Goal: Task Accomplishment & Management: Manage account settings

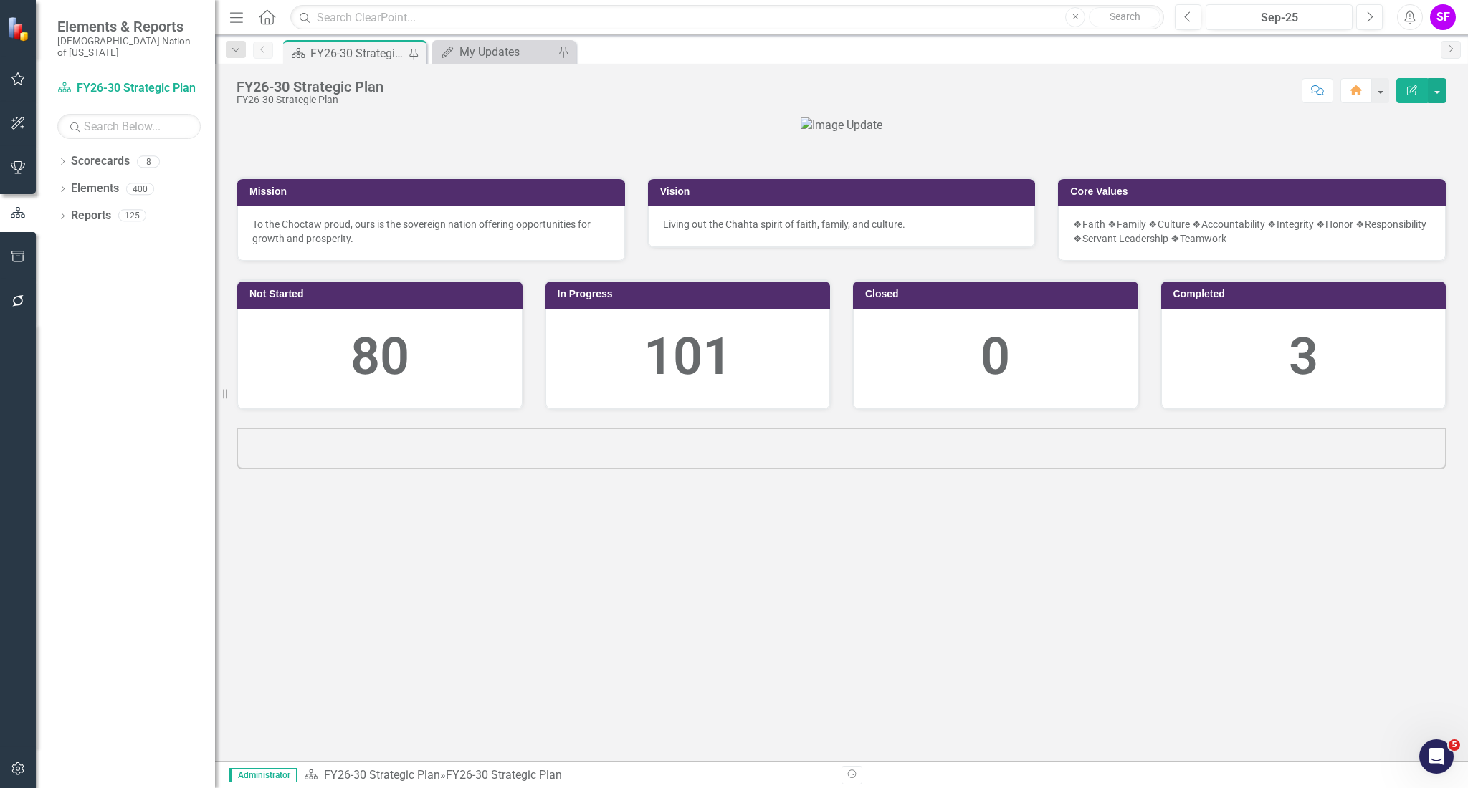
click at [21, 259] on icon "button" at bounding box center [18, 256] width 15 height 11
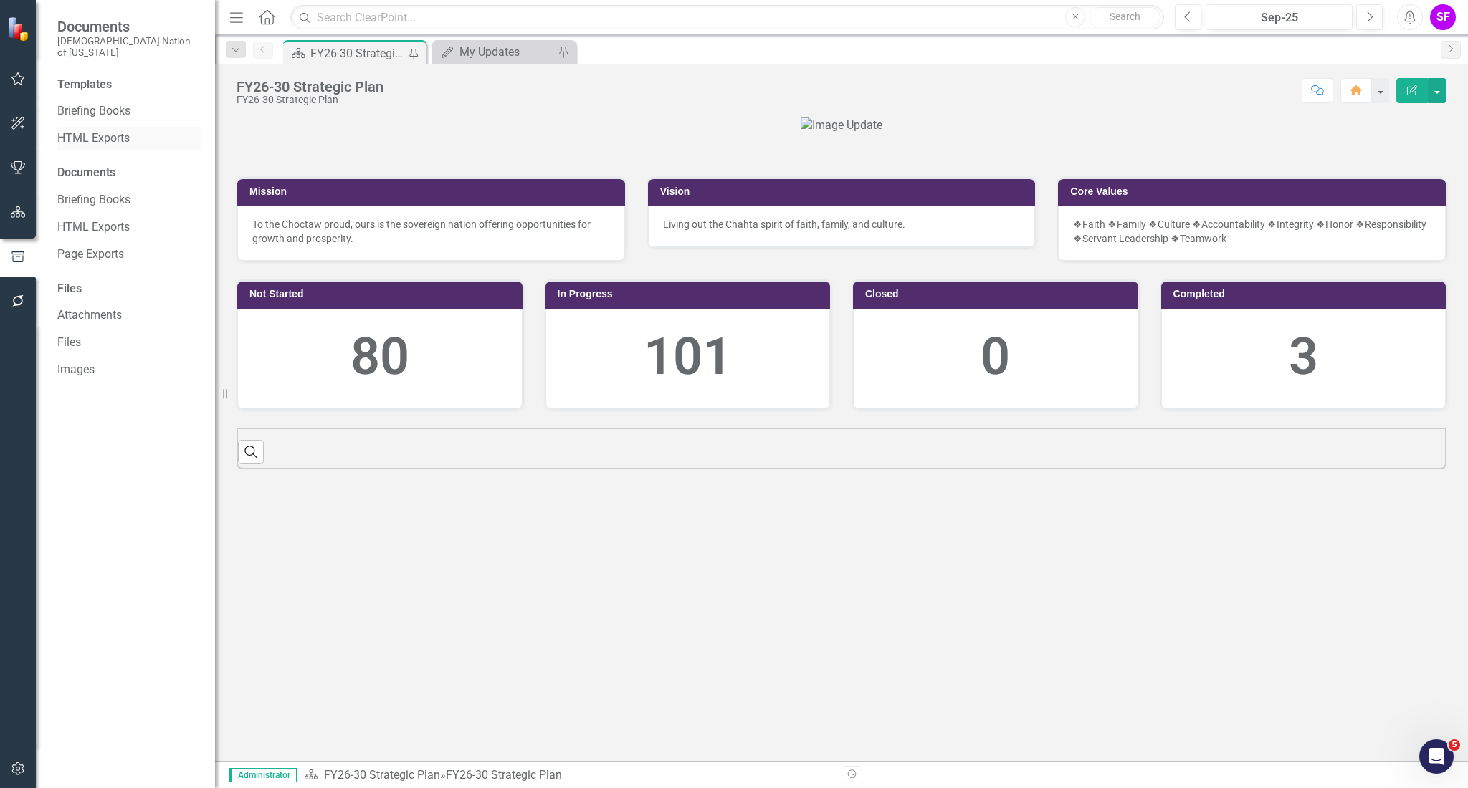
click at [105, 130] on link "HTML Exports" at bounding box center [128, 138] width 143 height 16
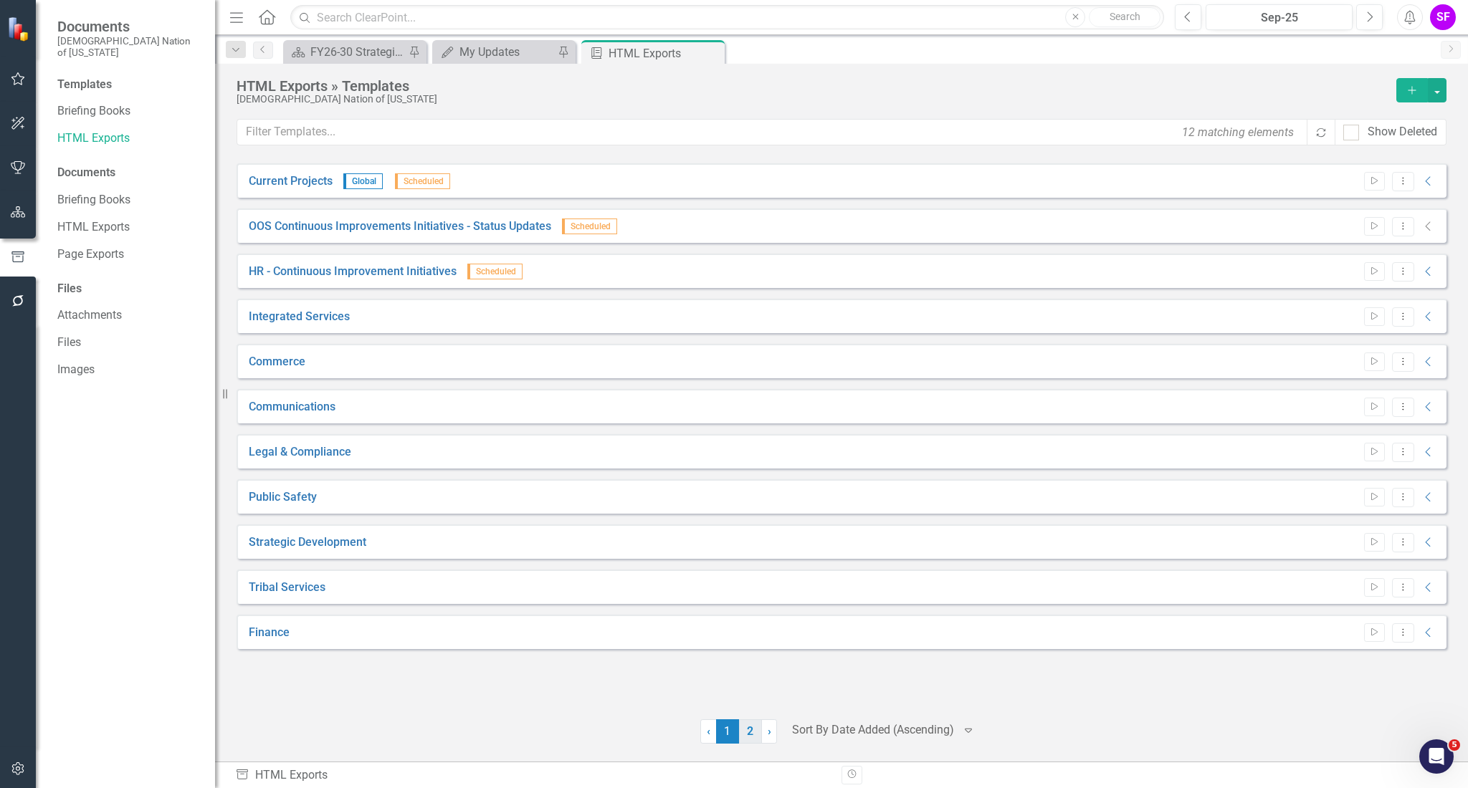
click at [755, 732] on link "2" at bounding box center [750, 732] width 23 height 24
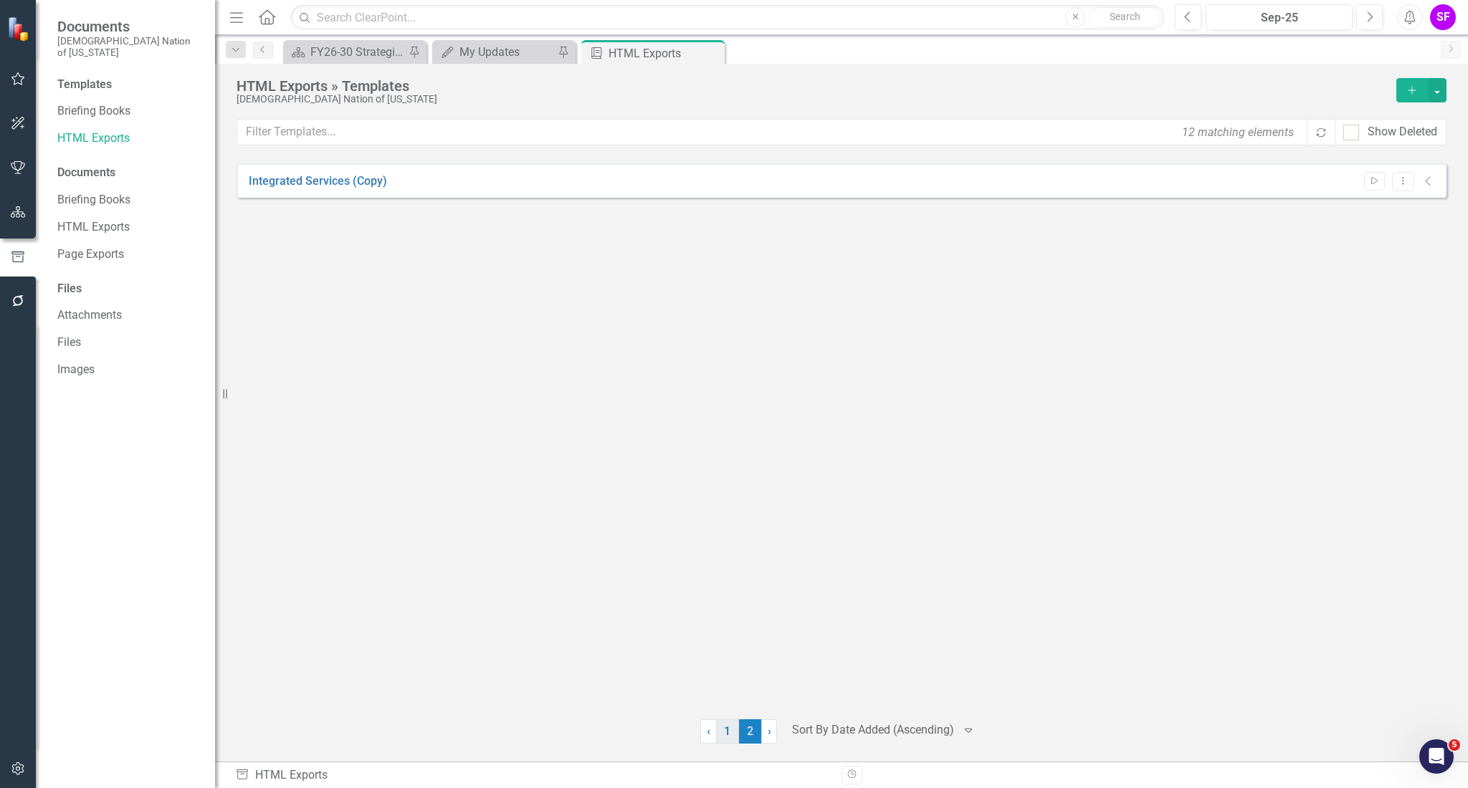
click at [730, 733] on link "1" at bounding box center [727, 732] width 23 height 24
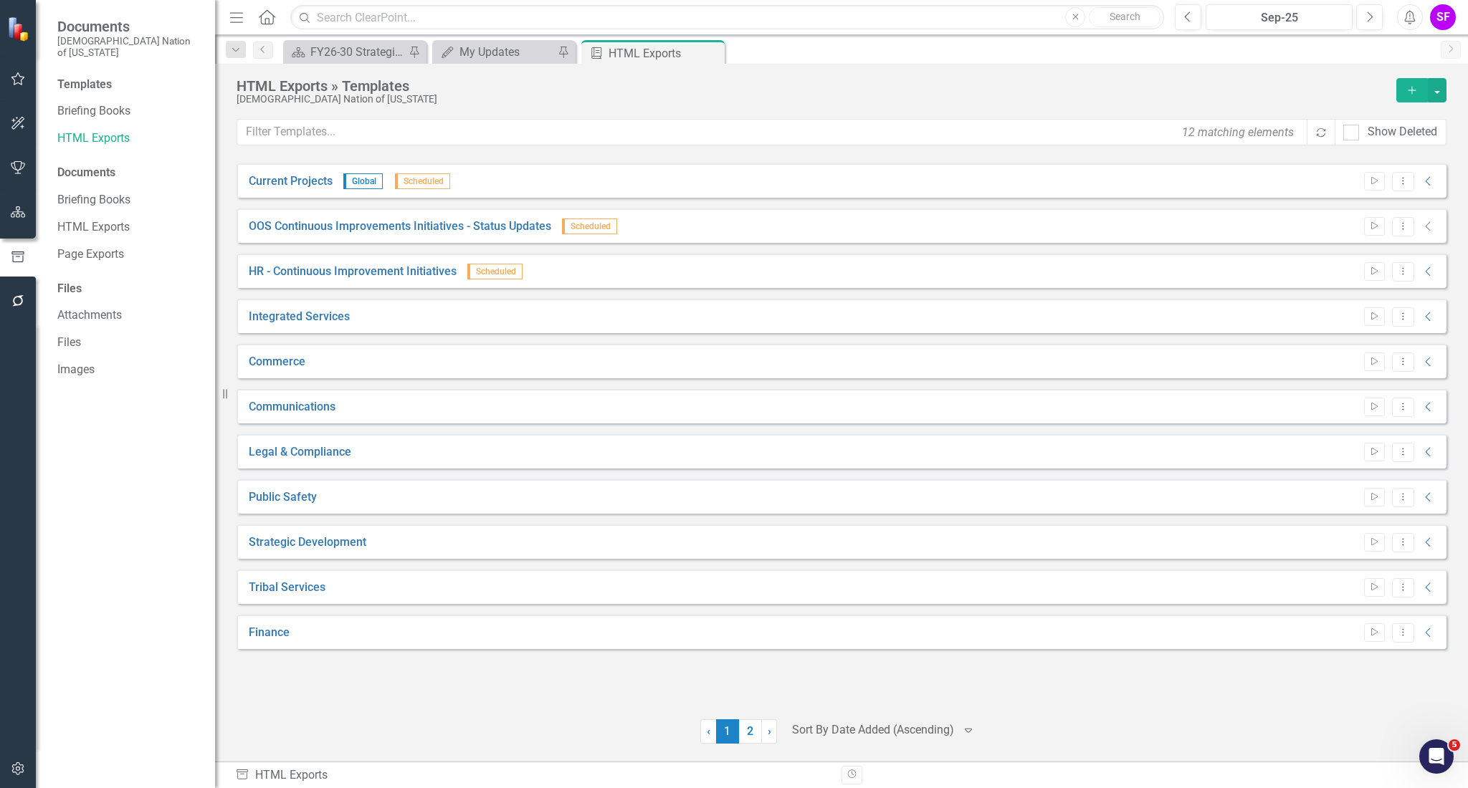
click at [259, 18] on icon "Home" at bounding box center [266, 16] width 19 height 15
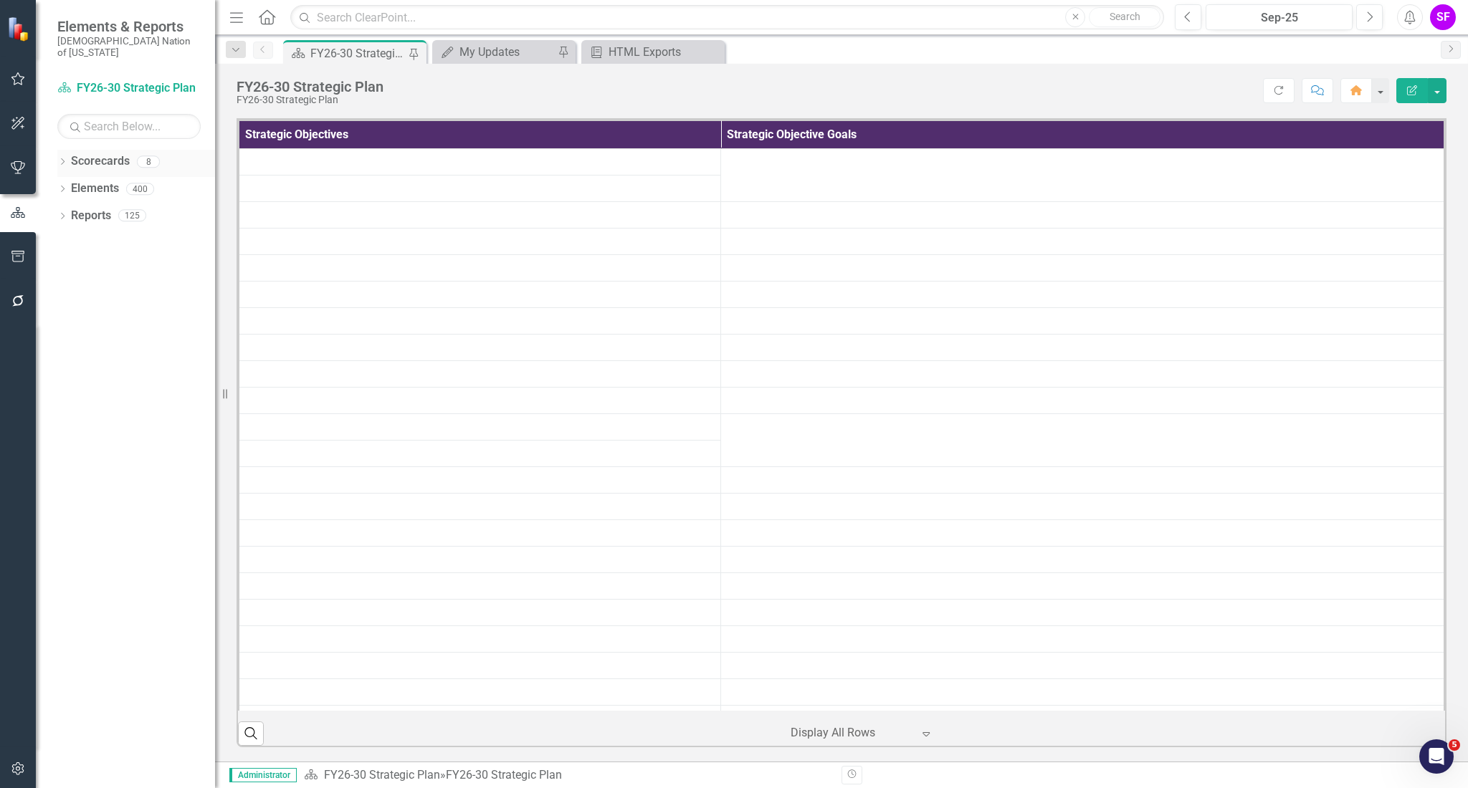
scroll to position [573, 0]
click at [99, 153] on link "Scorecards" at bounding box center [100, 161] width 59 height 16
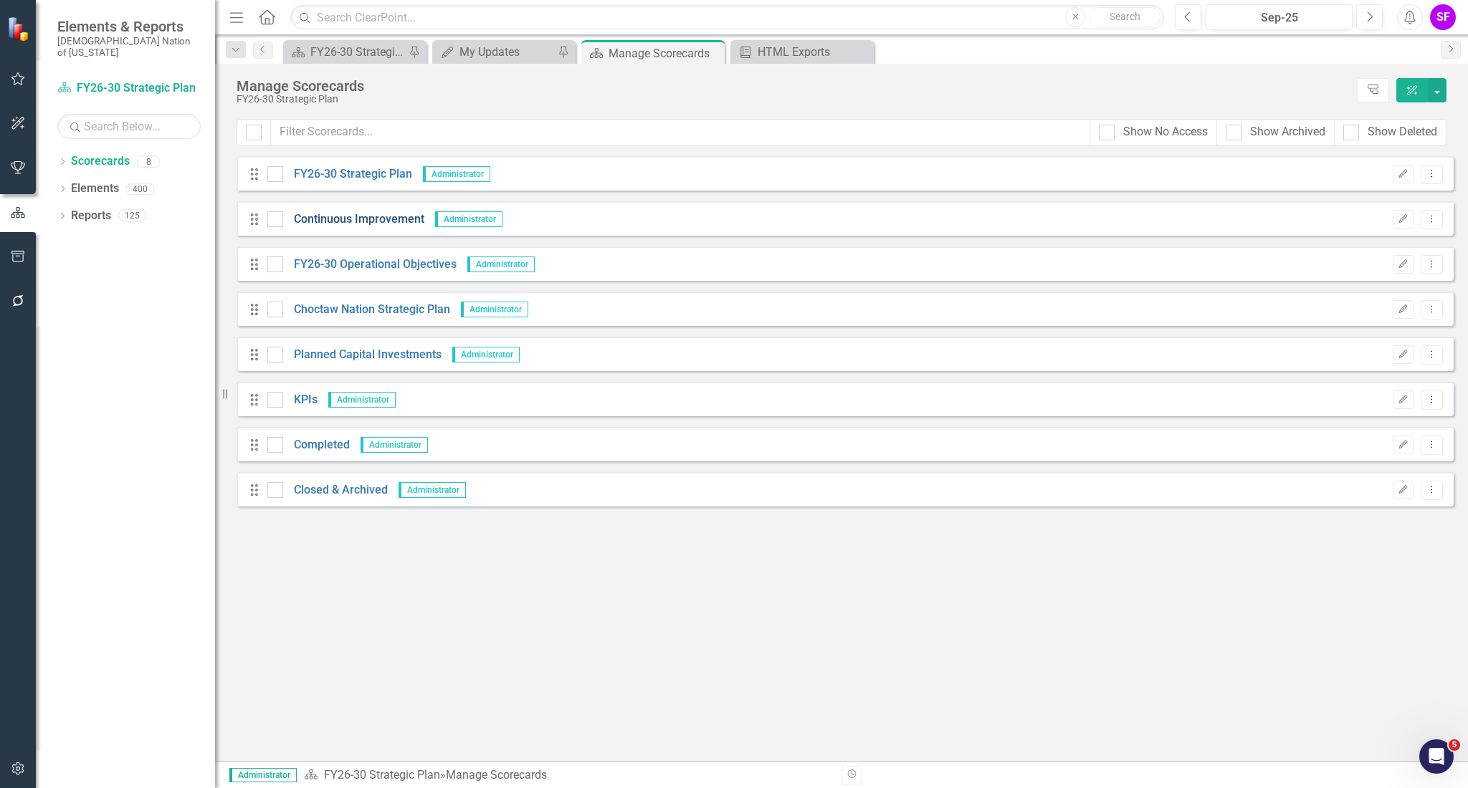
click at [340, 216] on link "Continuous Improvement" at bounding box center [353, 219] width 141 height 16
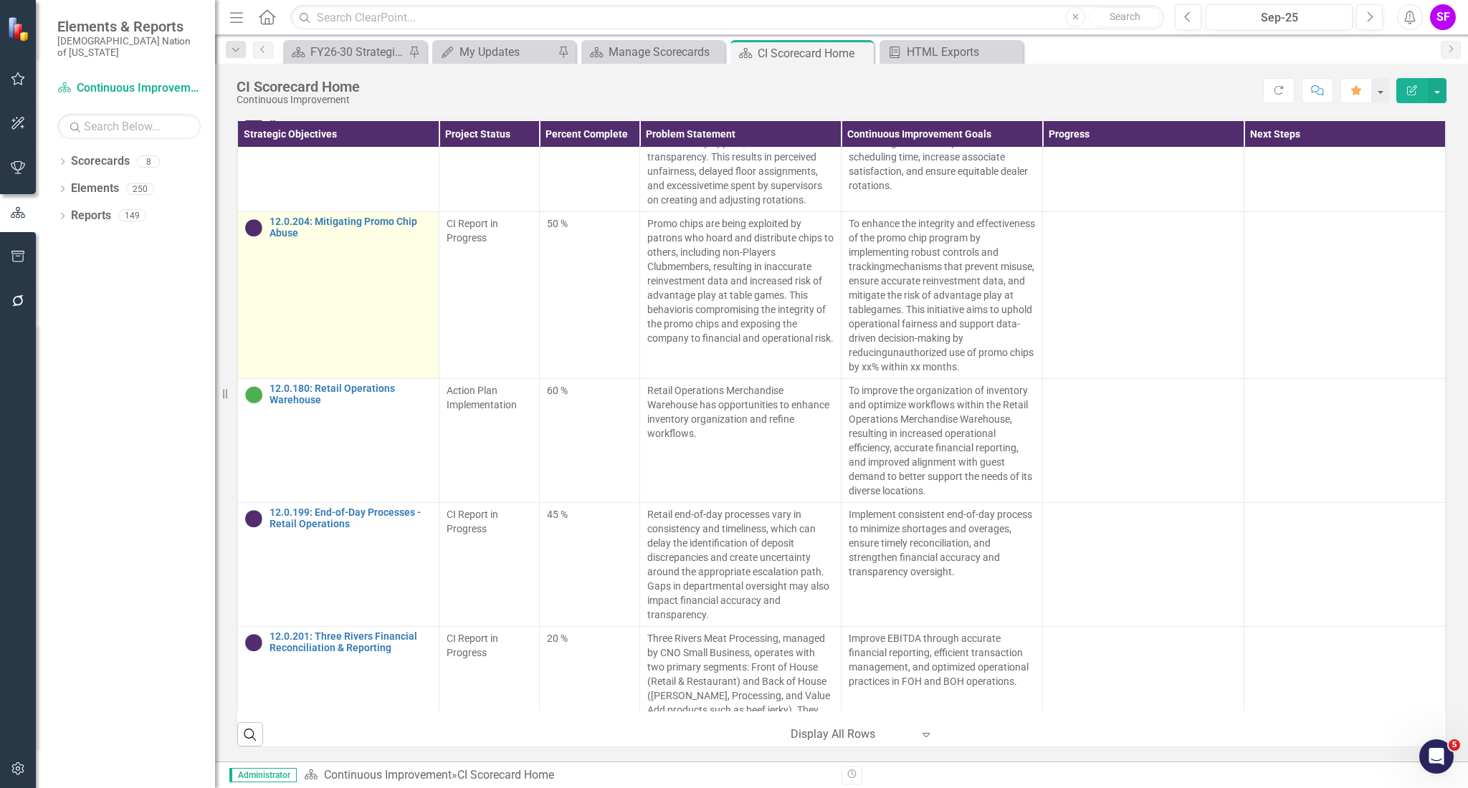
scroll to position [1242, 0]
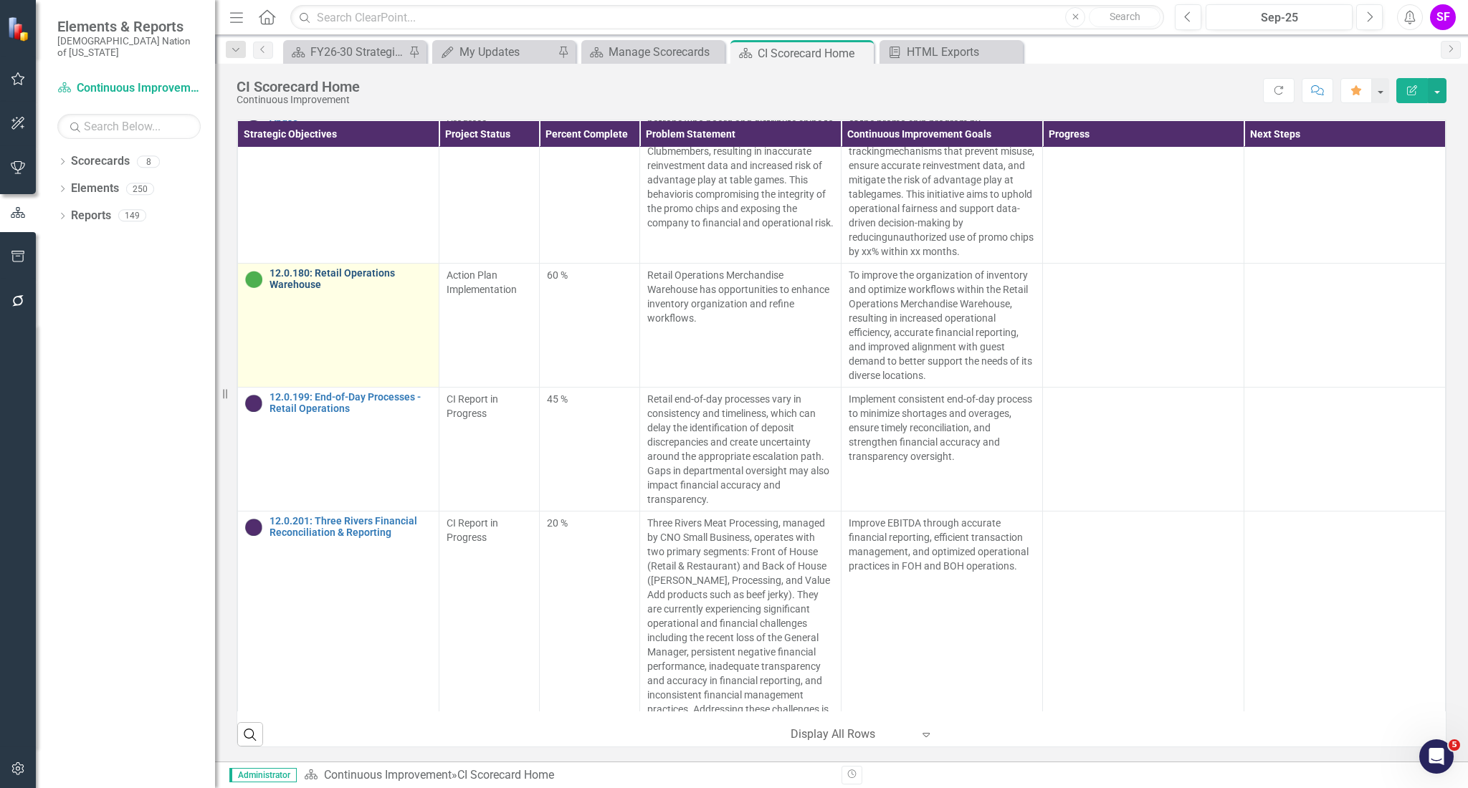
click at [346, 290] on link "12.0.180: Retail Operations Warehouse" at bounding box center [350, 279] width 162 height 22
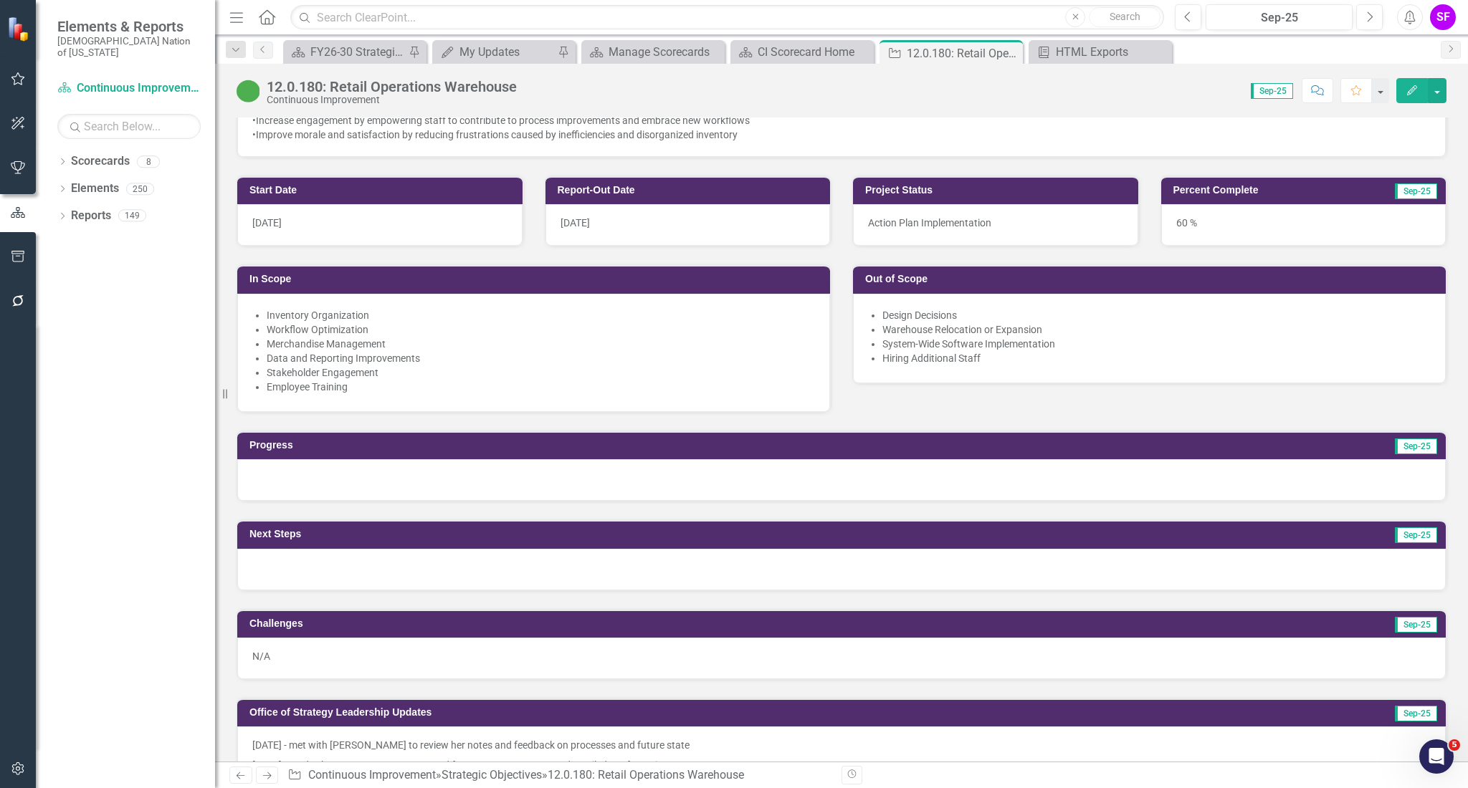
scroll to position [1242, 0]
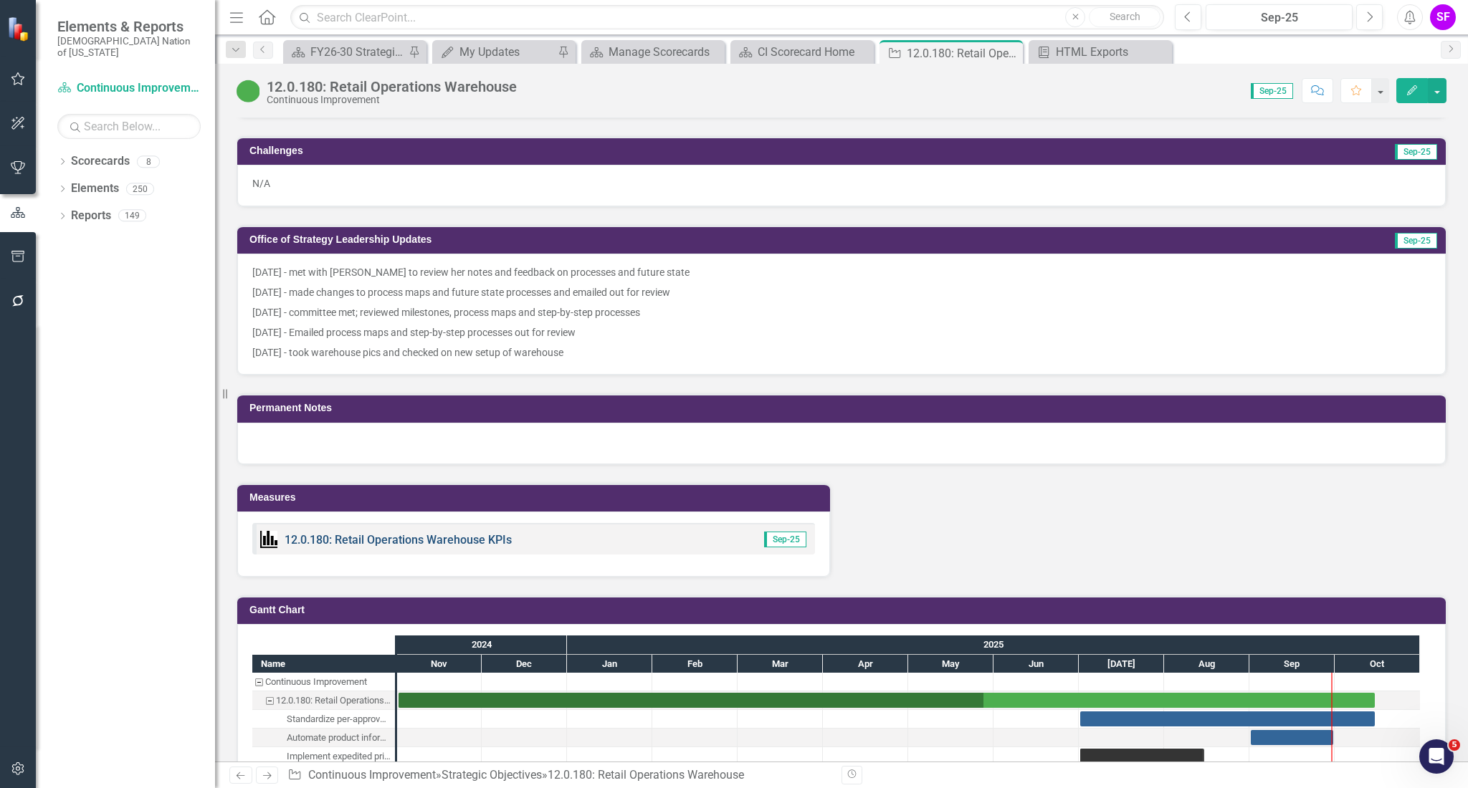
click at [330, 535] on link "12.0.180: Retail Operations Warehouse KPIs" at bounding box center [398, 540] width 227 height 14
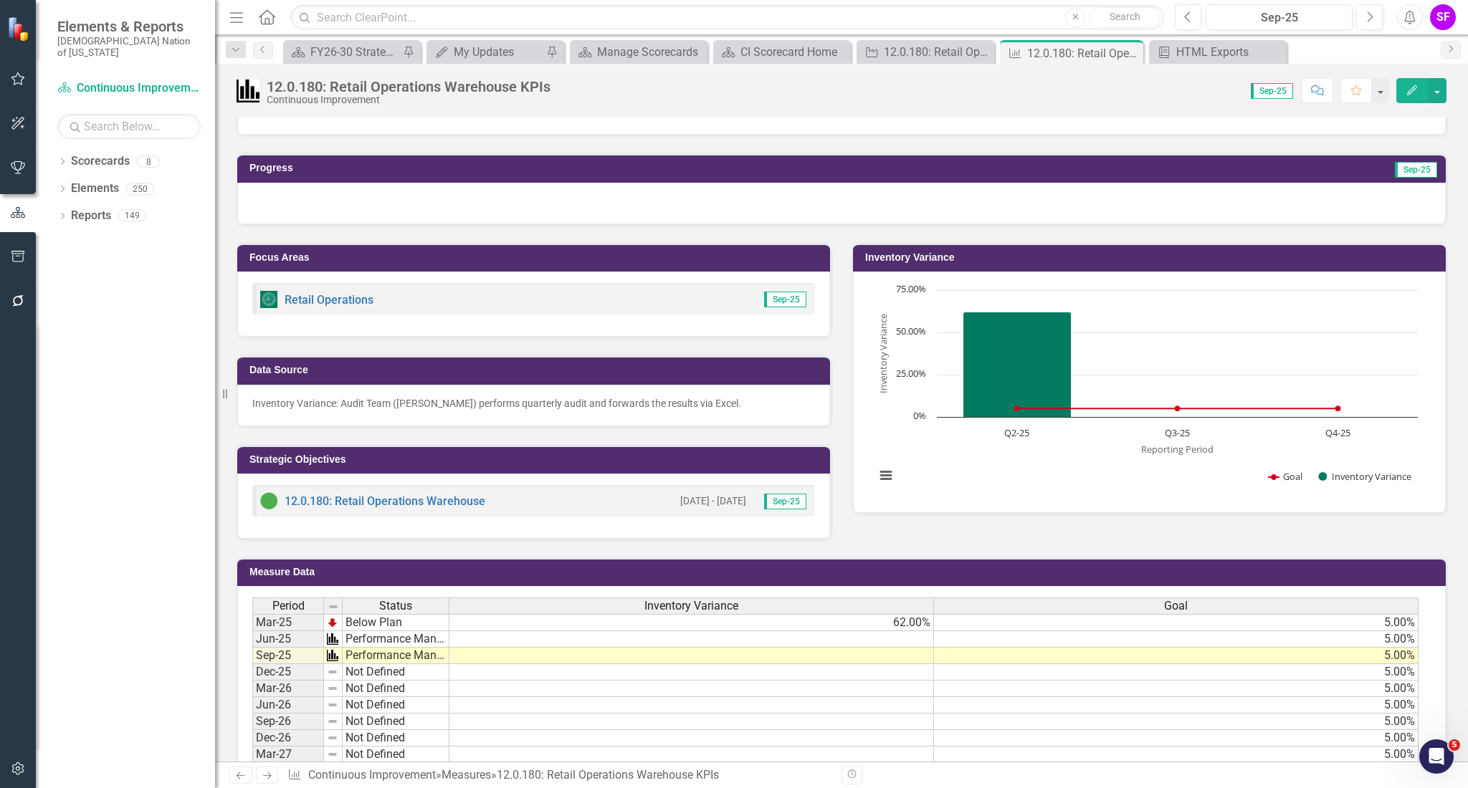
scroll to position [280, 0]
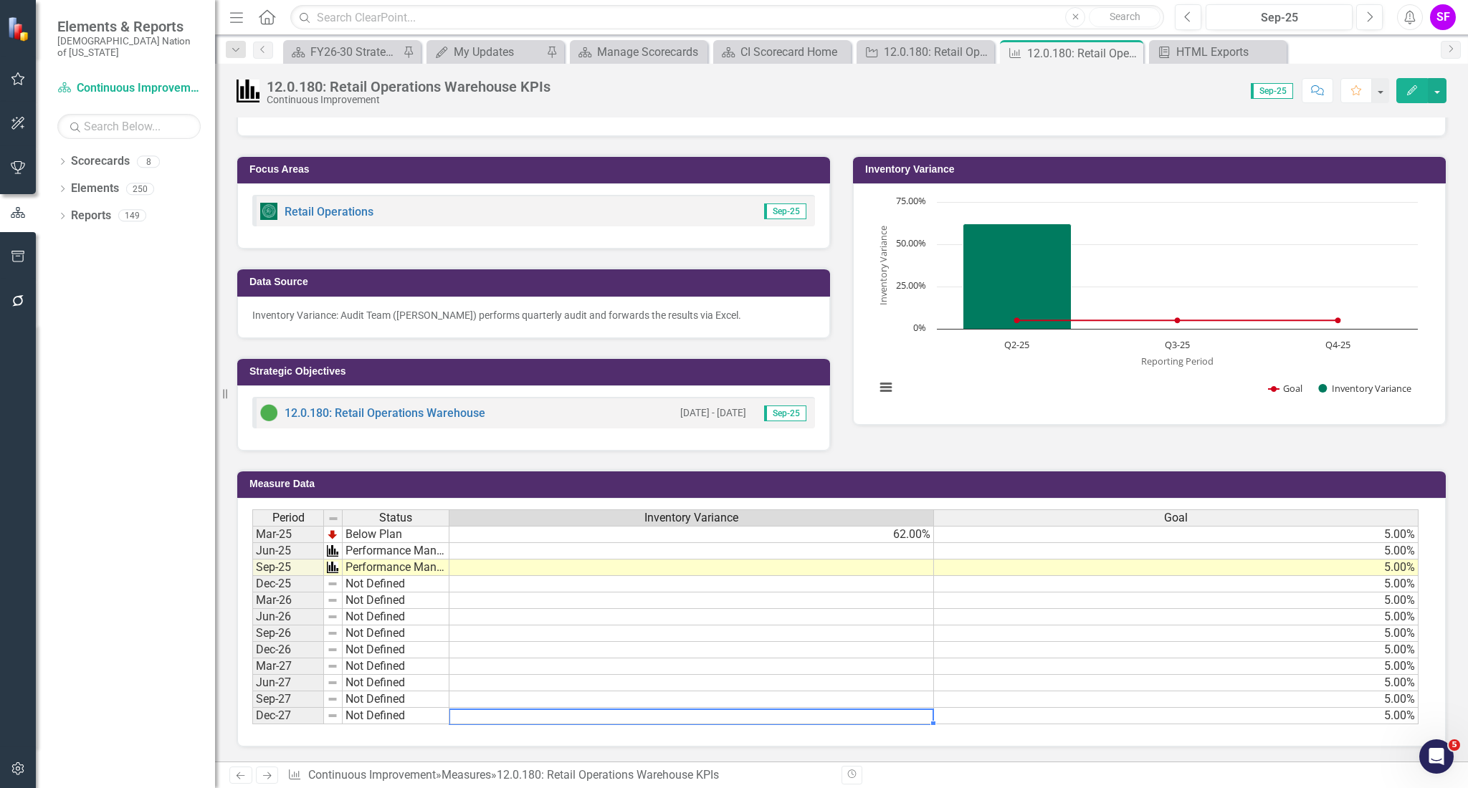
drag, startPoint x: 841, startPoint y: 714, endPoint x: 1036, endPoint y: 722, distance: 194.4
click at [1034, 722] on div "Period Status Inventory Variance Goal Mar-25 Below Plan 62.00% 5.00% Jun-25 Per…" at bounding box center [835, 618] width 1167 height 216
drag, startPoint x: 1041, startPoint y: 722, endPoint x: 1269, endPoint y: 727, distance: 228.0
click at [1269, 727] on div "Period Status Inventory Variance Goal Mar-25 Below Plan 62.00% 5.00% Jun-25 Per…" at bounding box center [841, 622] width 1208 height 249
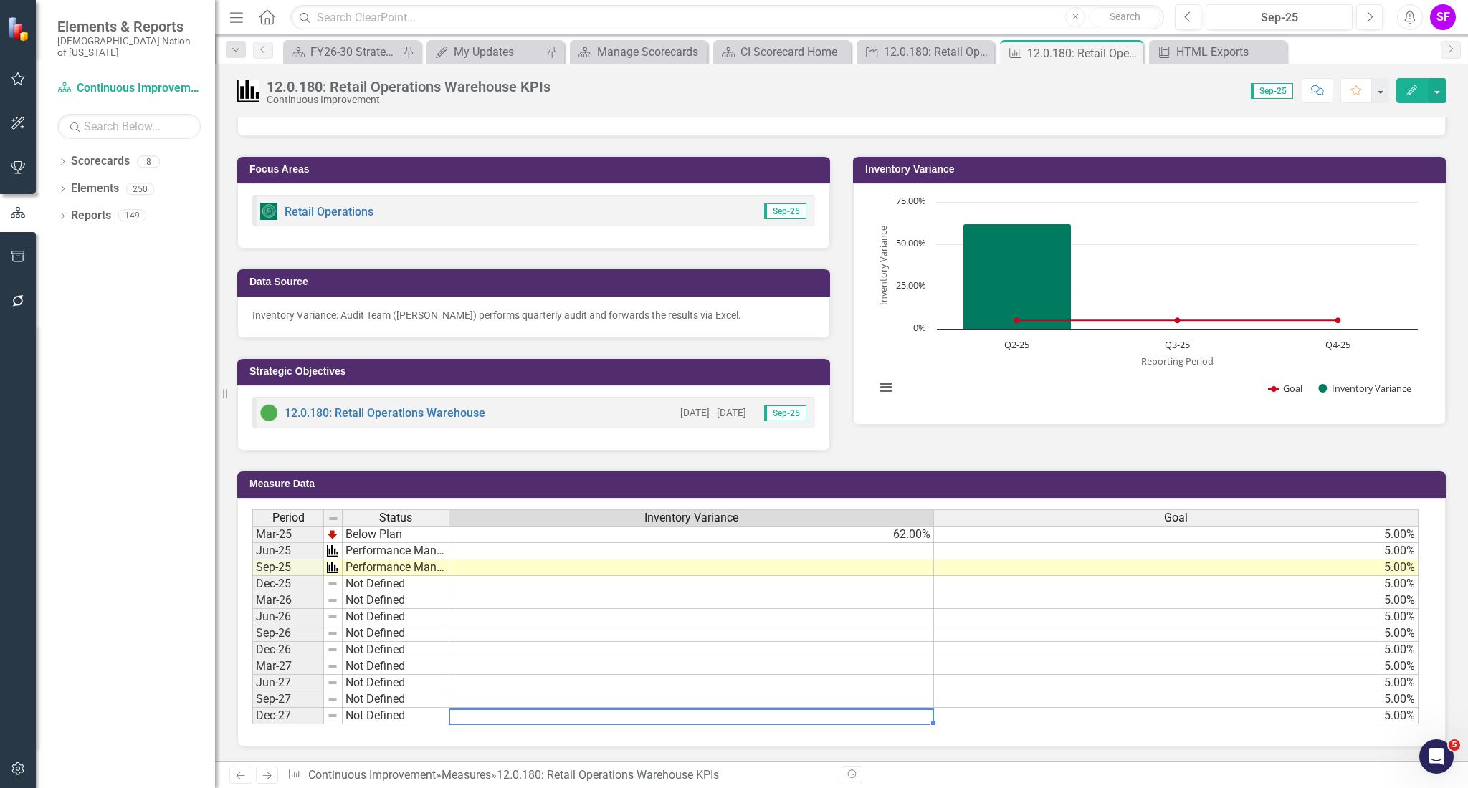
drag, startPoint x: 1276, startPoint y: 720, endPoint x: 1393, endPoint y: 710, distance: 117.3
click at [1404, 721] on div "Period Status Inventory Variance Goal Mar-25 Below Plan 62.00% 5.00% Jun-25 Per…" at bounding box center [835, 618] width 1167 height 216
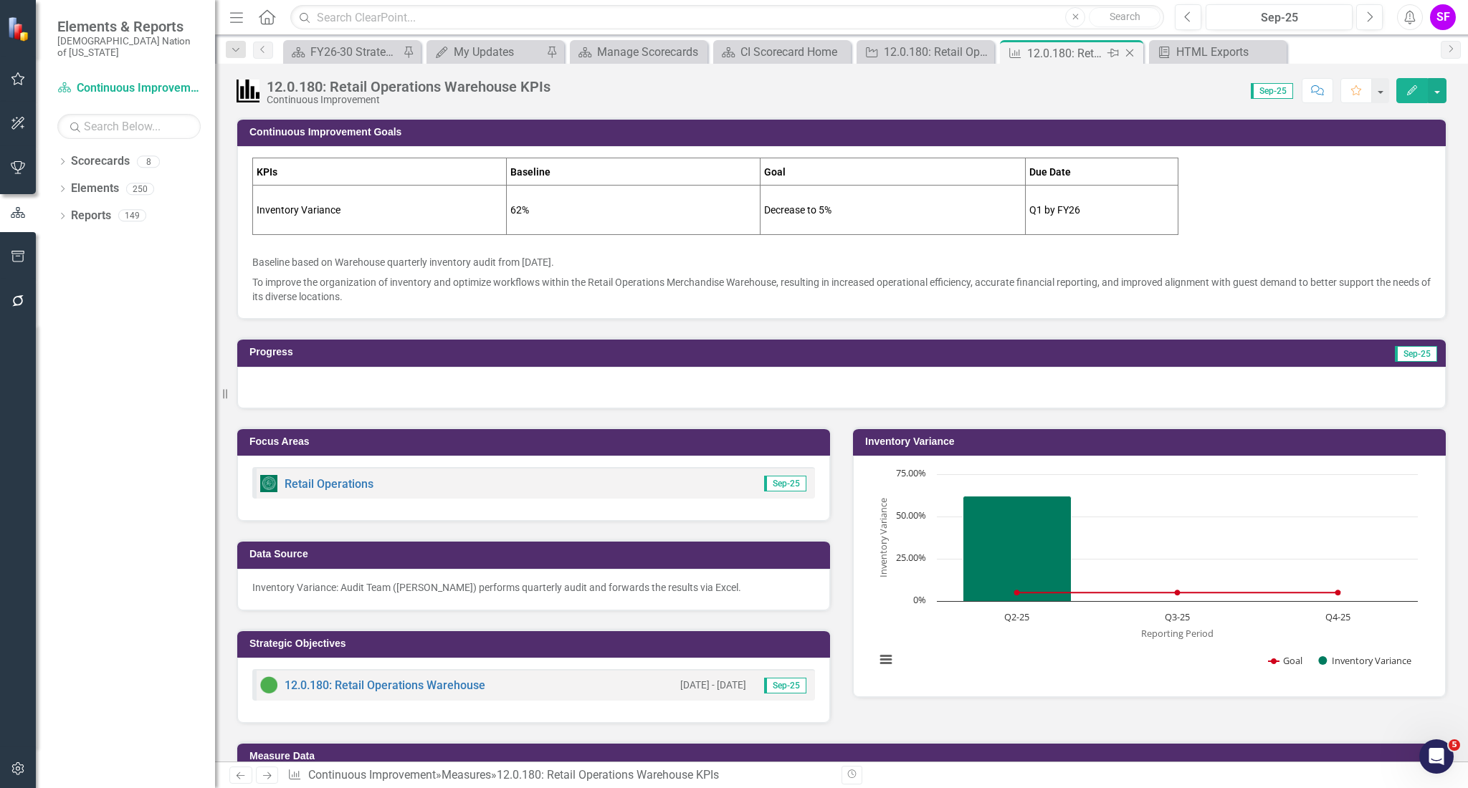
click at [1130, 55] on icon "Close" at bounding box center [1129, 52] width 14 height 11
click at [958, 46] on div "12.0.180: Retail Operations Warehouse" at bounding box center [954, 52] width 95 height 18
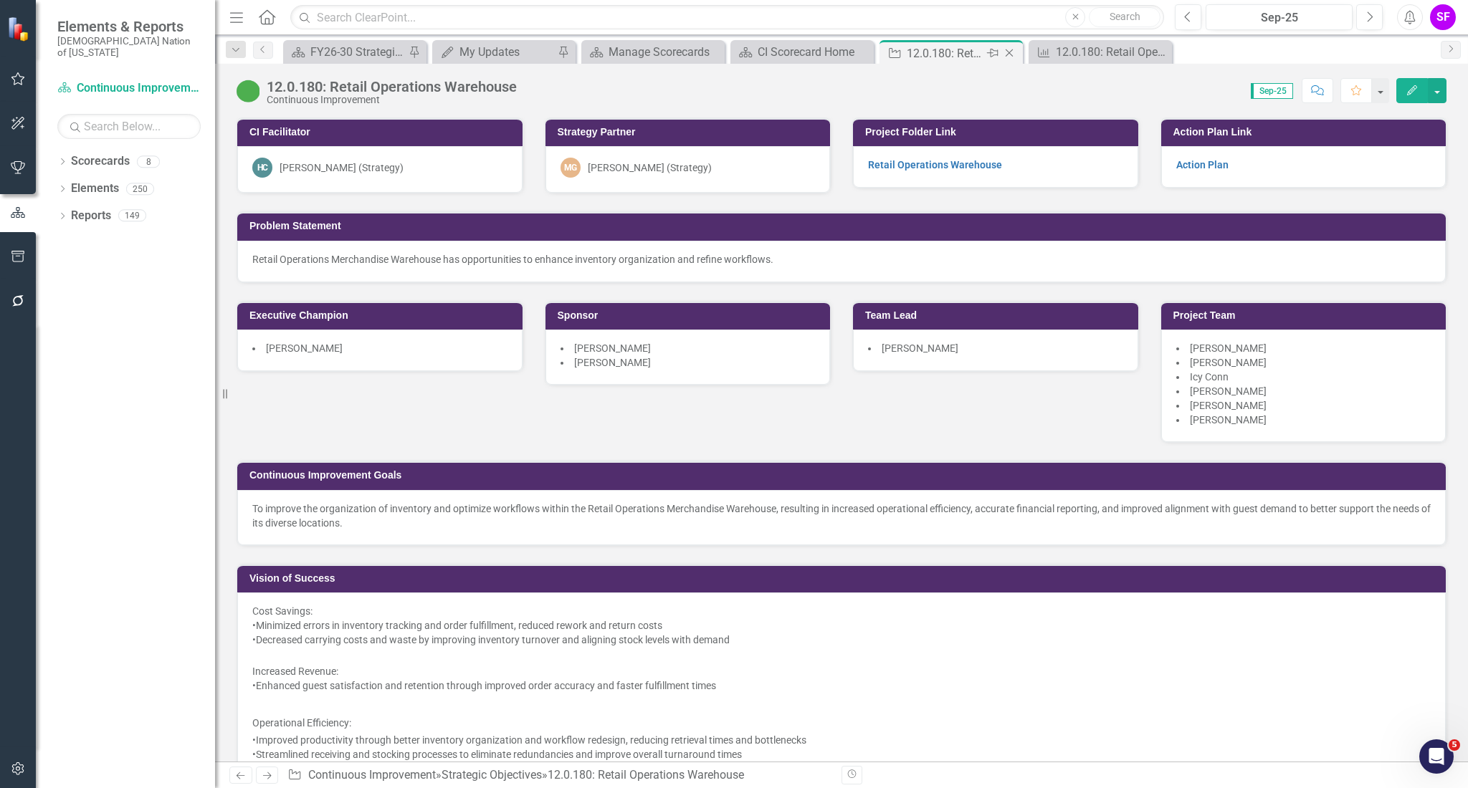
click at [1009, 53] on icon "Close" at bounding box center [1009, 52] width 14 height 11
click at [1007, 51] on icon at bounding box center [1010, 53] width 8 height 8
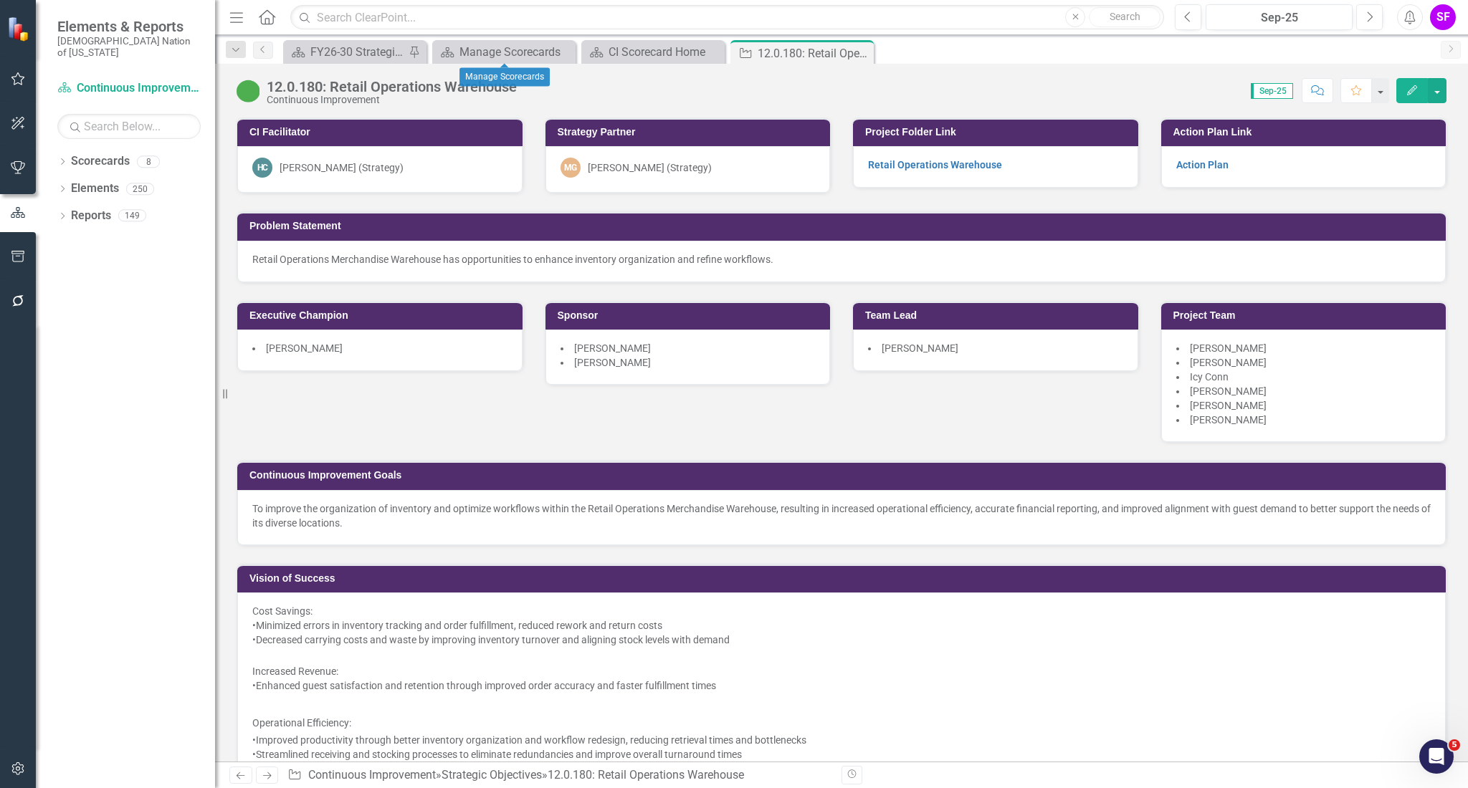
click at [677, 67] on div "12.0.180: Retail Operations Warehouse Continuous Improvement Score: 0.00 Sep-25…" at bounding box center [841, 85] width 1253 height 43
click at [679, 59] on div "CI Scorecard Home" at bounding box center [656, 52] width 95 height 18
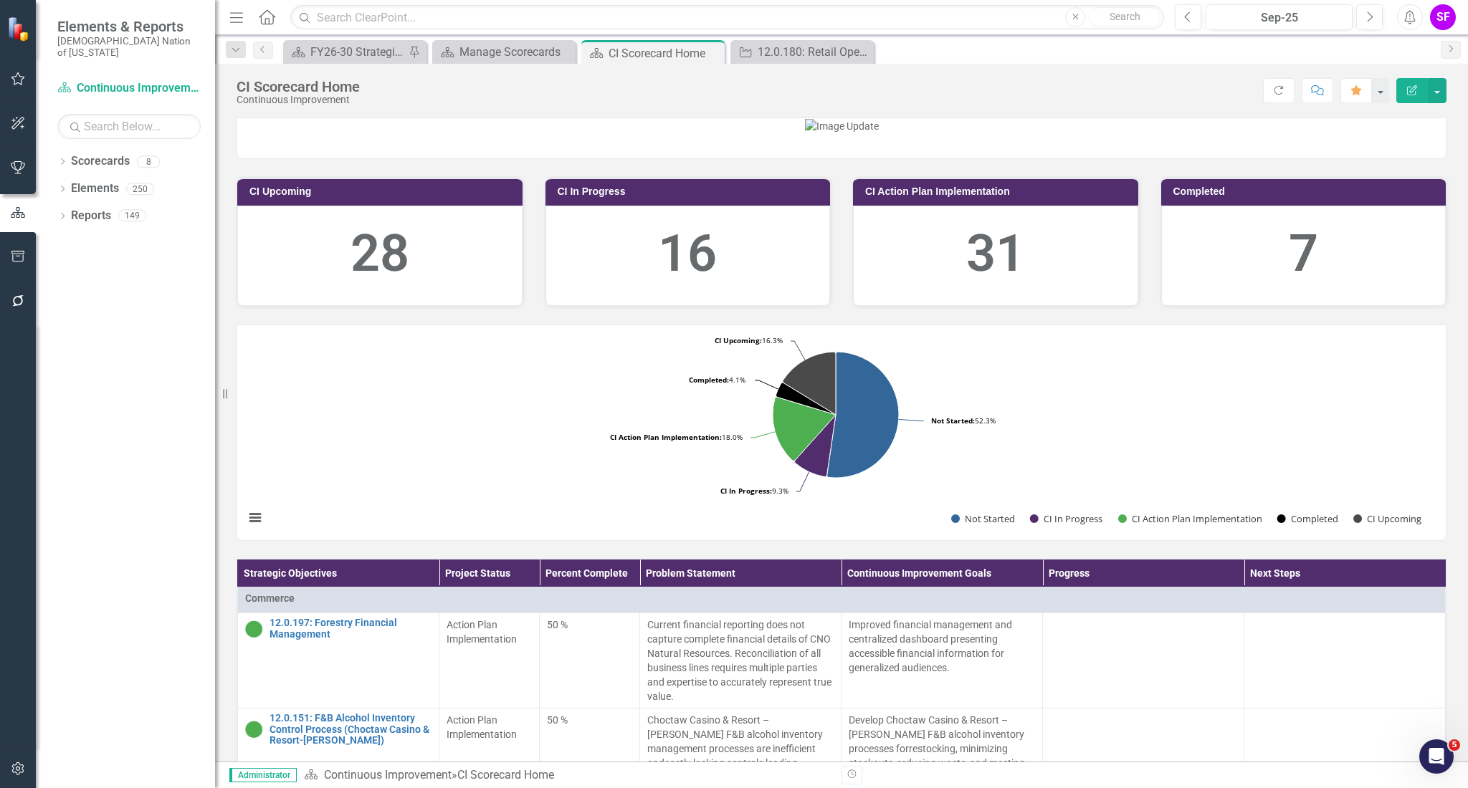
click at [232, 20] on icon "Menu" at bounding box center [236, 16] width 19 height 15
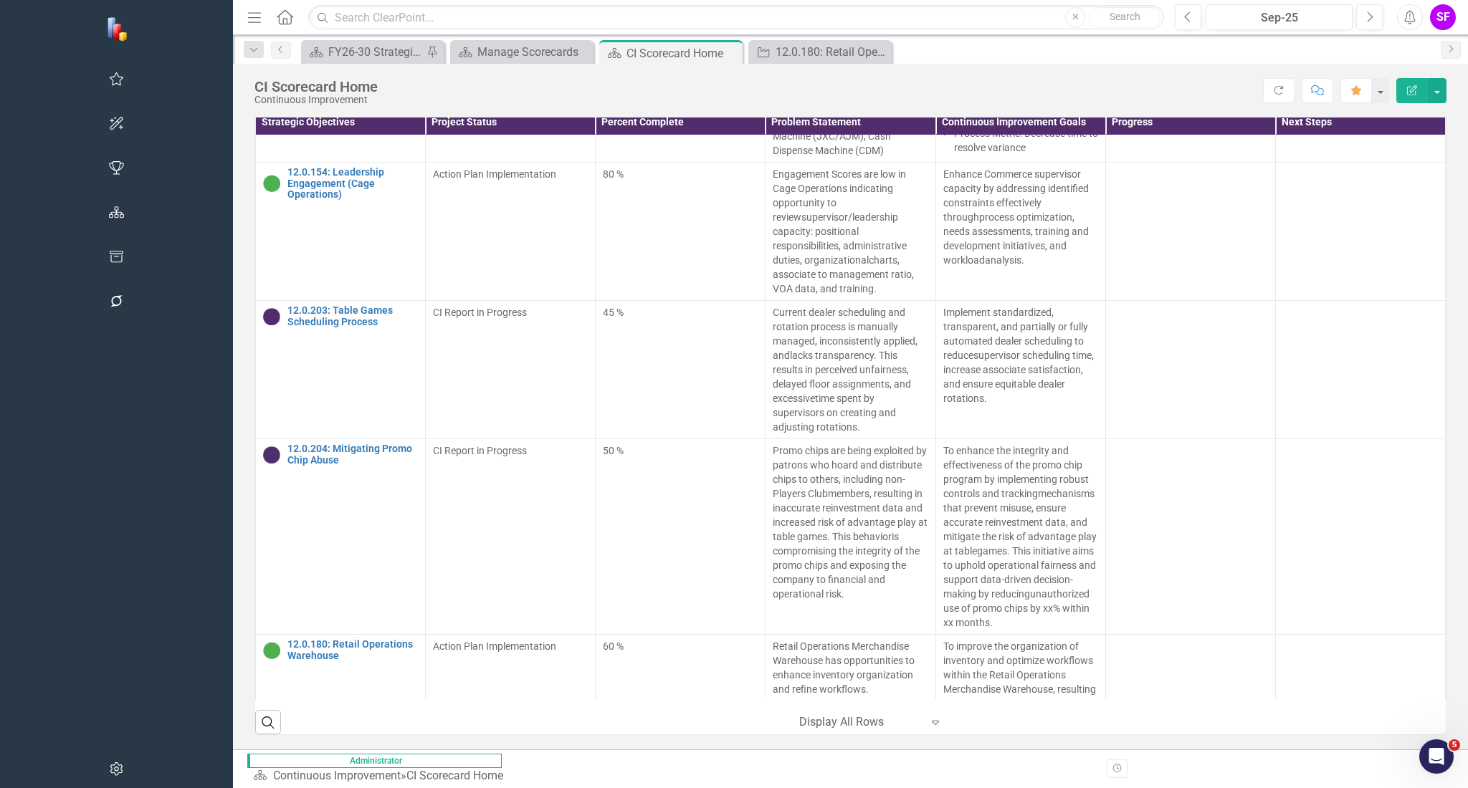
scroll to position [1147, 0]
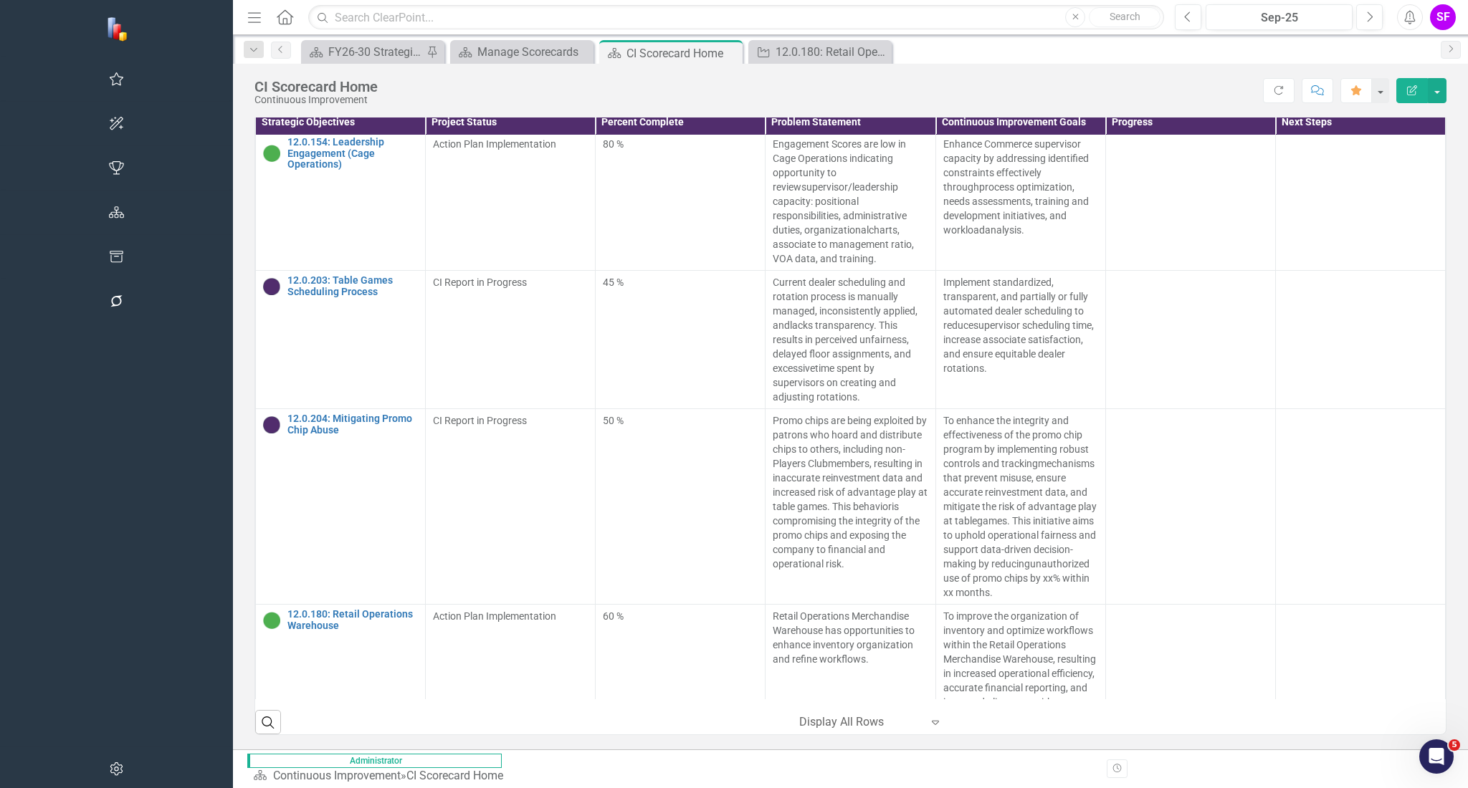
click at [287, 748] on link "12.0.199: End-of-Day Processes - Retail Operations" at bounding box center [352, 764] width 130 height 33
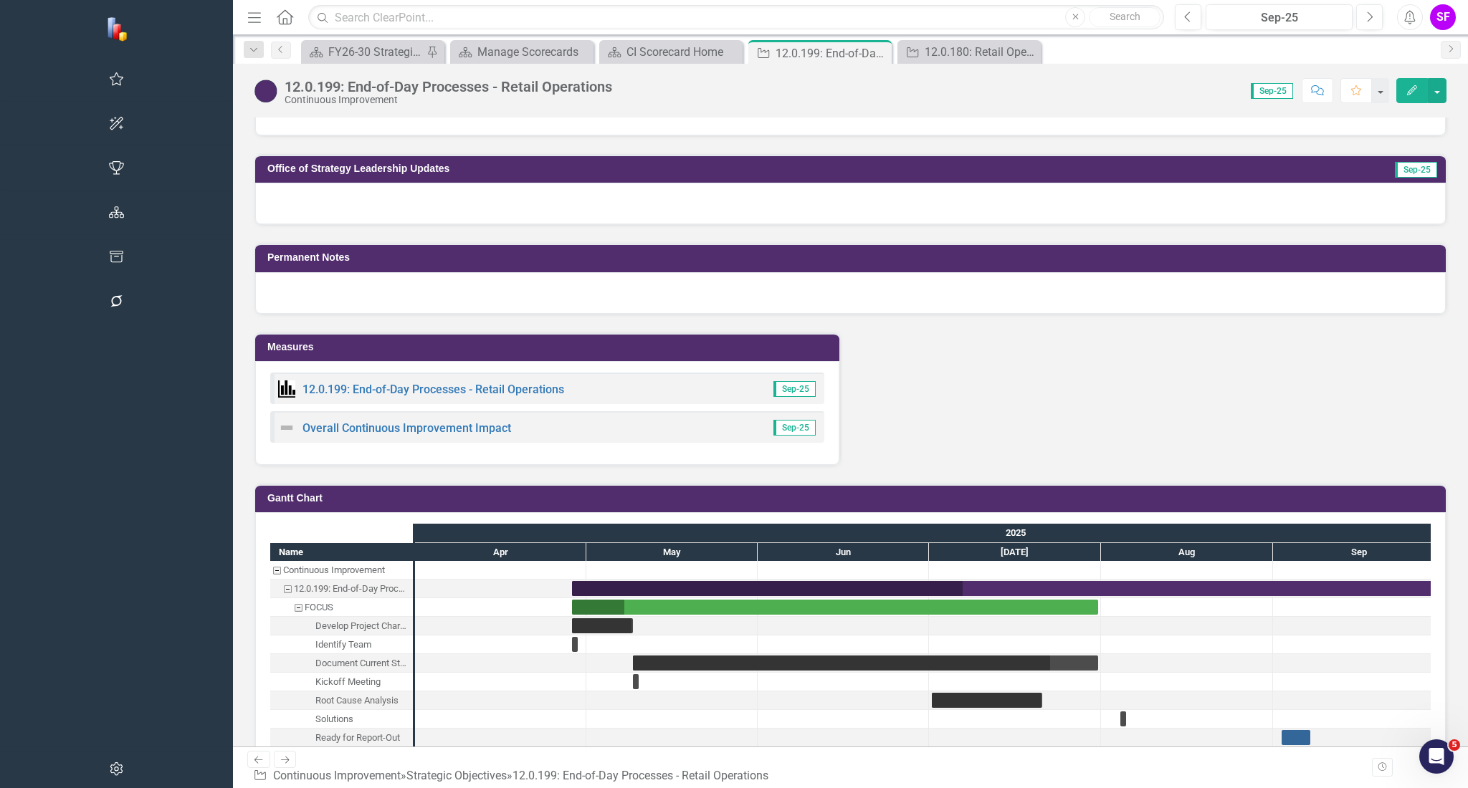
scroll to position [1242, 0]
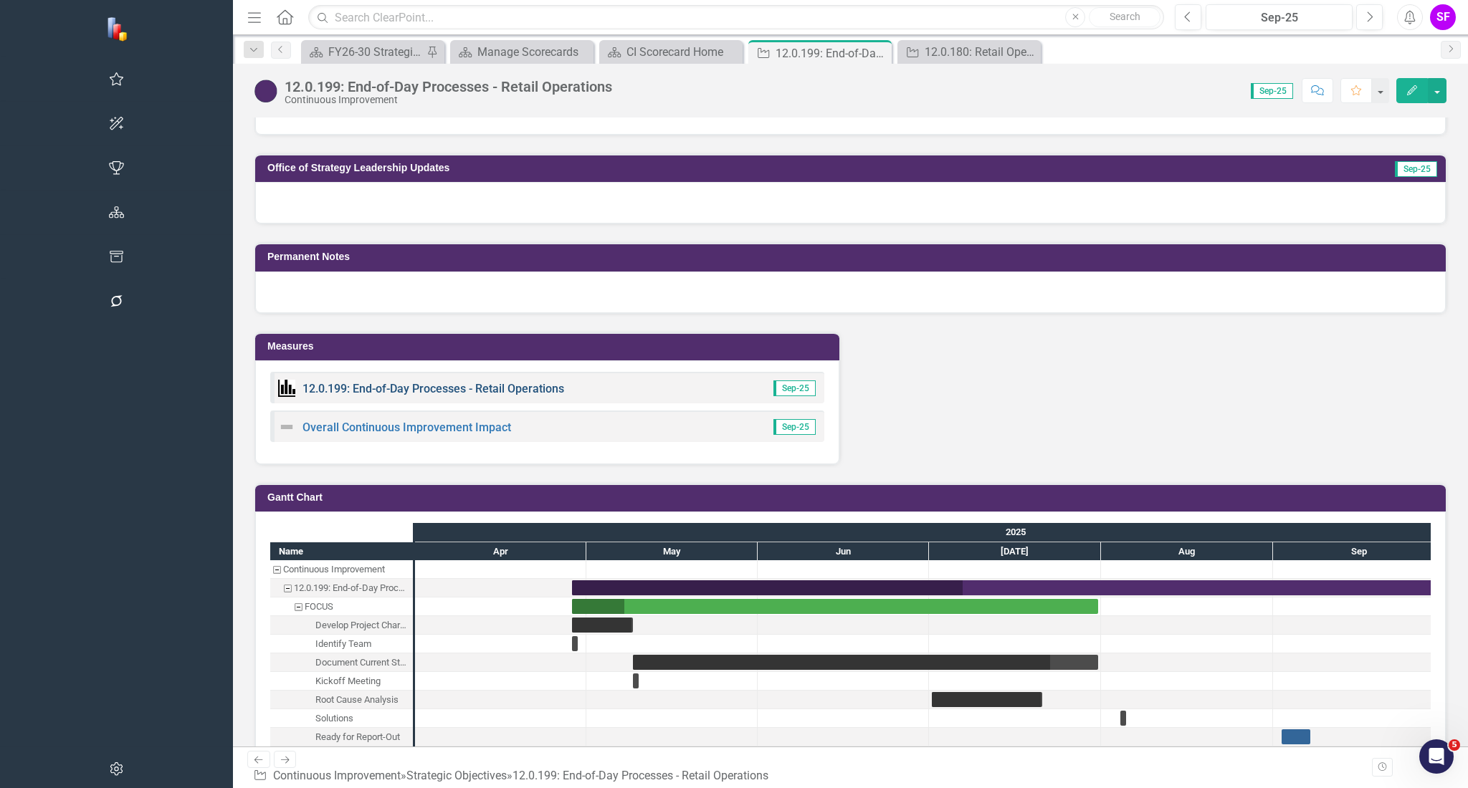
click at [302, 382] on link "12.0.199: End-of-Day Processes - Retail Operations" at bounding box center [433, 389] width 262 height 14
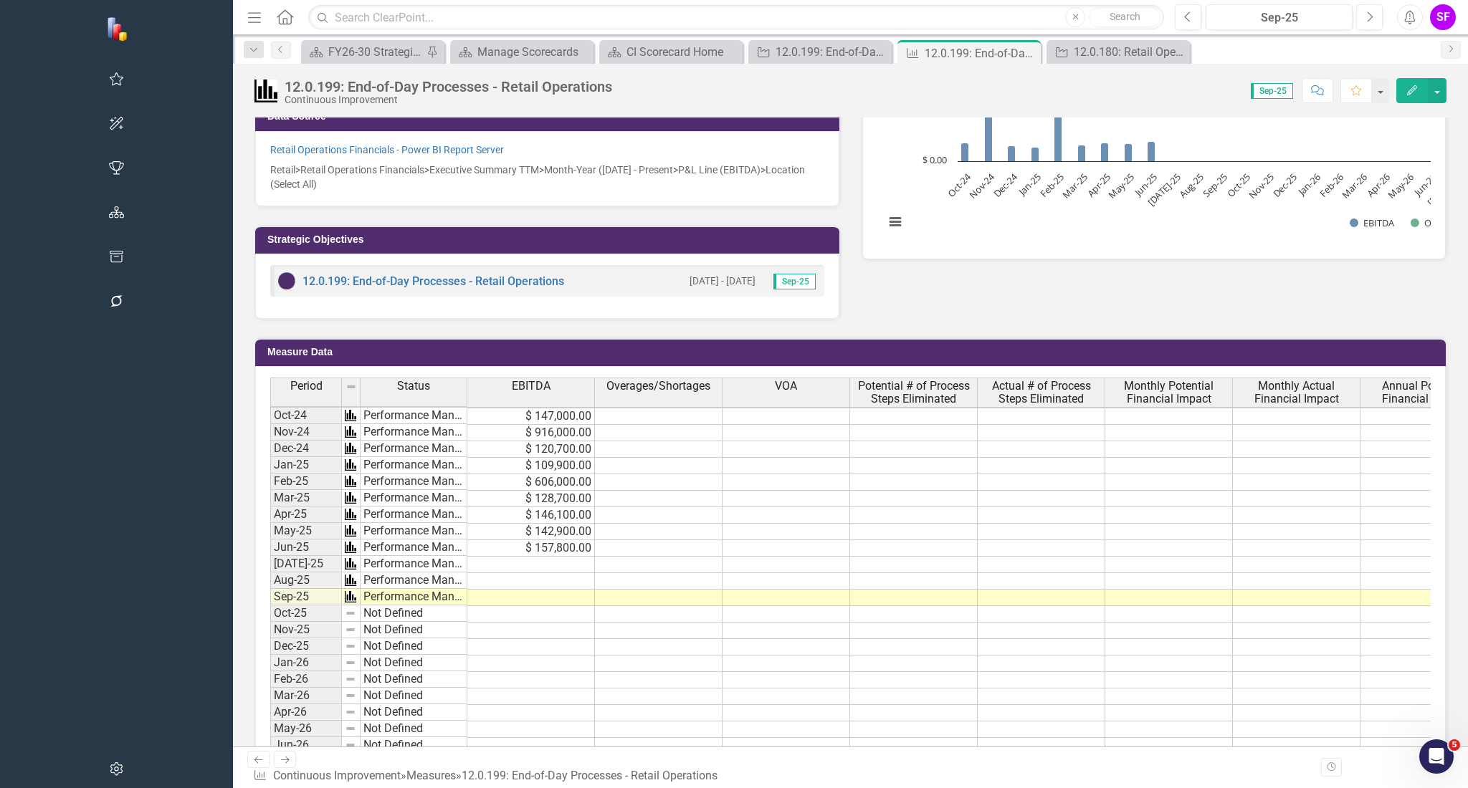
scroll to position [382, 0]
click at [1023, 52] on icon at bounding box center [1027, 53] width 8 height 8
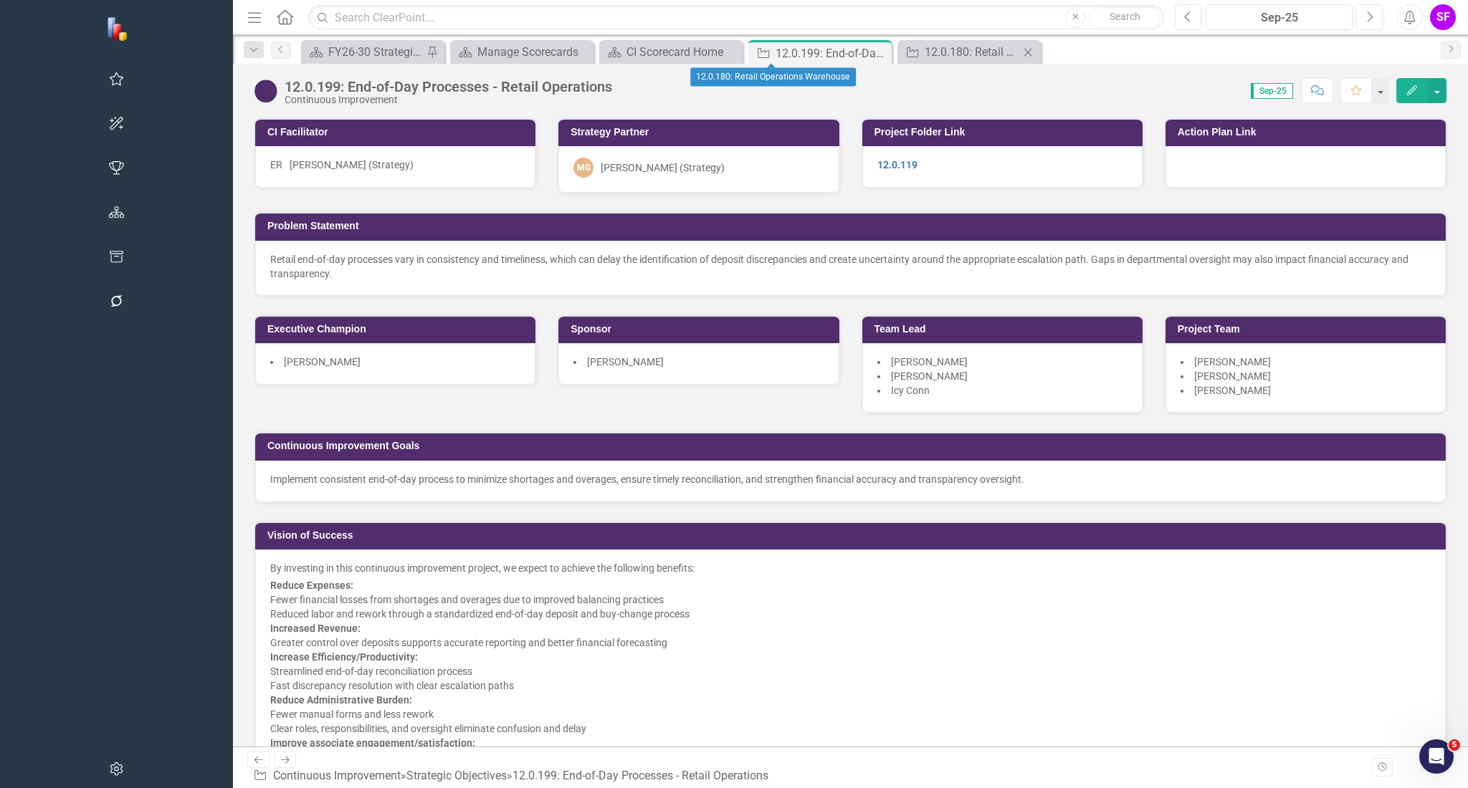
click at [1021, 50] on icon "Close" at bounding box center [1028, 52] width 14 height 11
click at [874, 52] on icon at bounding box center [878, 53] width 8 height 8
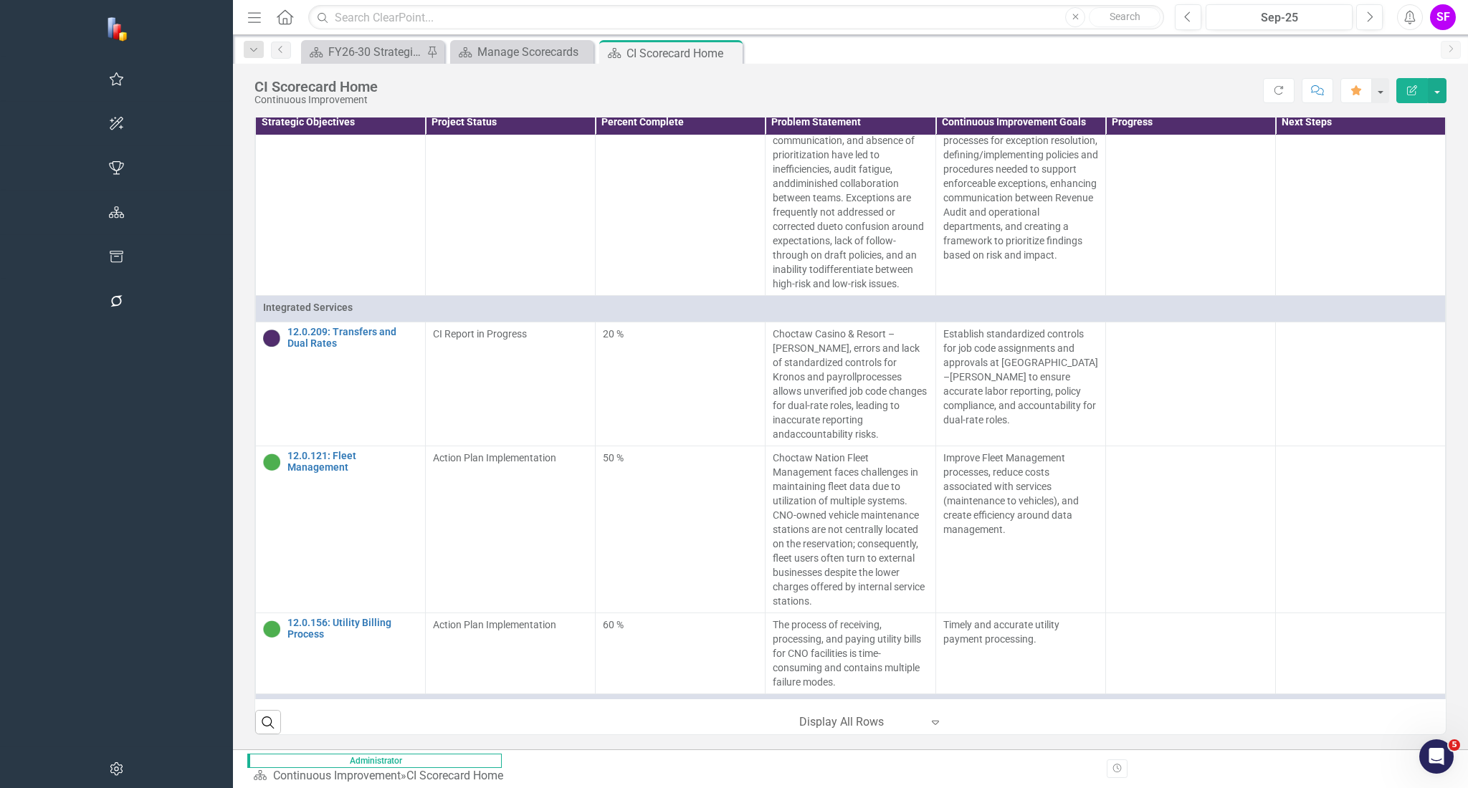
scroll to position [2962, 0]
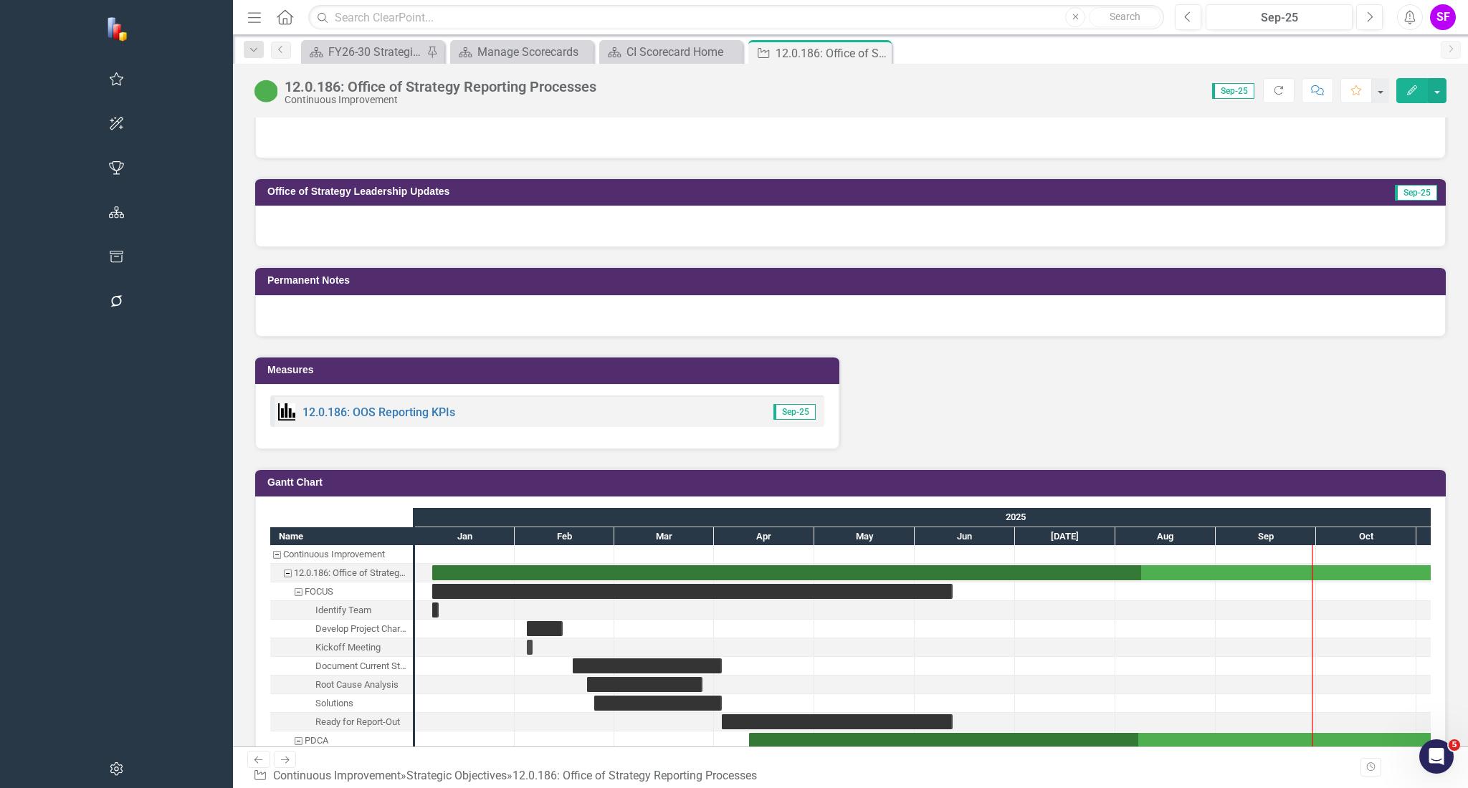
scroll to position [1147, 0]
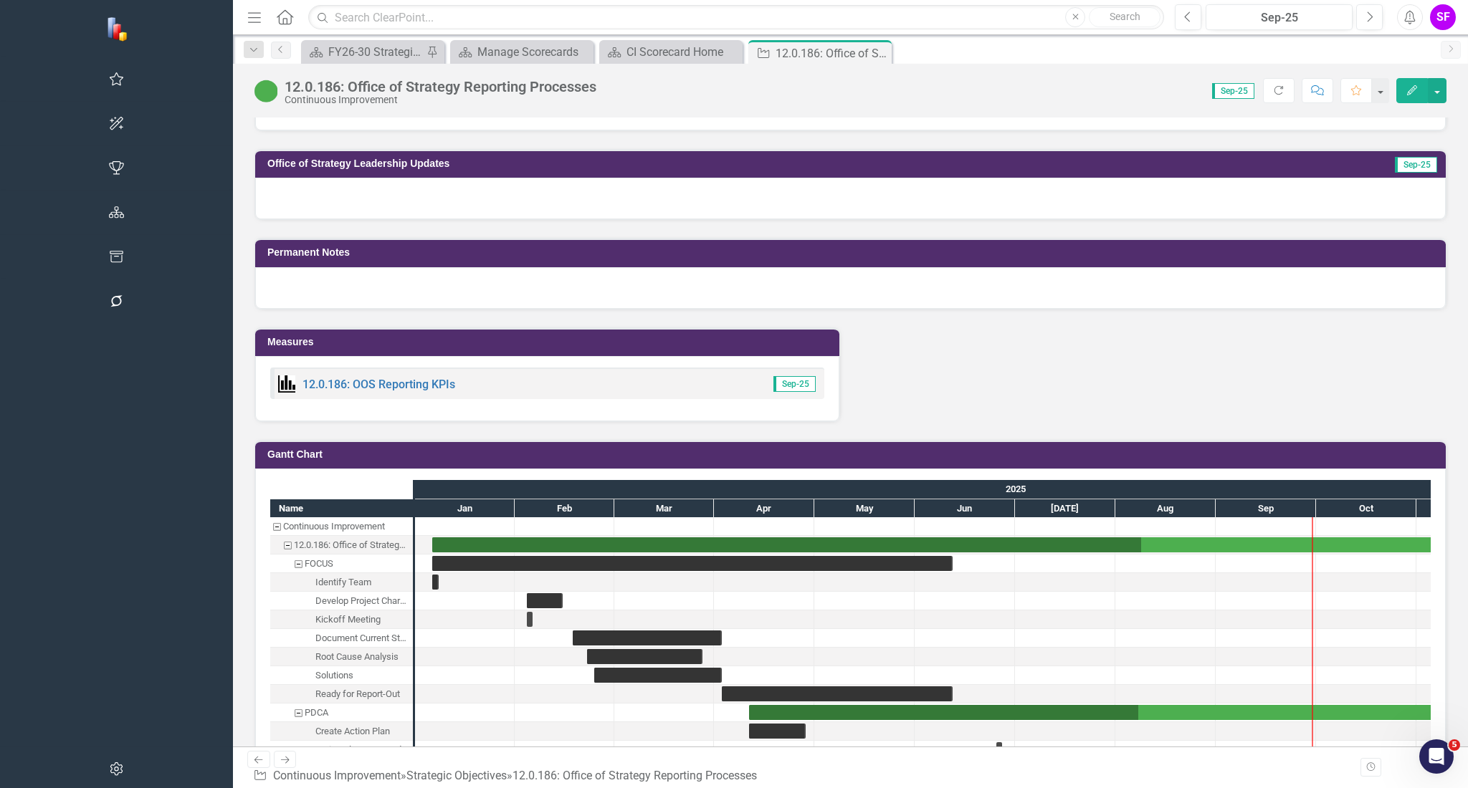
click at [299, 337] on h3 "Measures" at bounding box center [549, 342] width 565 height 11
drag, startPoint x: 298, startPoint y: 335, endPoint x: 467, endPoint y: 345, distance: 168.7
click at [299, 337] on h3 "Measures" at bounding box center [549, 342] width 565 height 11
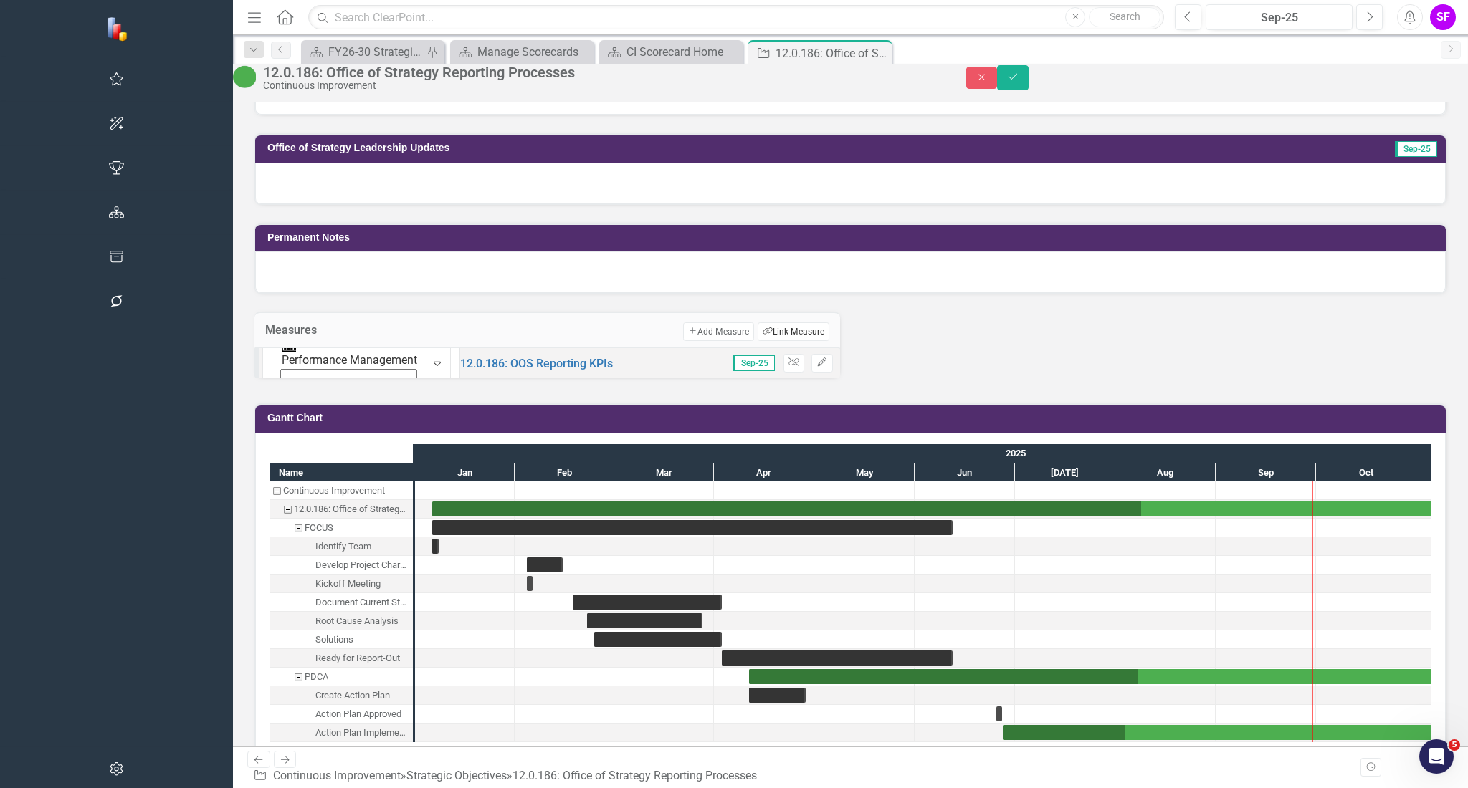
click at [758, 338] on button "Link Tag Link Measure" at bounding box center [793, 332] width 71 height 19
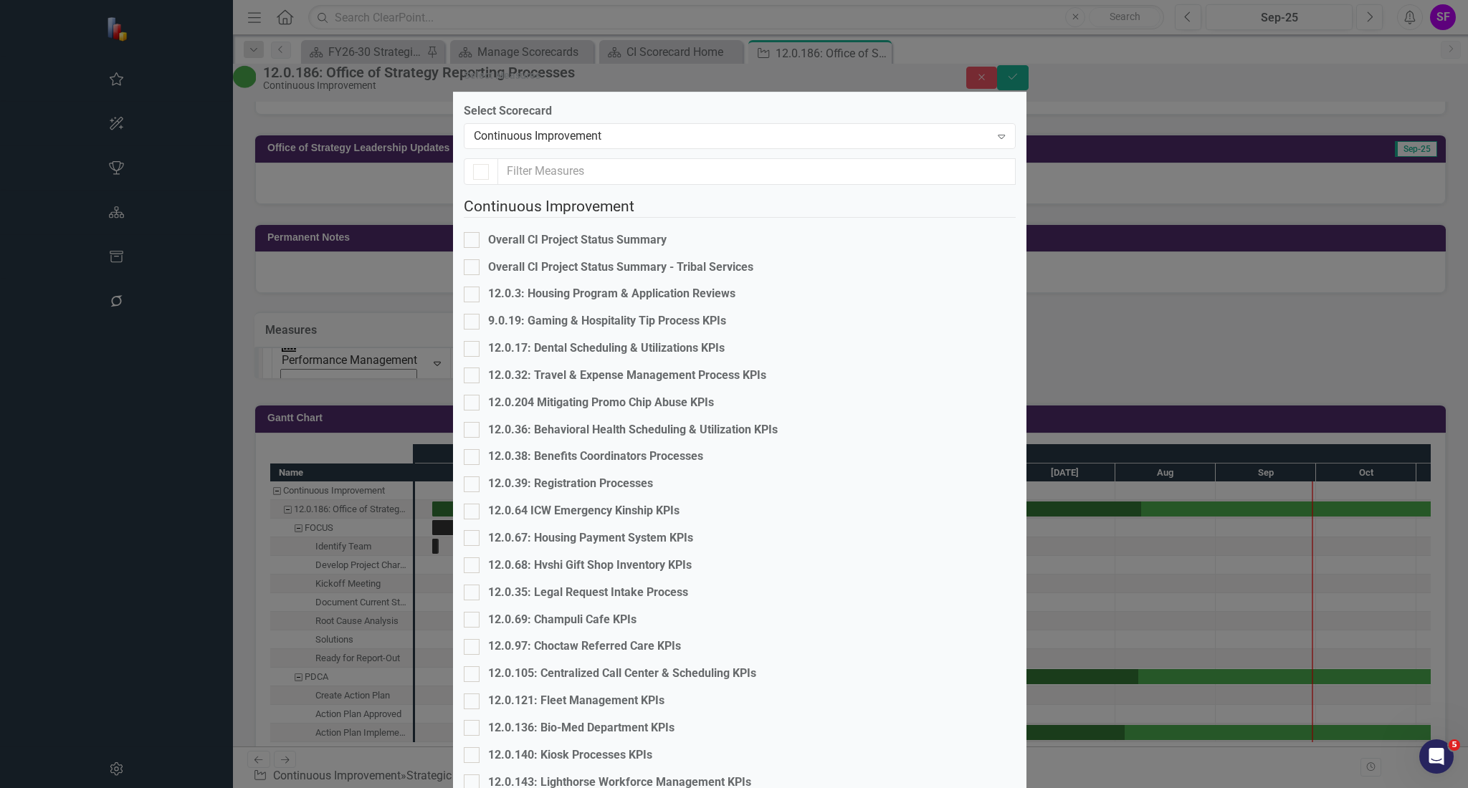
checkbox input "true"
checkbox input "false"
click at [672, 144] on div "Continuous Improvement" at bounding box center [732, 136] width 517 height 16
click at [659, 176] on input "text" at bounding box center [756, 171] width 518 height 27
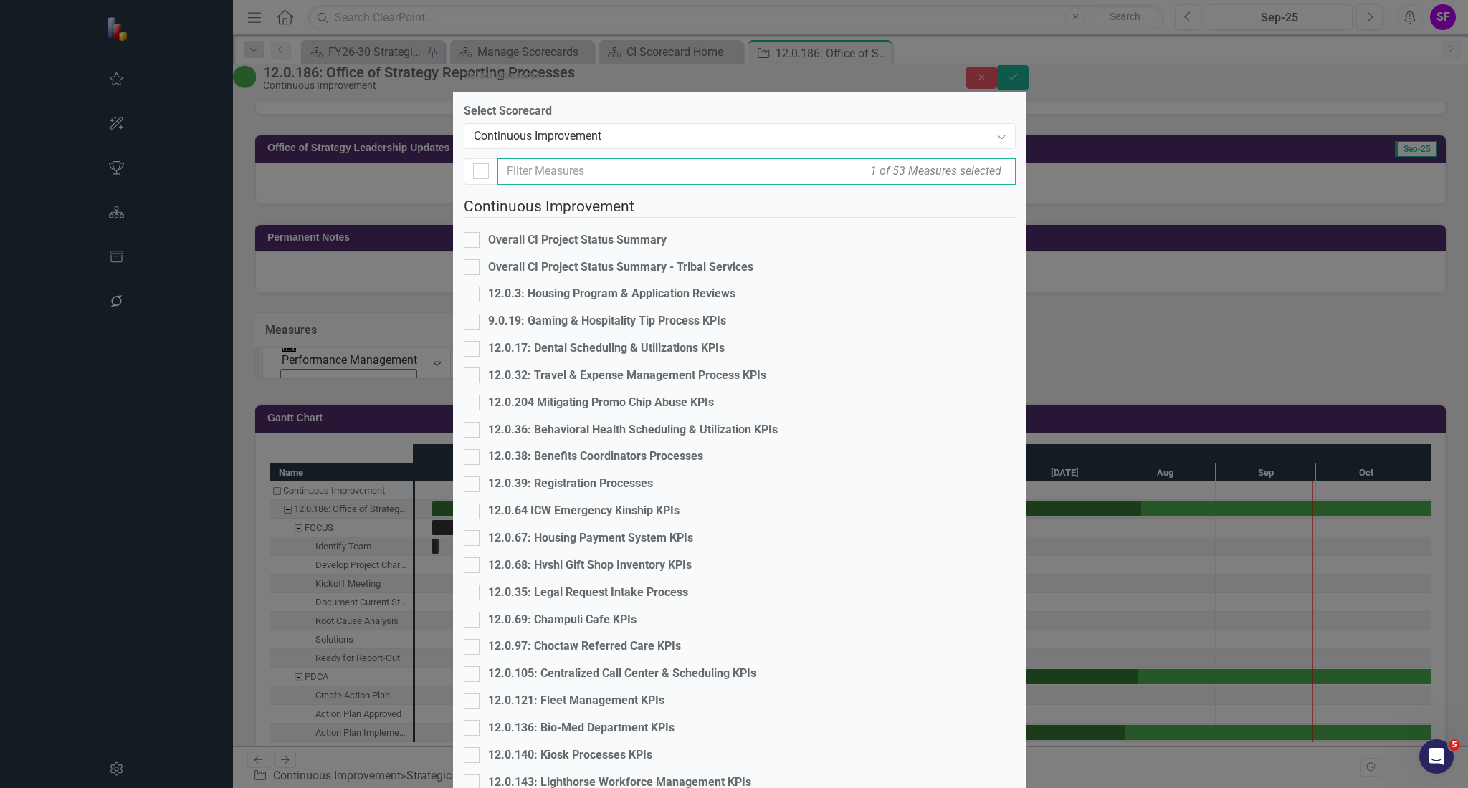
type input "o"
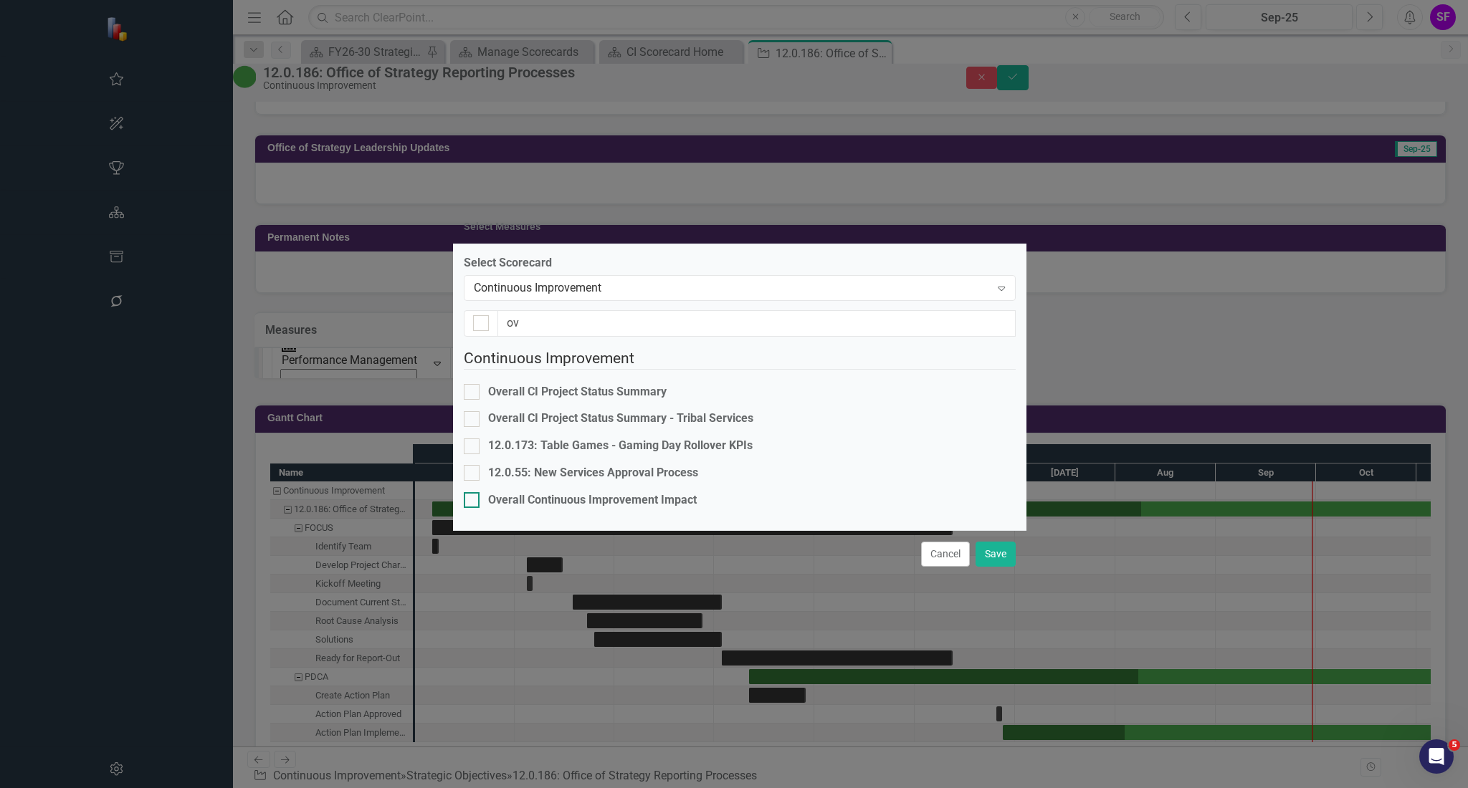
click at [616, 492] on div "Overall Continuous Improvement Impact" at bounding box center [592, 500] width 209 height 16
click at [473, 492] on input "Overall Continuous Improvement Impact" at bounding box center [468, 496] width 9 height 9
checkbox input "true"
click at [1000, 567] on button "Save" at bounding box center [995, 554] width 40 height 25
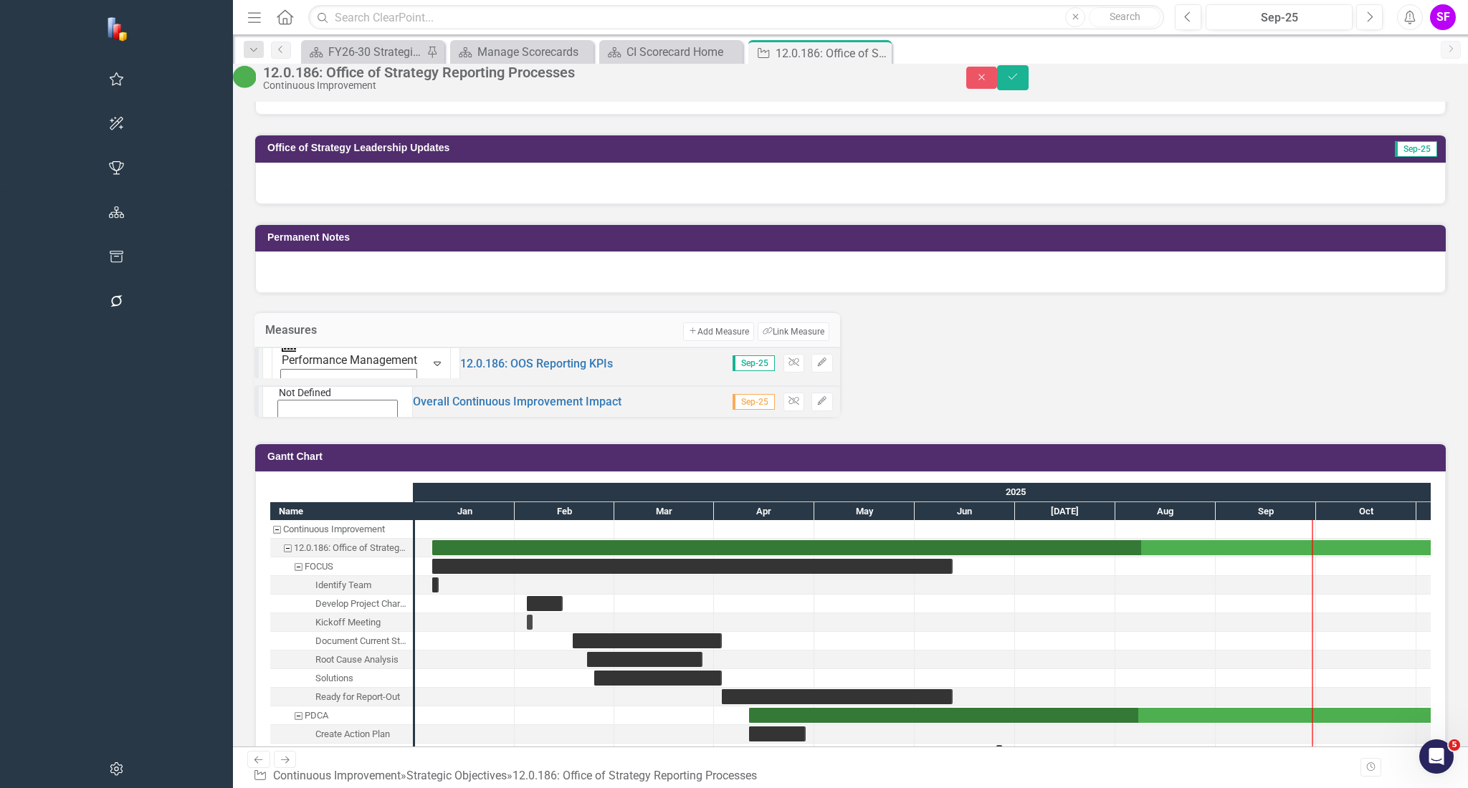
click at [279, 386] on img at bounding box center [286, 378] width 14 height 14
click at [1029, 78] on button "Save" at bounding box center [1013, 77] width 32 height 25
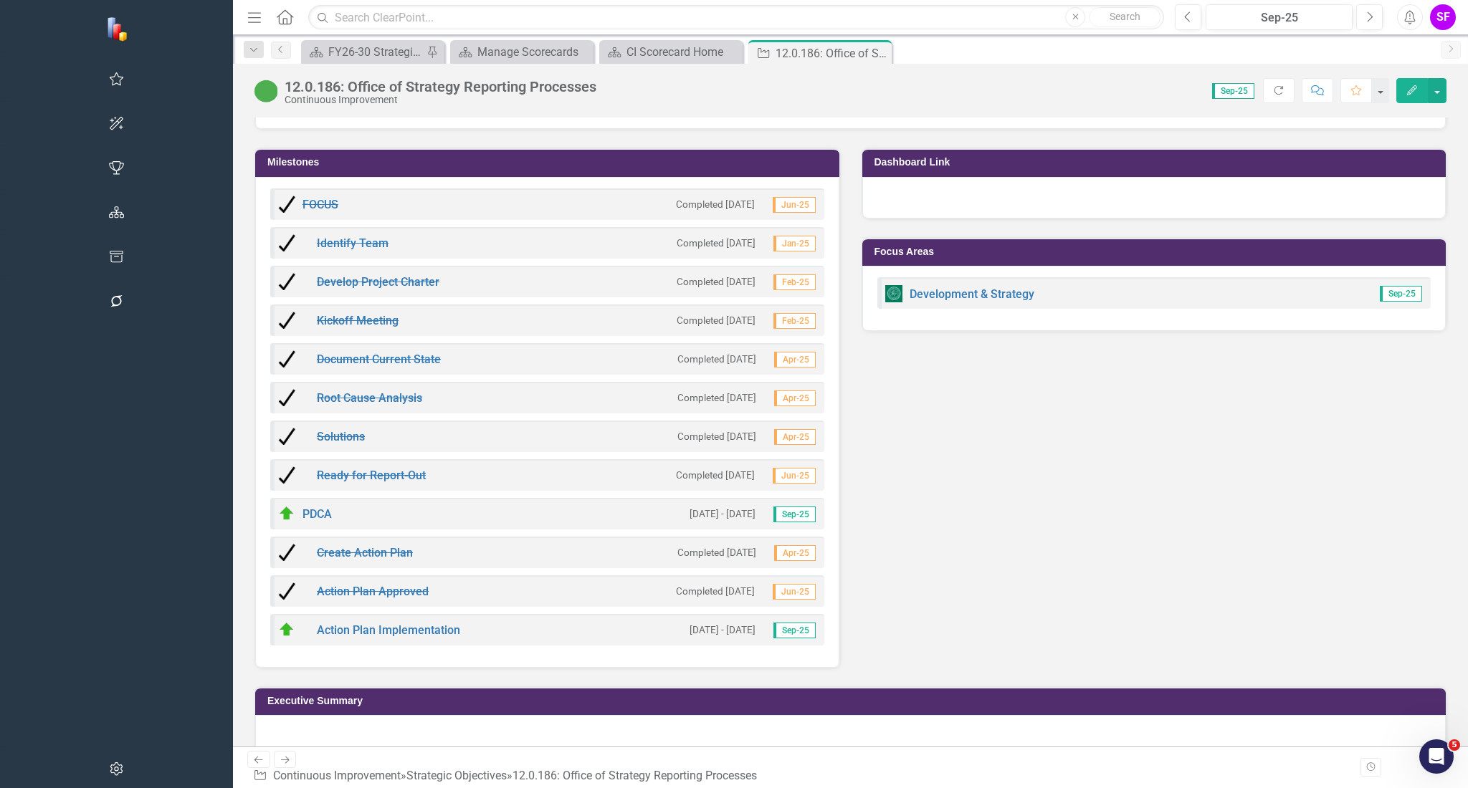
scroll to position [1183, 0]
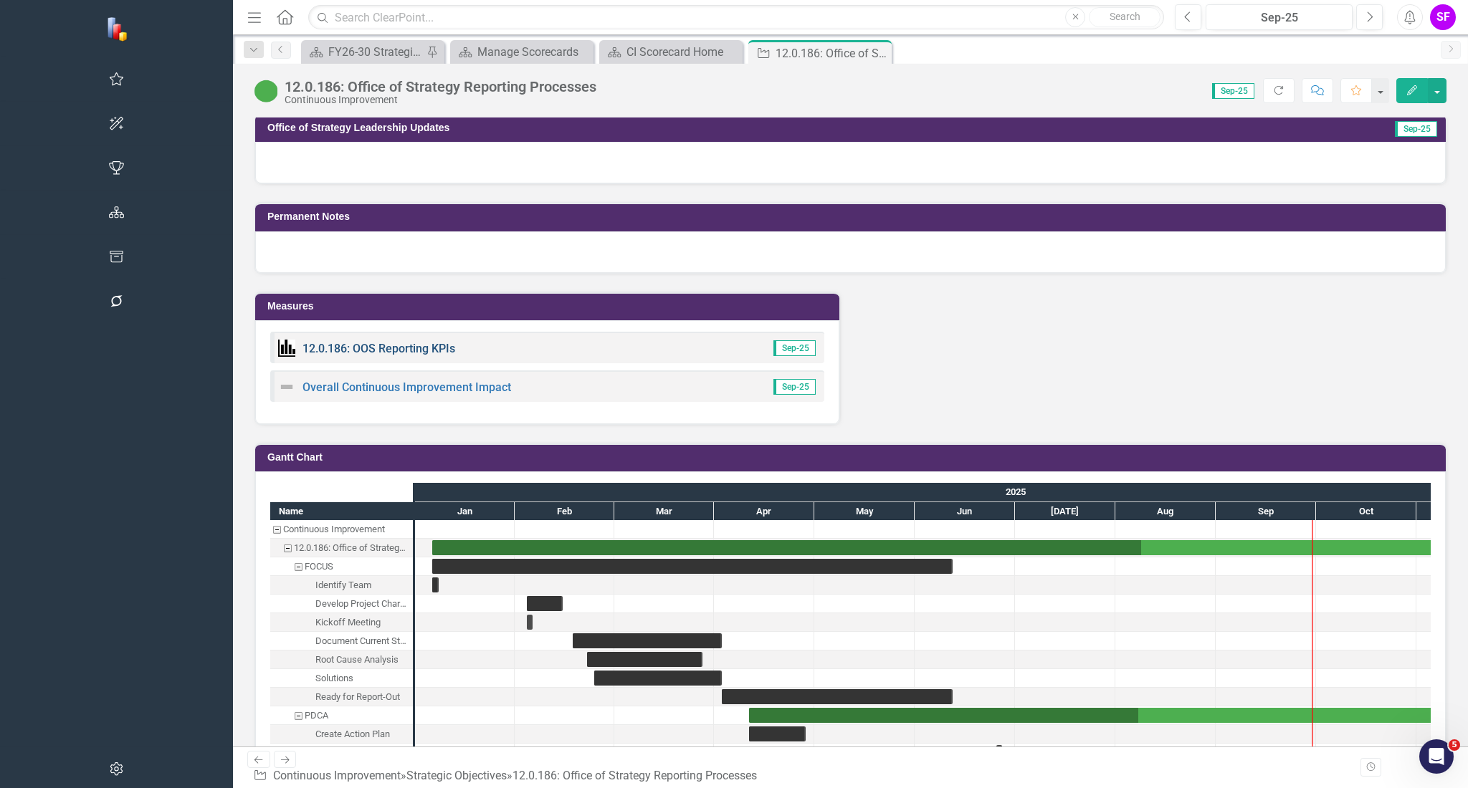
click at [302, 342] on link "12.0.186: OOS Reporting KPIs" at bounding box center [378, 349] width 153 height 14
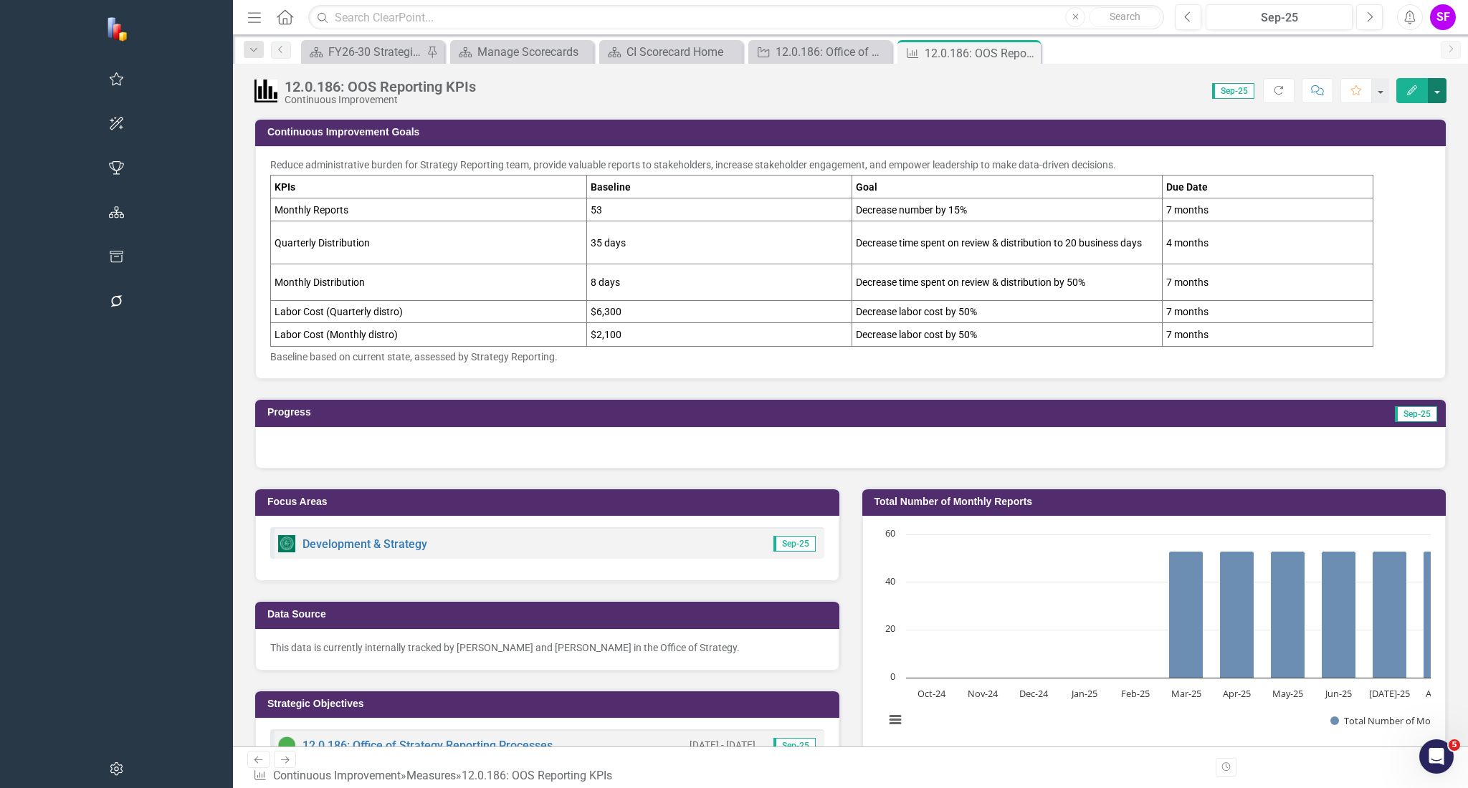
click at [1436, 89] on button "button" at bounding box center [1437, 90] width 19 height 25
click at [1420, 113] on link "Edit Edit Measure" at bounding box center [1376, 117] width 140 height 27
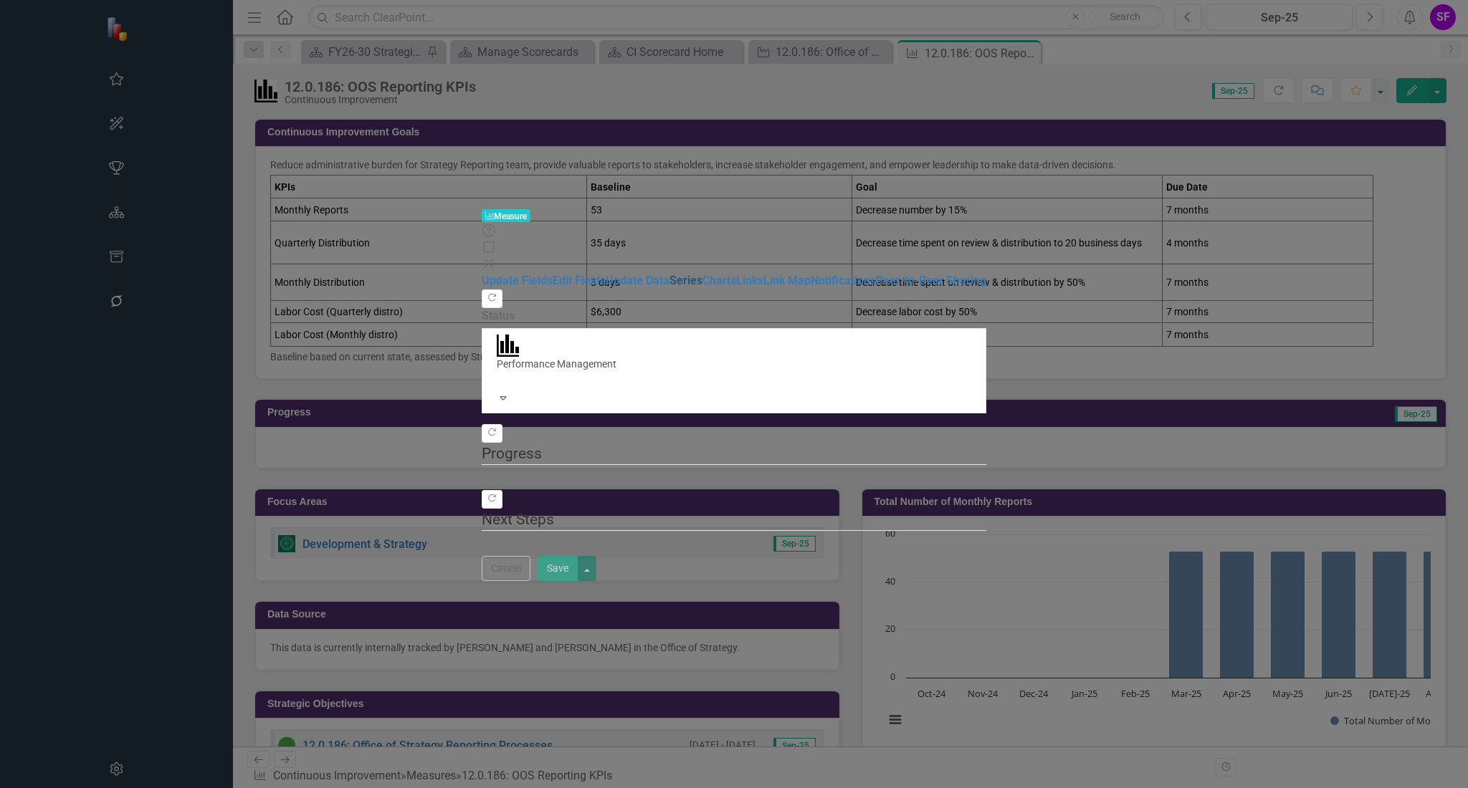
drag, startPoint x: 188, startPoint y: 126, endPoint x: 186, endPoint y: 135, distance: 8.9
click at [669, 274] on link "Series" at bounding box center [685, 281] width 33 height 14
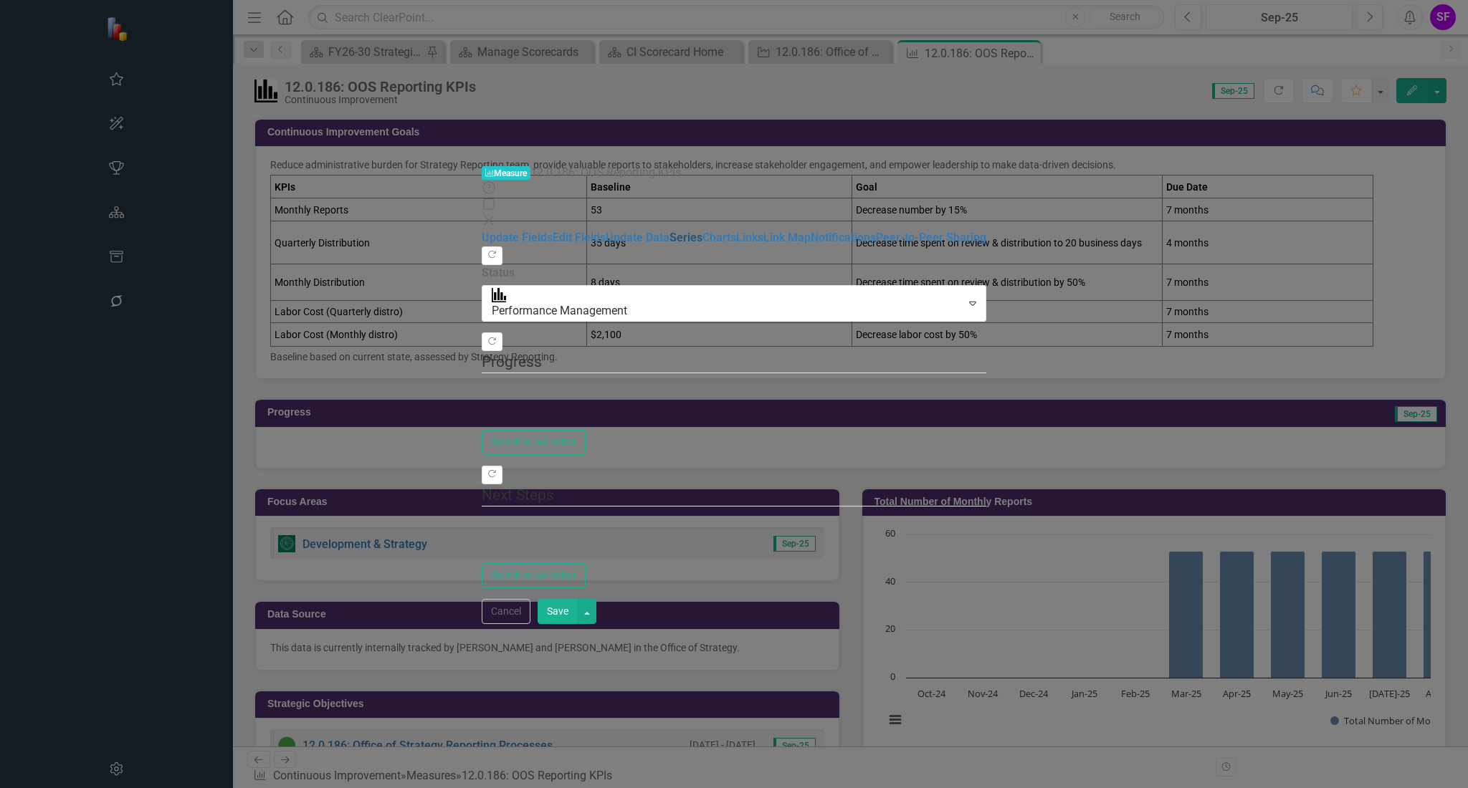
click at [669, 231] on link "Series" at bounding box center [685, 238] width 33 height 14
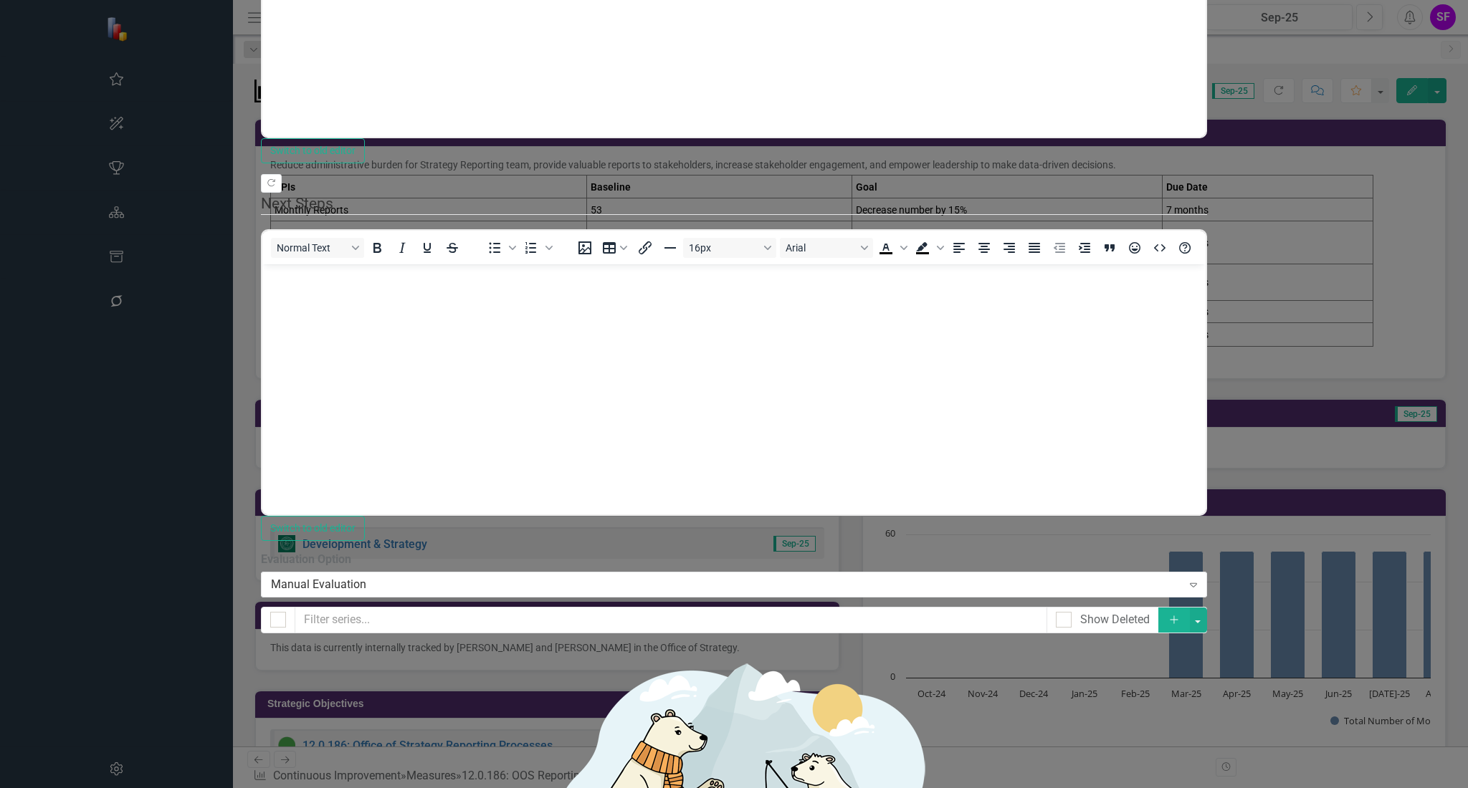
click at [1190, 608] on button "Add" at bounding box center [1174, 620] width 32 height 25
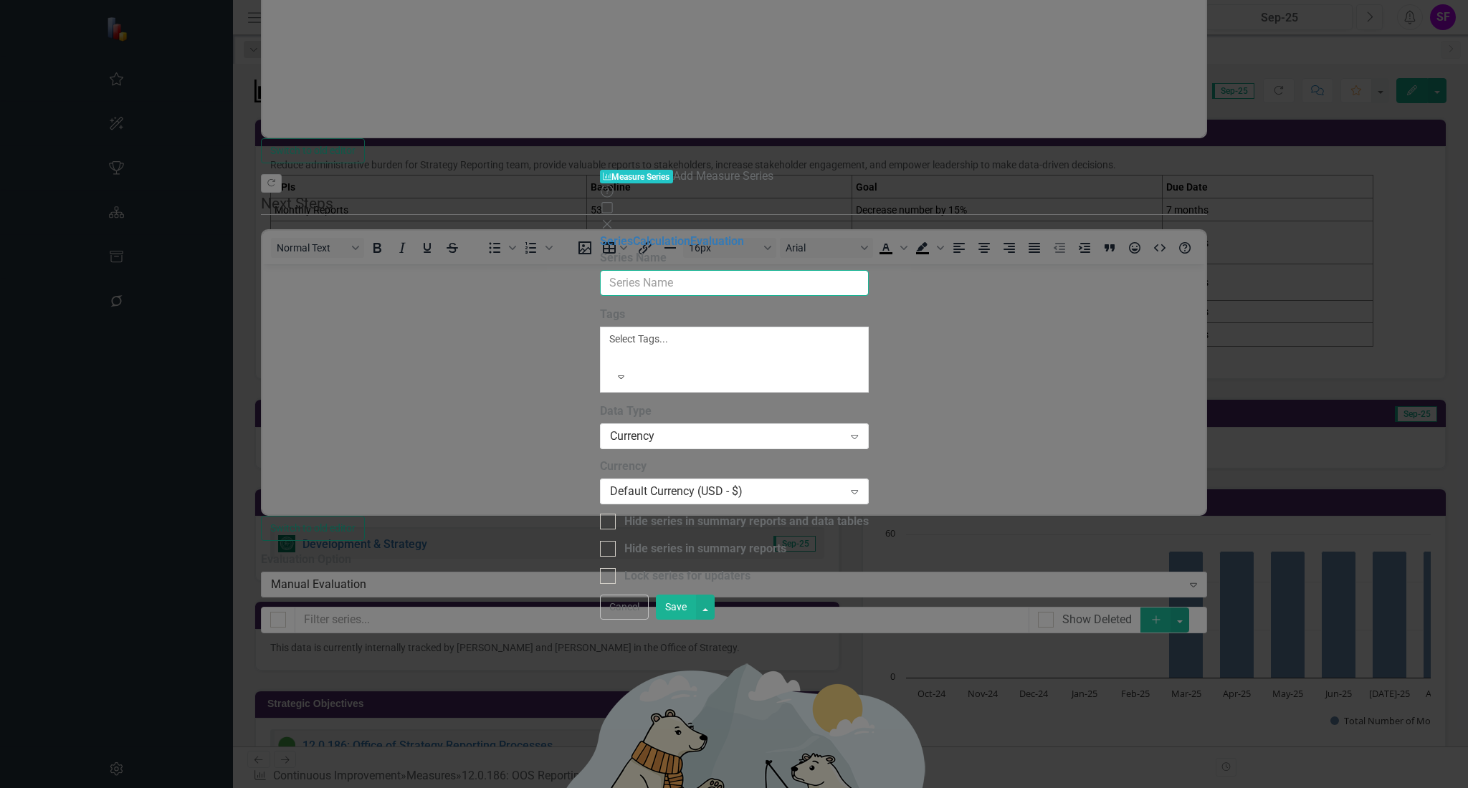
click at [665, 270] on input "Series Name" at bounding box center [734, 283] width 269 height 27
type input "Potential # of Steps Eliminated"
click at [664, 424] on div "Currency Expand" at bounding box center [734, 437] width 269 height 26
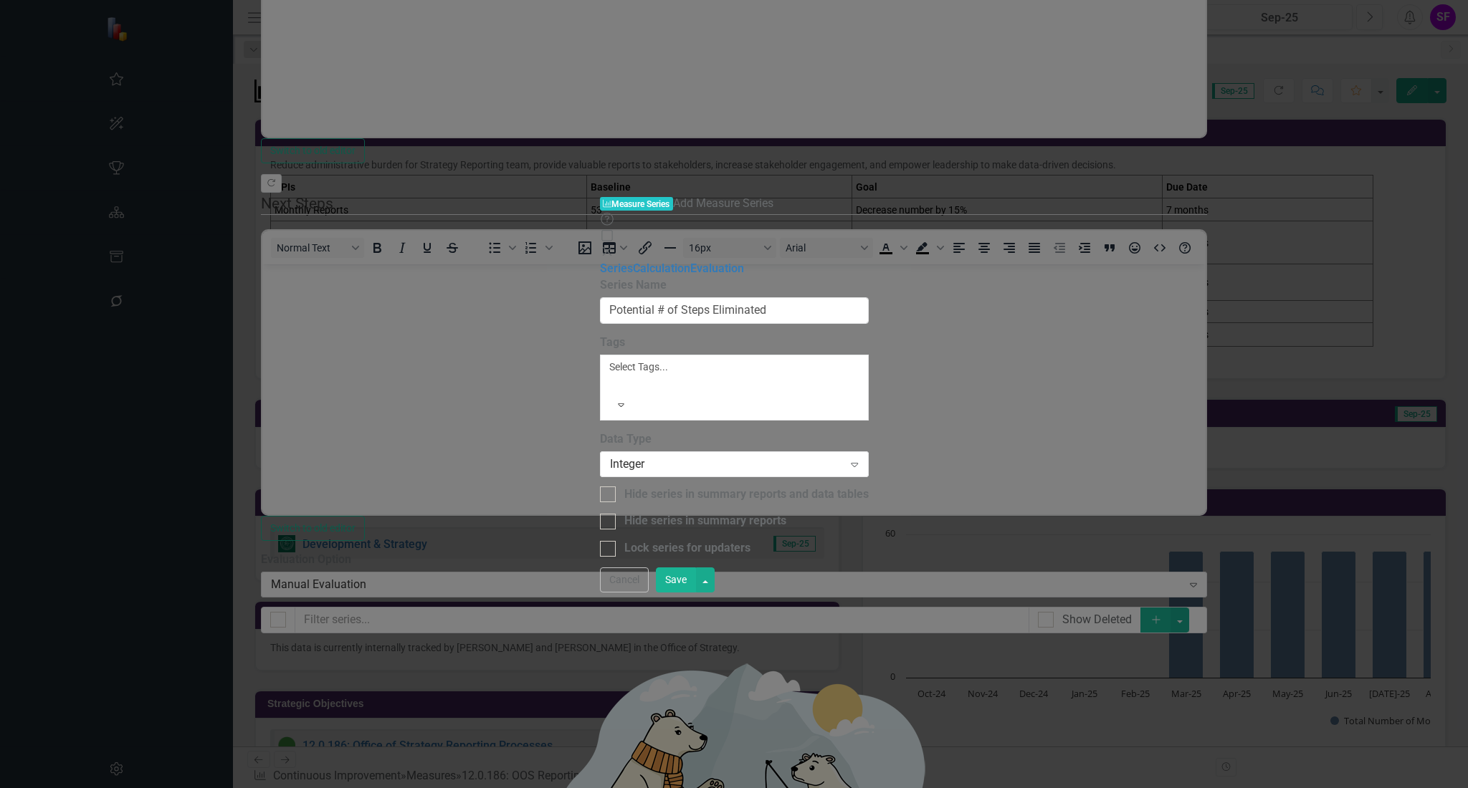
click at [696, 593] on button "Save" at bounding box center [676, 580] width 40 height 25
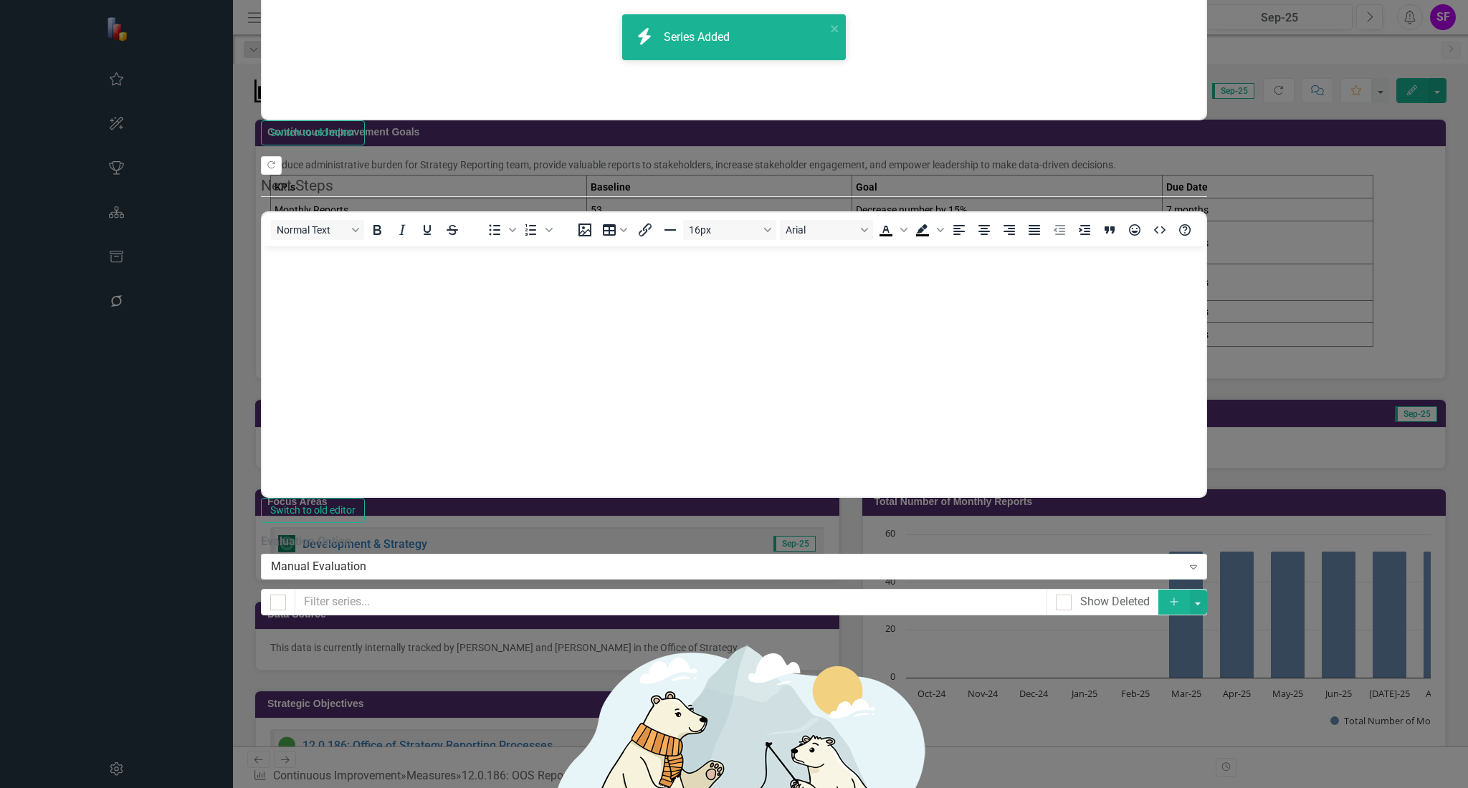
click at [1180, 597] on icon "Add" at bounding box center [1174, 602] width 13 height 10
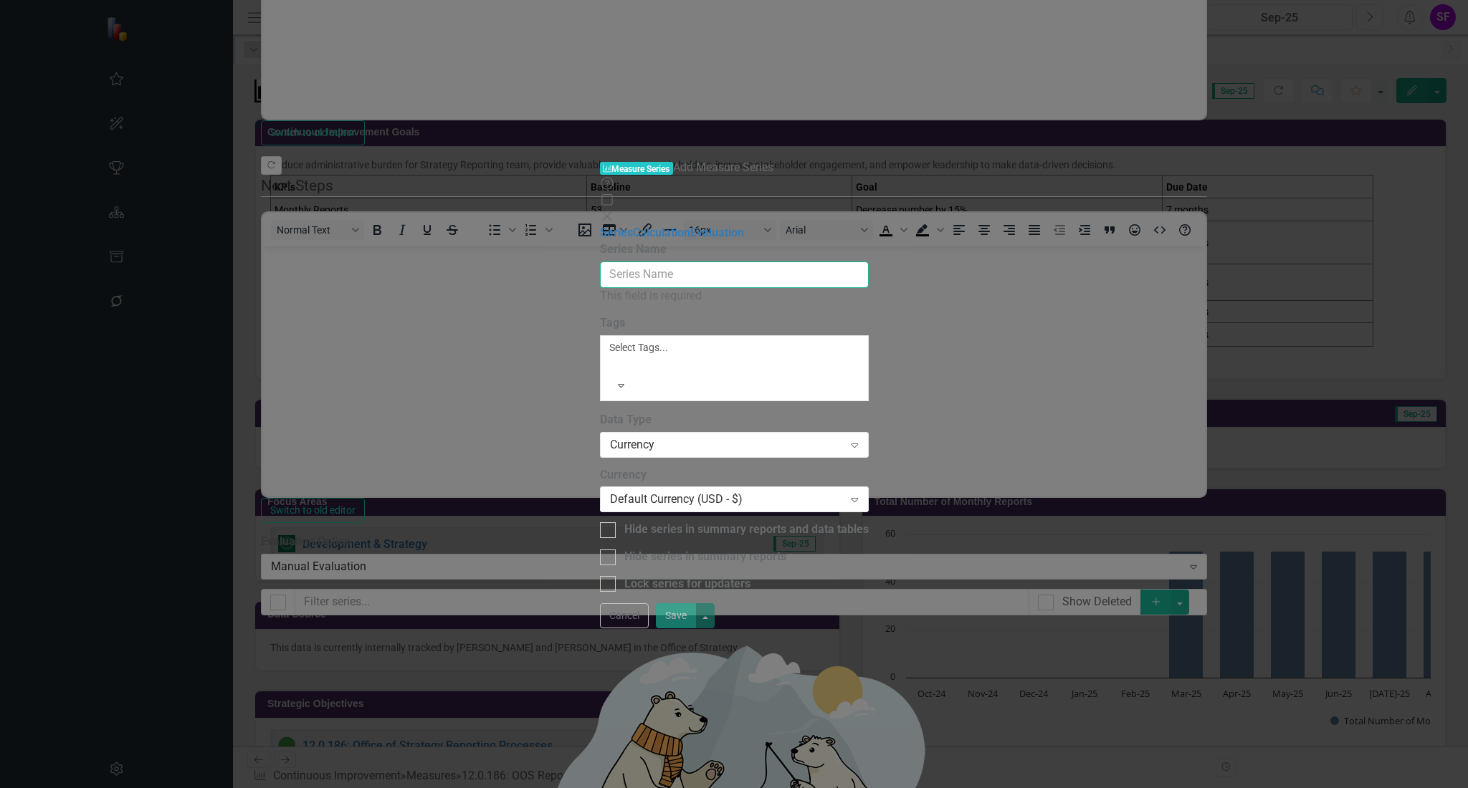
click at [633, 262] on input "Series Name" at bounding box center [734, 275] width 269 height 27
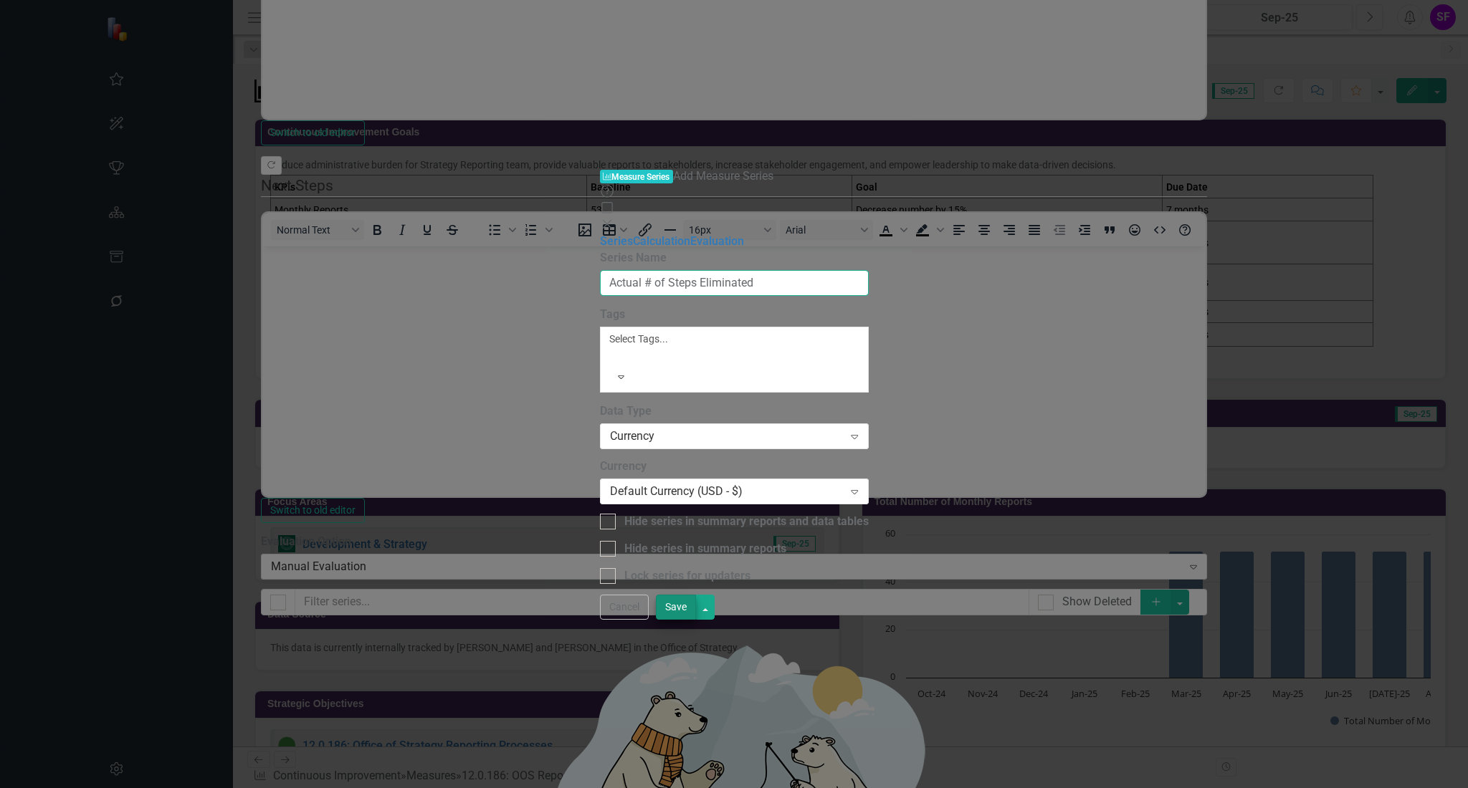
type input "Actual # of Steps Eliminated"
click at [696, 620] on button "Save" at bounding box center [676, 607] width 40 height 25
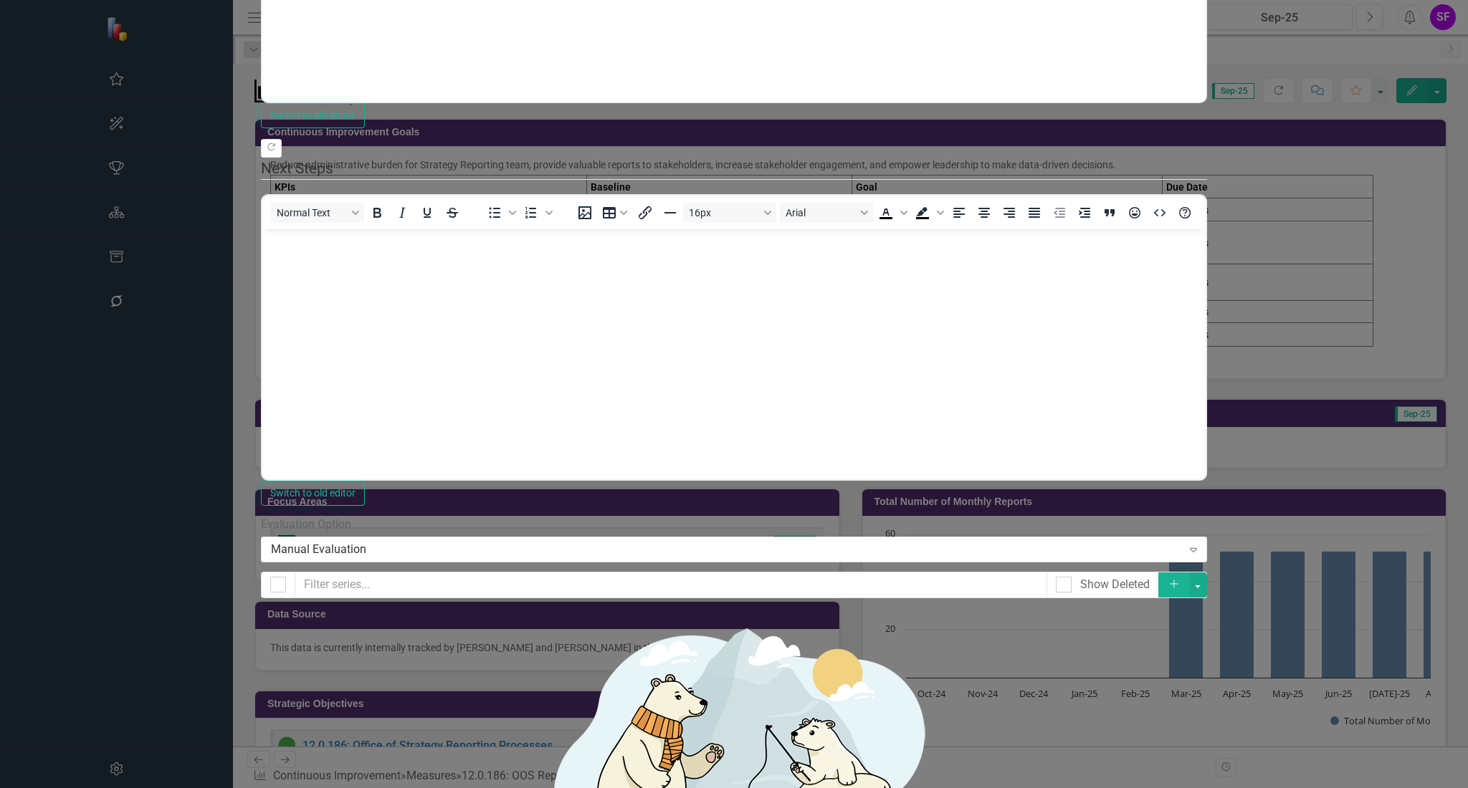
click at [1180, 579] on icon "Add" at bounding box center [1174, 584] width 13 height 10
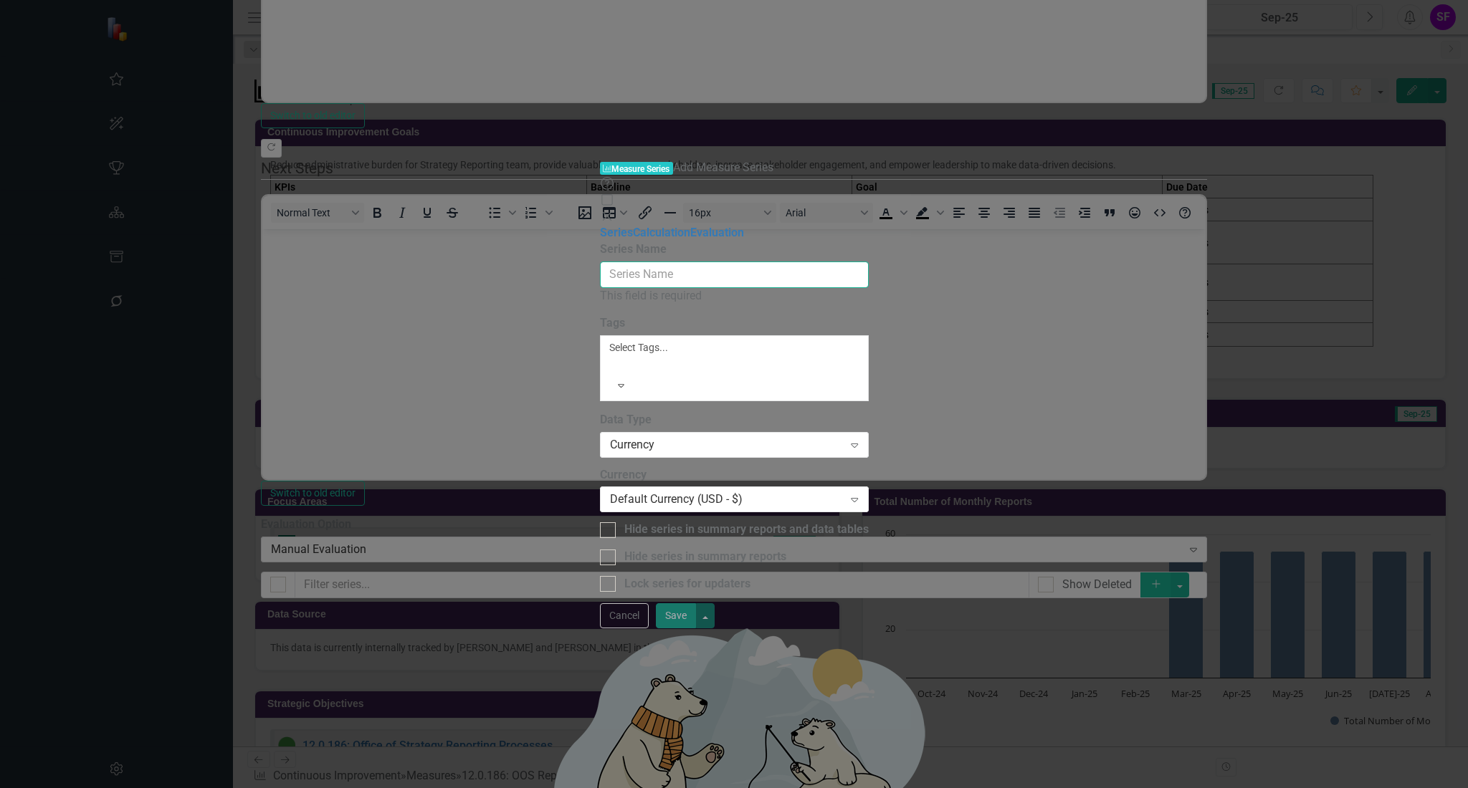
click at [751, 262] on input "Series Name" at bounding box center [734, 275] width 269 height 27
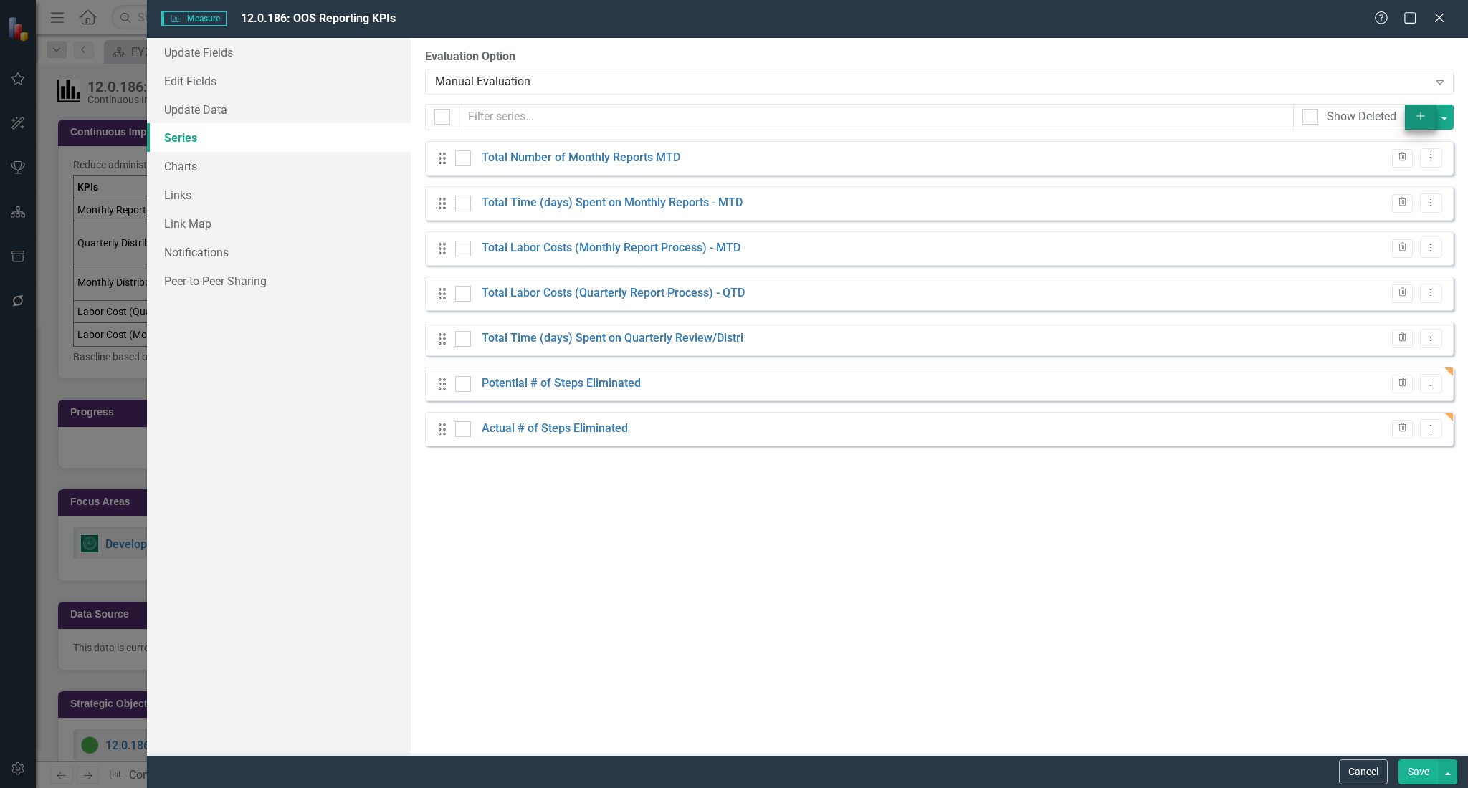
click at [1424, 117] on icon "Add" at bounding box center [1420, 116] width 13 height 10
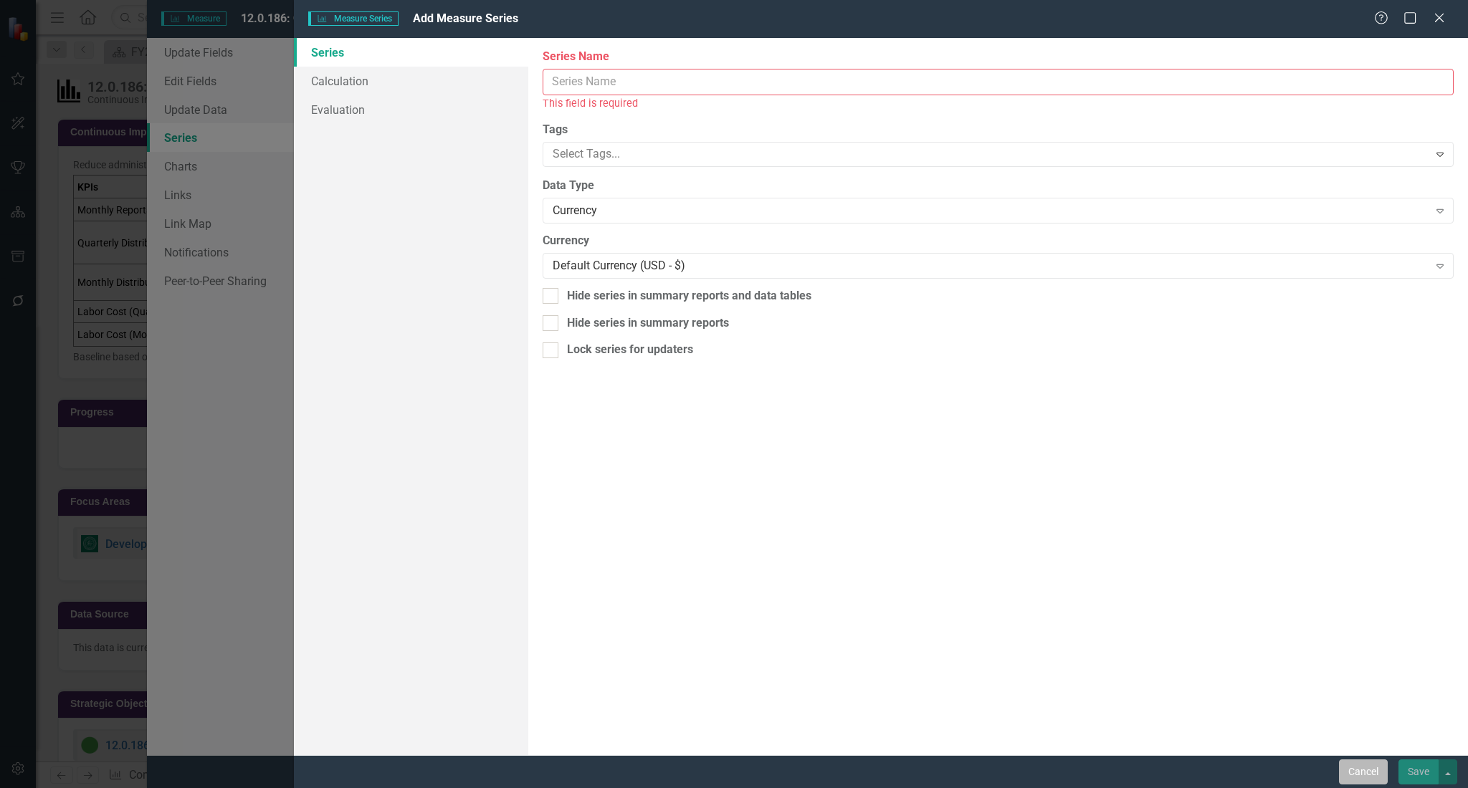
click at [1358, 775] on button "Cancel" at bounding box center [1363, 772] width 49 height 25
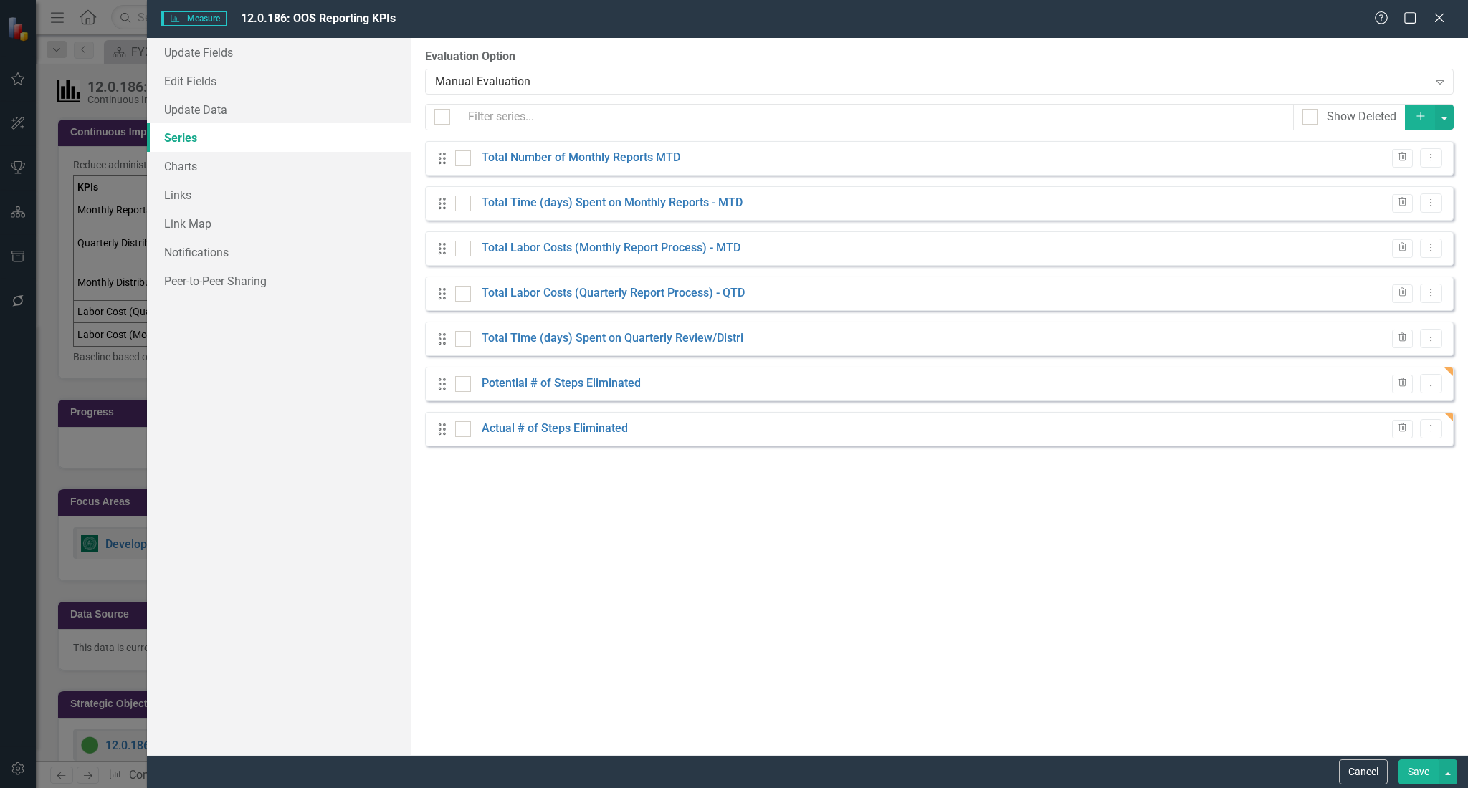
click at [1407, 769] on button "Save" at bounding box center [1418, 772] width 40 height 25
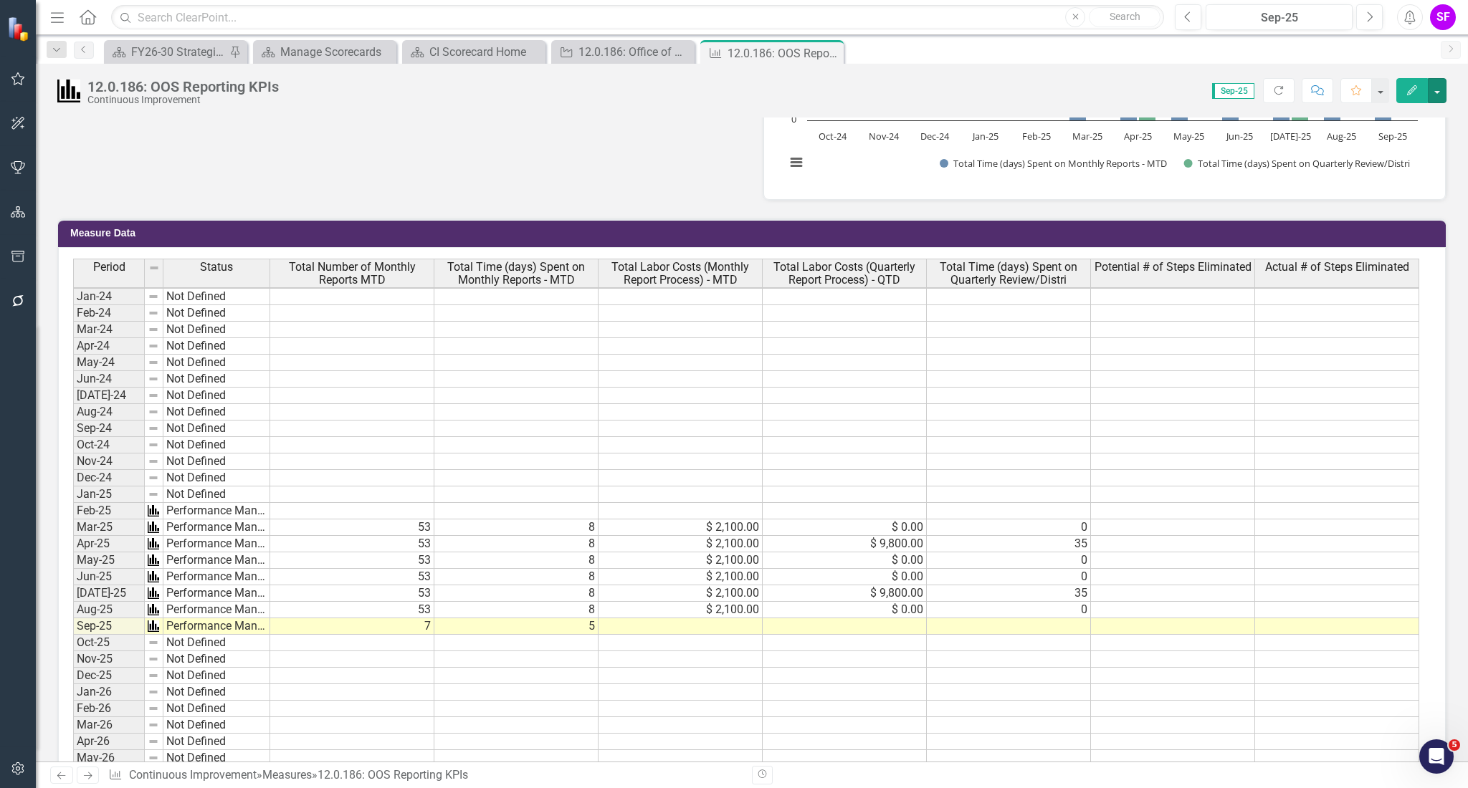
scroll to position [860, 0]
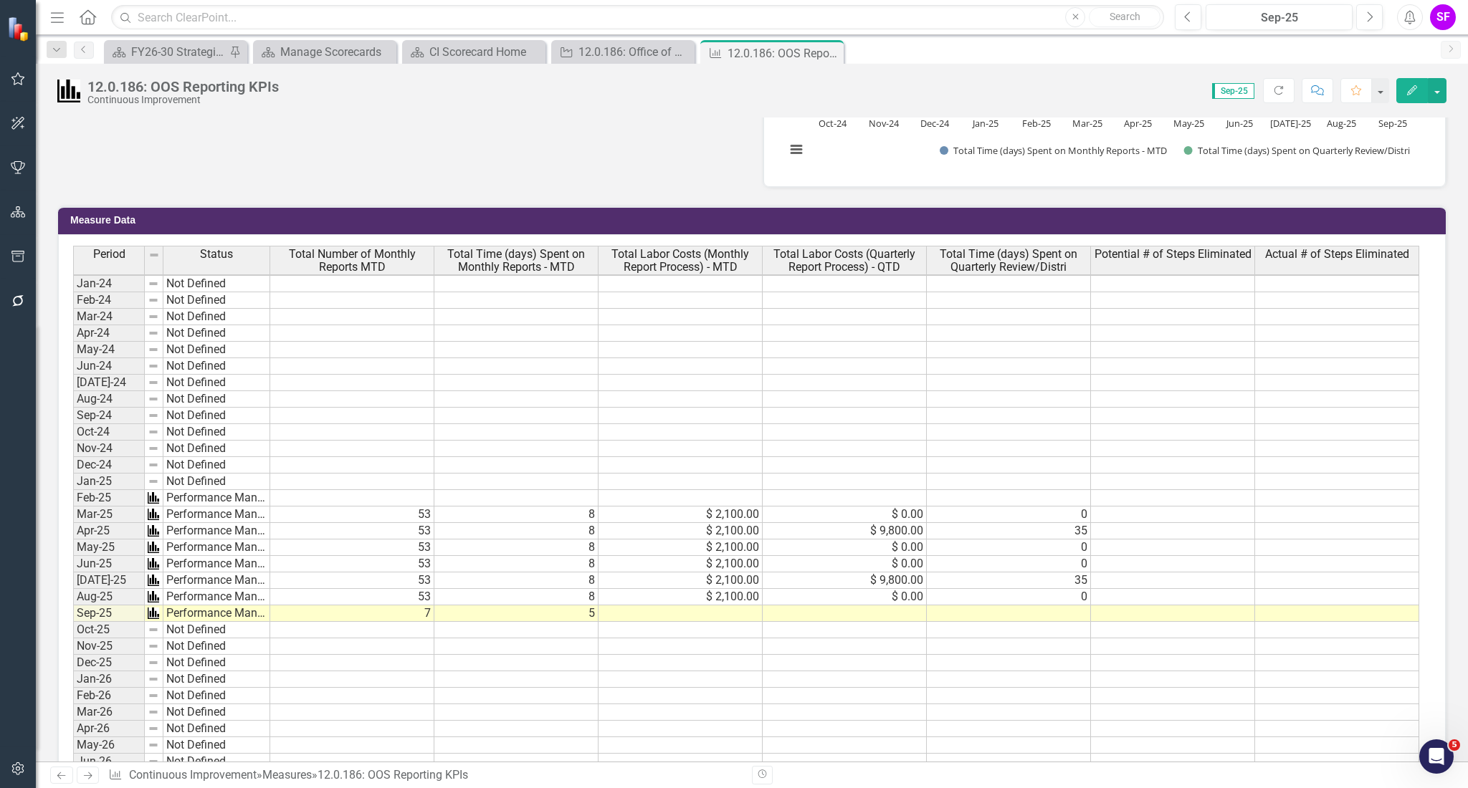
click at [1170, 548] on td at bounding box center [1173, 548] width 164 height 16
click at [1156, 548] on td at bounding box center [1173, 548] width 164 height 16
click at [73, 568] on div "Period Status Total Number of Monthly Reports MTD Total Time (days) Spent on Mo…" at bounding box center [73, 656] width 0 height 821
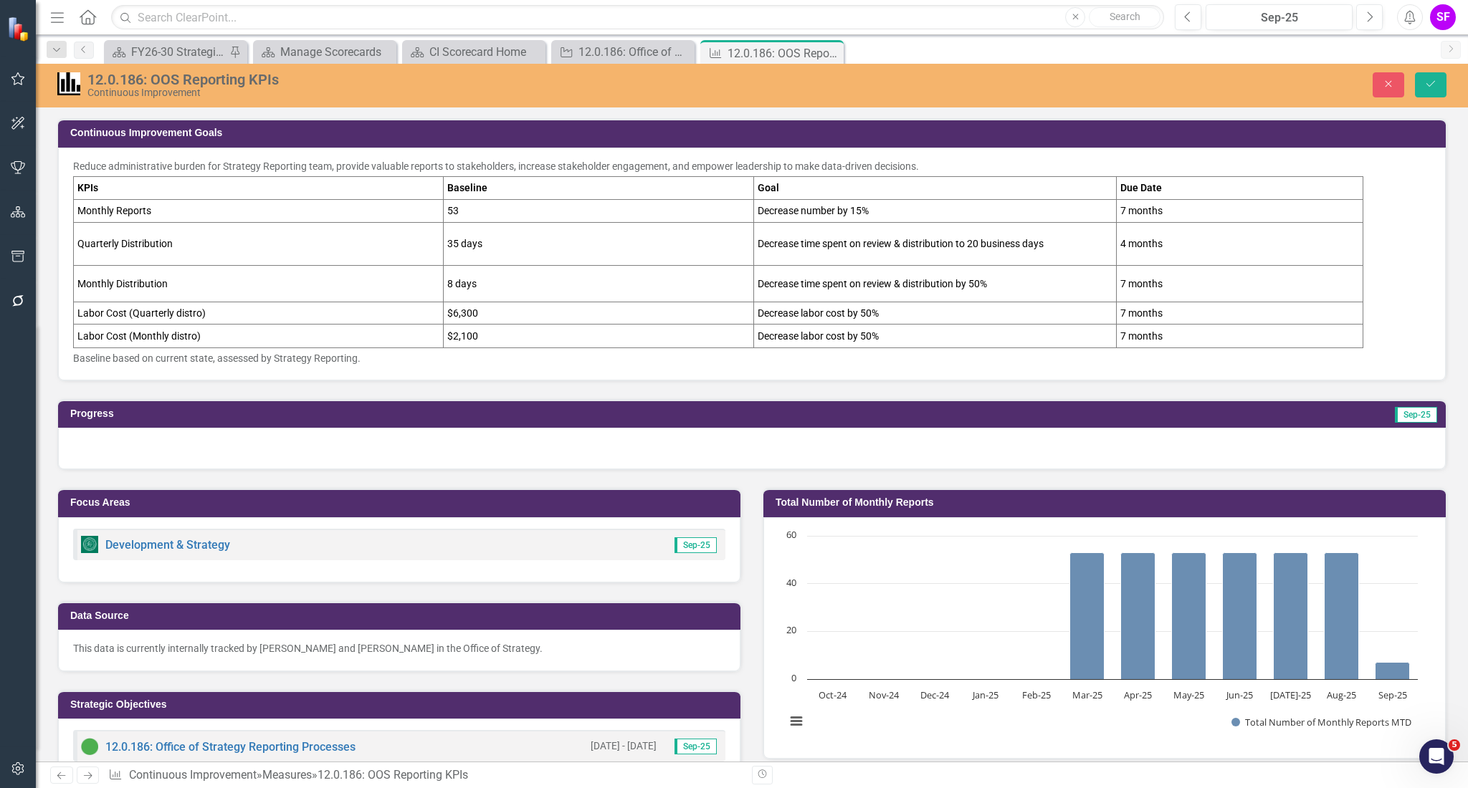
scroll to position [2, 0]
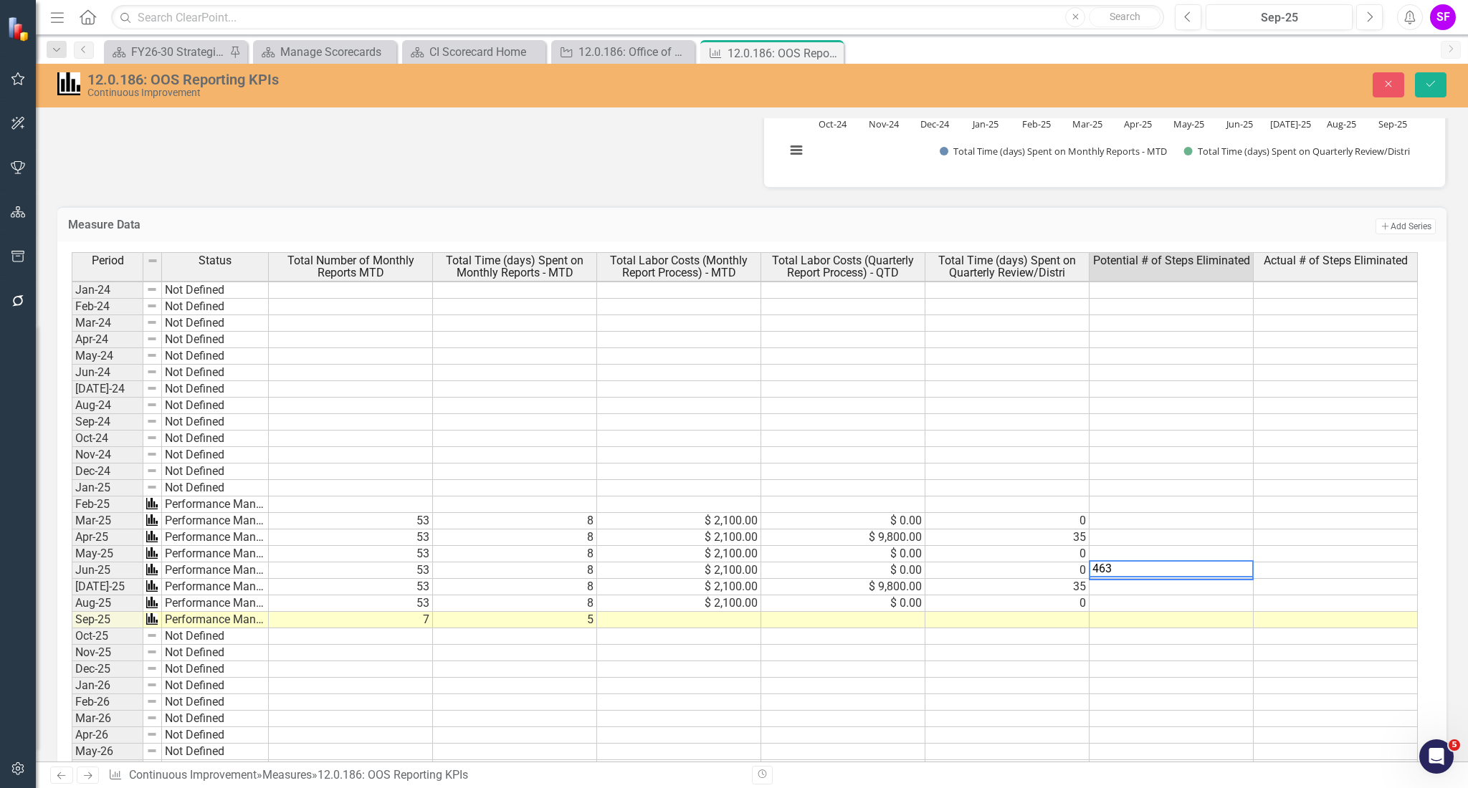
type textarea "463"
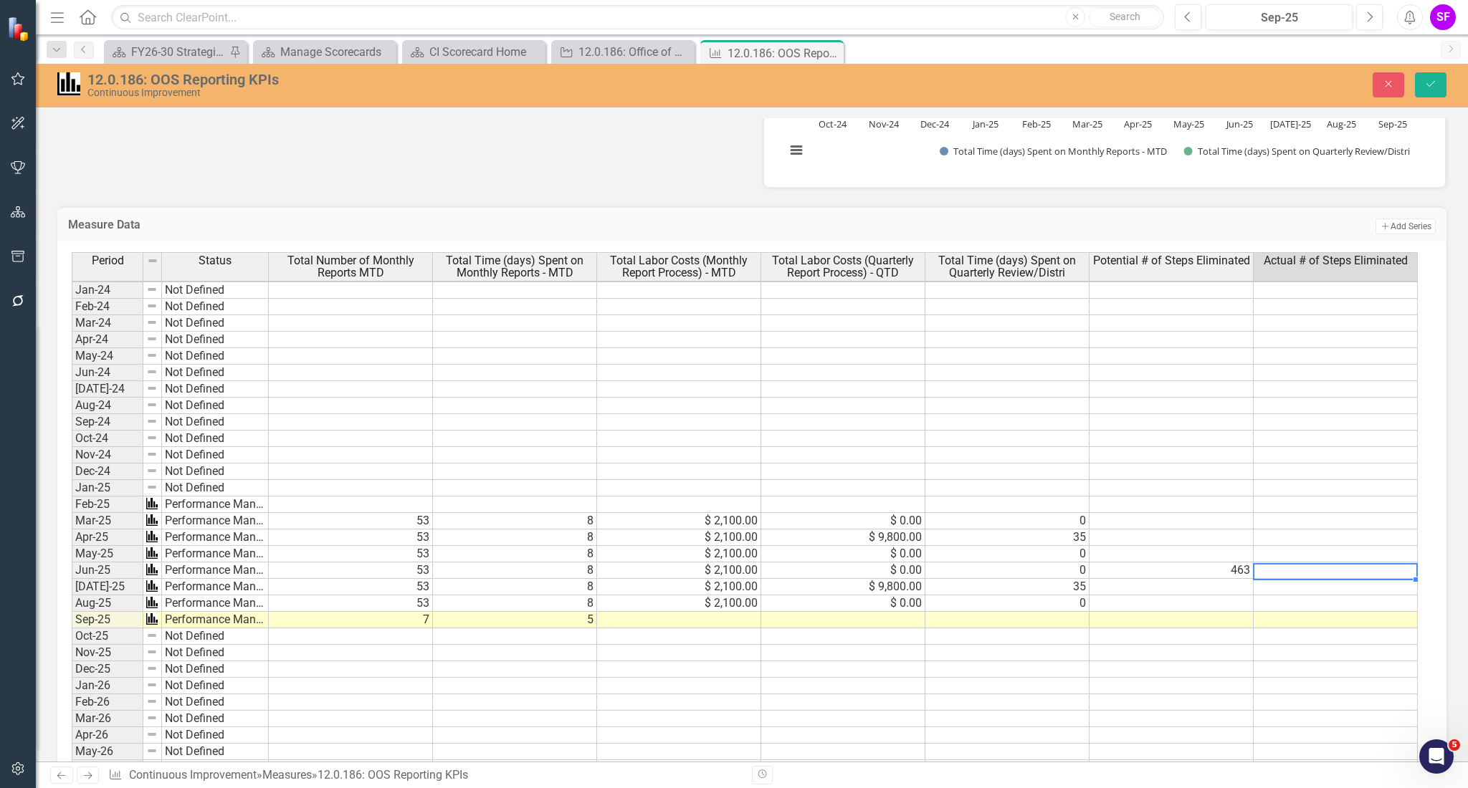
click at [1277, 567] on td at bounding box center [1336, 571] width 164 height 16
type textarea "463"
click at [1426, 83] on icon "Save" at bounding box center [1430, 84] width 13 height 10
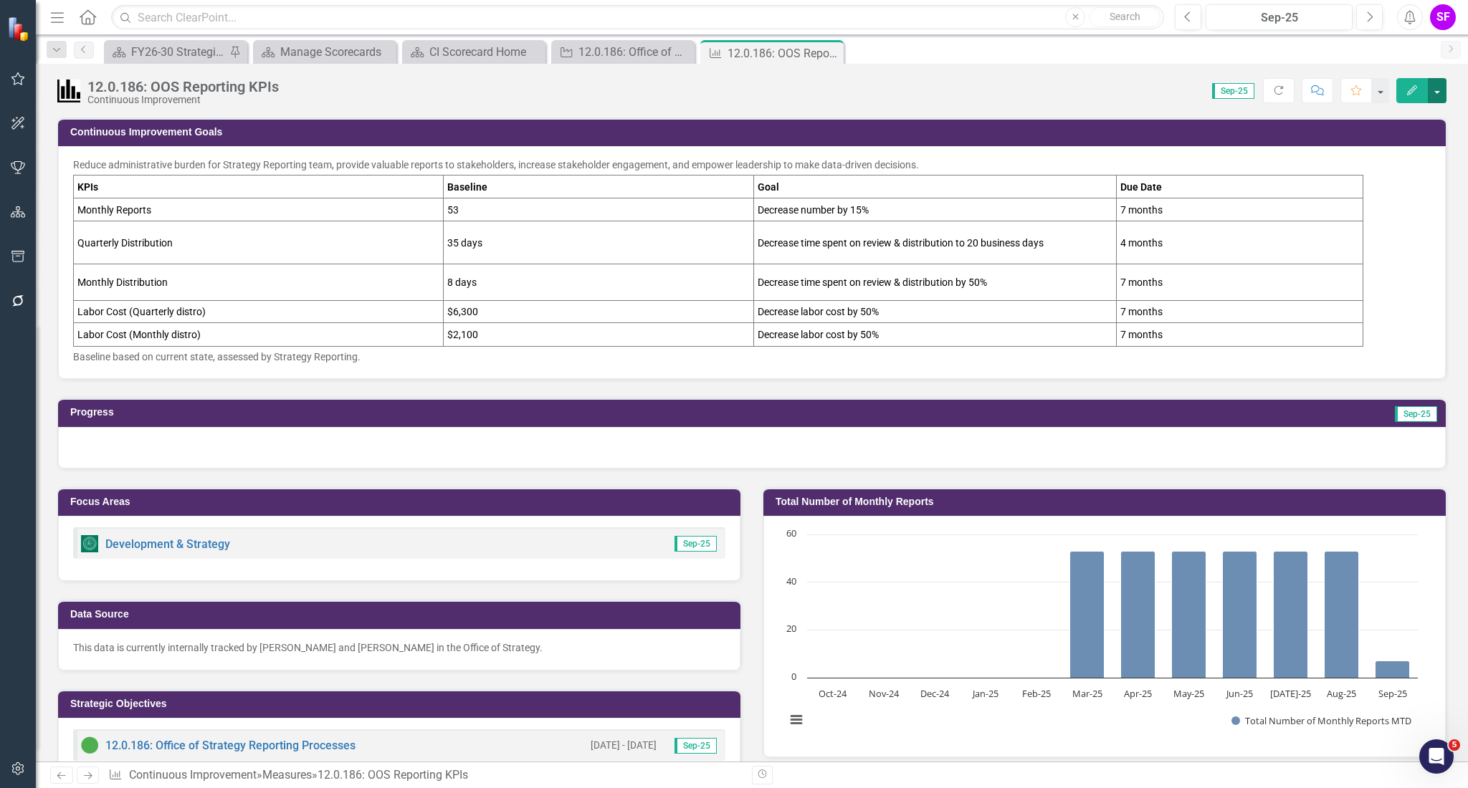
click at [1436, 87] on button "button" at bounding box center [1437, 90] width 19 height 25
click at [1391, 117] on link "Edit Edit Measure" at bounding box center [1376, 117] width 140 height 27
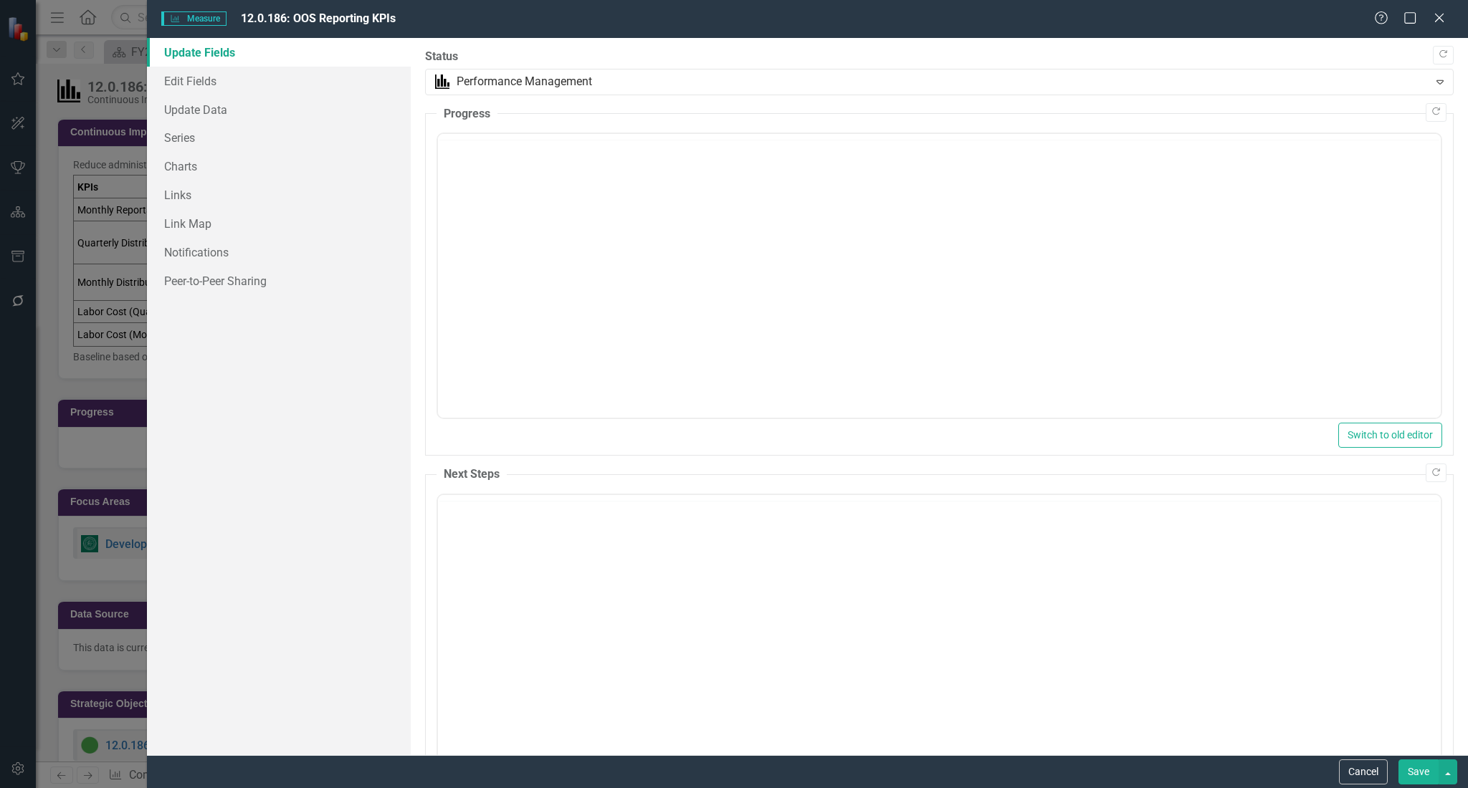
click at [202, 144] on div "Measure Measure 12.0.186: OOS Reporting KPIs Help Maximize Close Update Fields …" at bounding box center [734, 394] width 1468 height 788
click at [181, 141] on link "Series" at bounding box center [279, 137] width 264 height 29
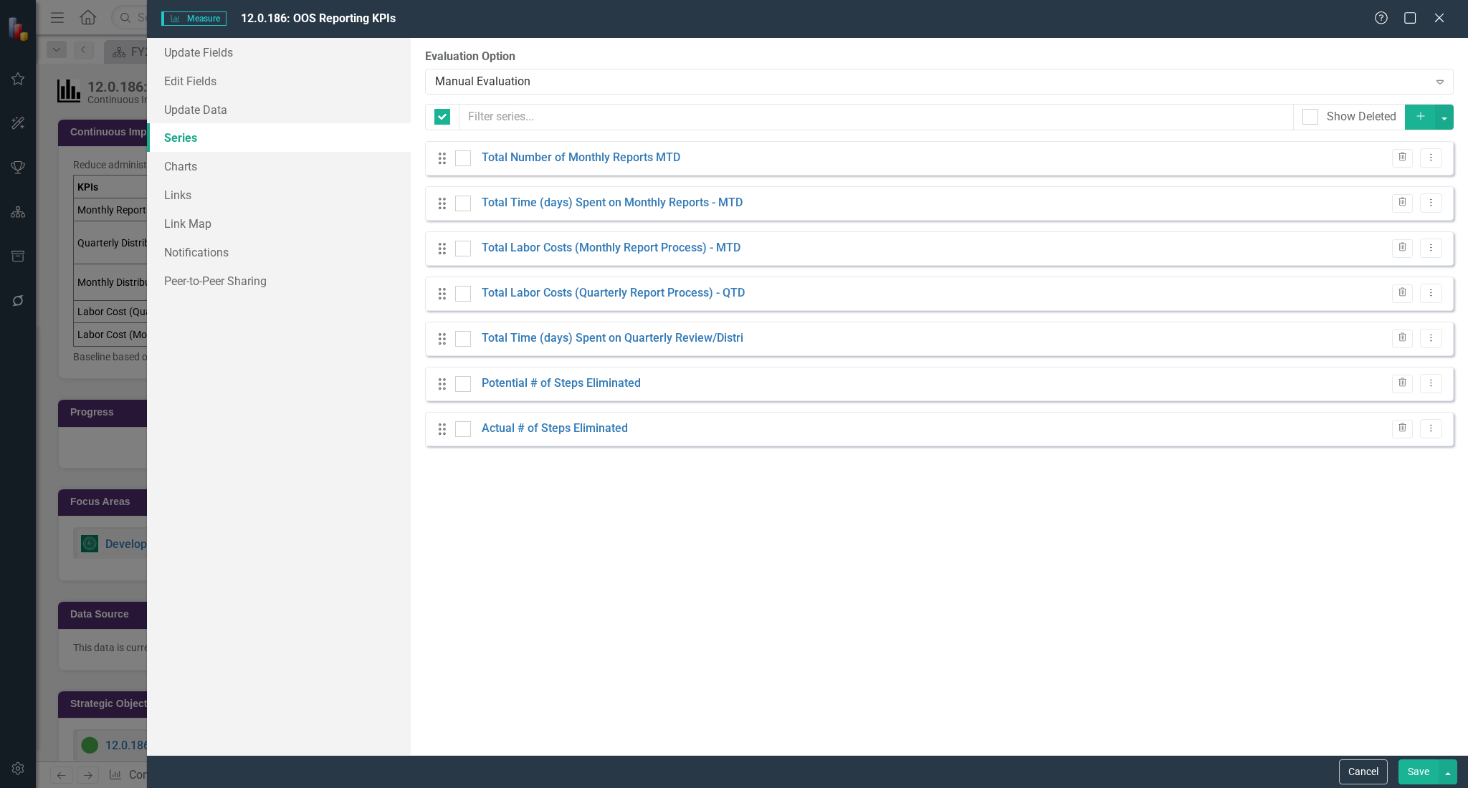
checkbox input "false"
click at [1433, 429] on icon "Dropdown Menu" at bounding box center [1431, 428] width 12 height 9
click at [1368, 452] on link "Edit Edit Measure Series" at bounding box center [1360, 452] width 163 height 27
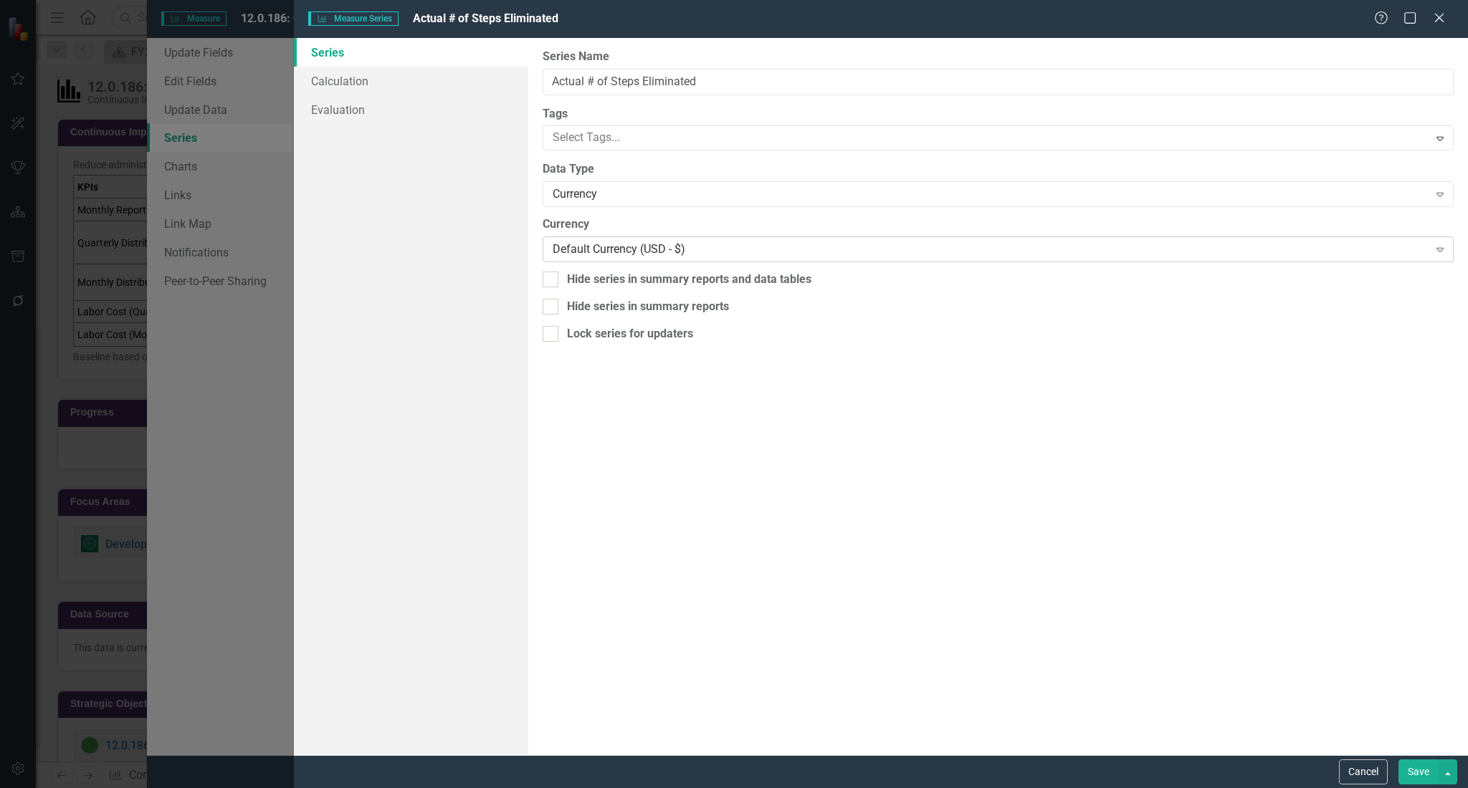
click at [592, 244] on div "Default Currency (USD - $)" at bounding box center [990, 250] width 875 height 16
click at [626, 179] on div "Data Type Currency Expand" at bounding box center [998, 183] width 911 height 44
click at [628, 197] on div "Currency" at bounding box center [990, 194] width 875 height 16
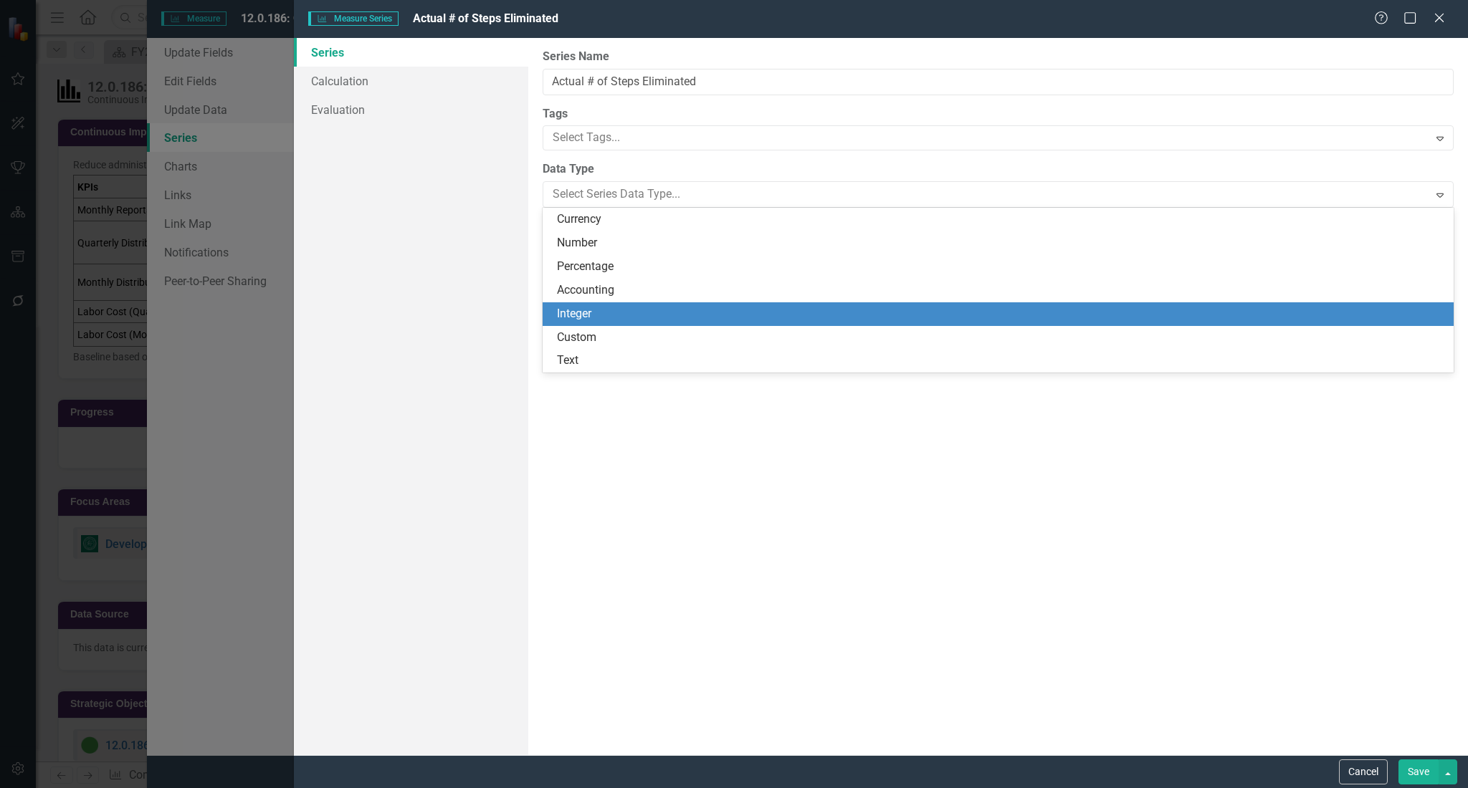
click at [602, 304] on div "Integer" at bounding box center [998, 314] width 911 height 24
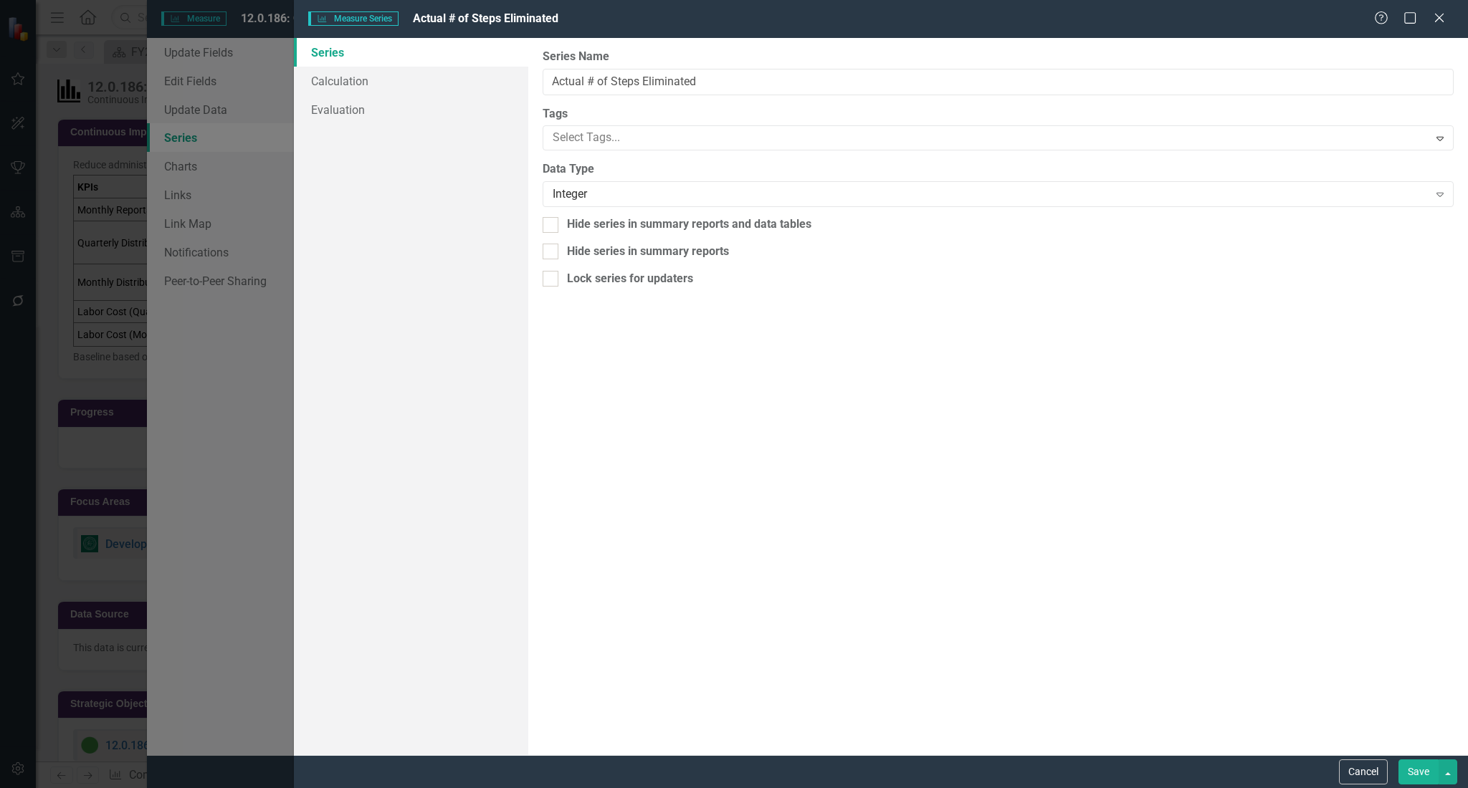
click at [1418, 770] on button "Save" at bounding box center [1418, 772] width 40 height 25
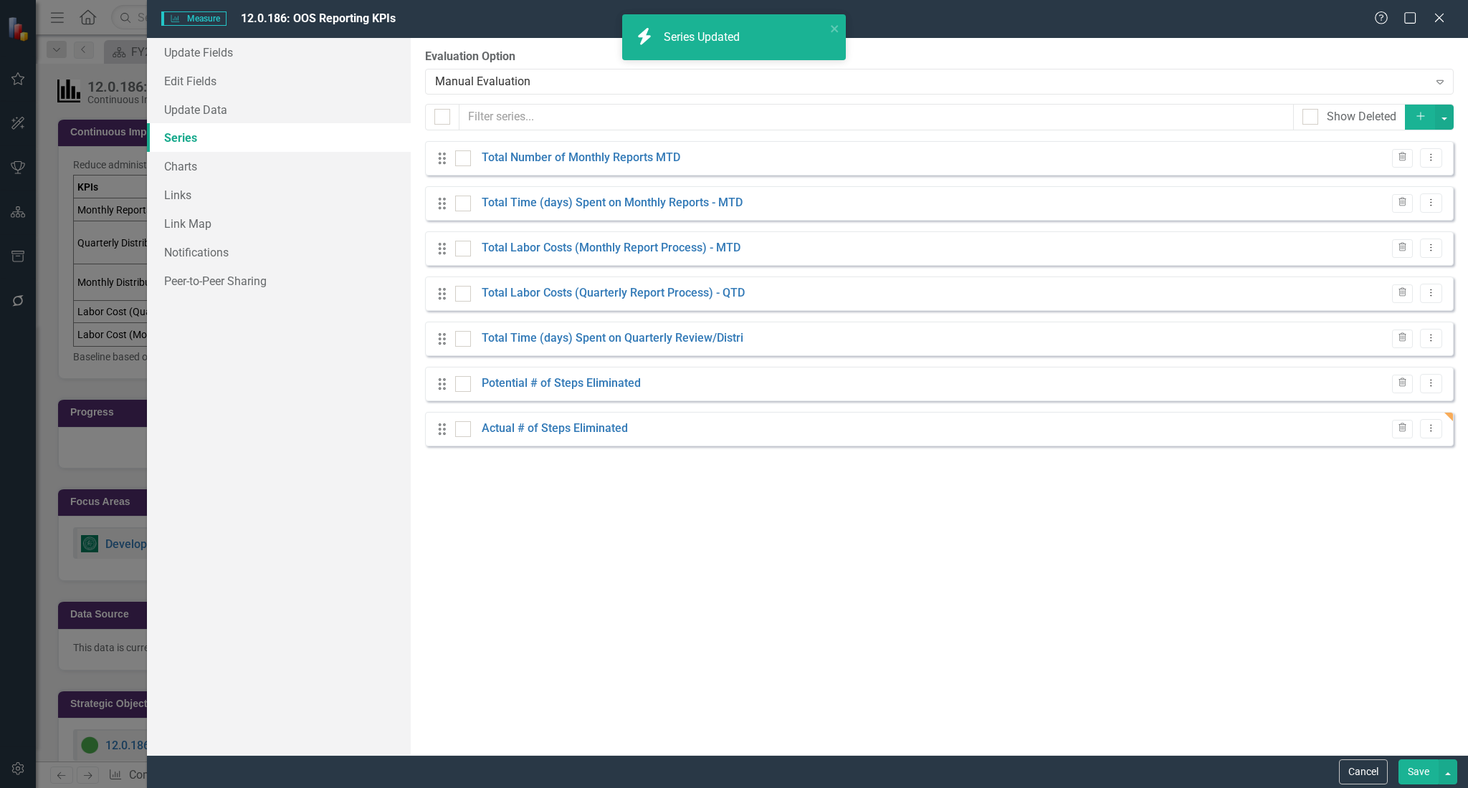
click at [1419, 778] on button "Save" at bounding box center [1418, 772] width 40 height 25
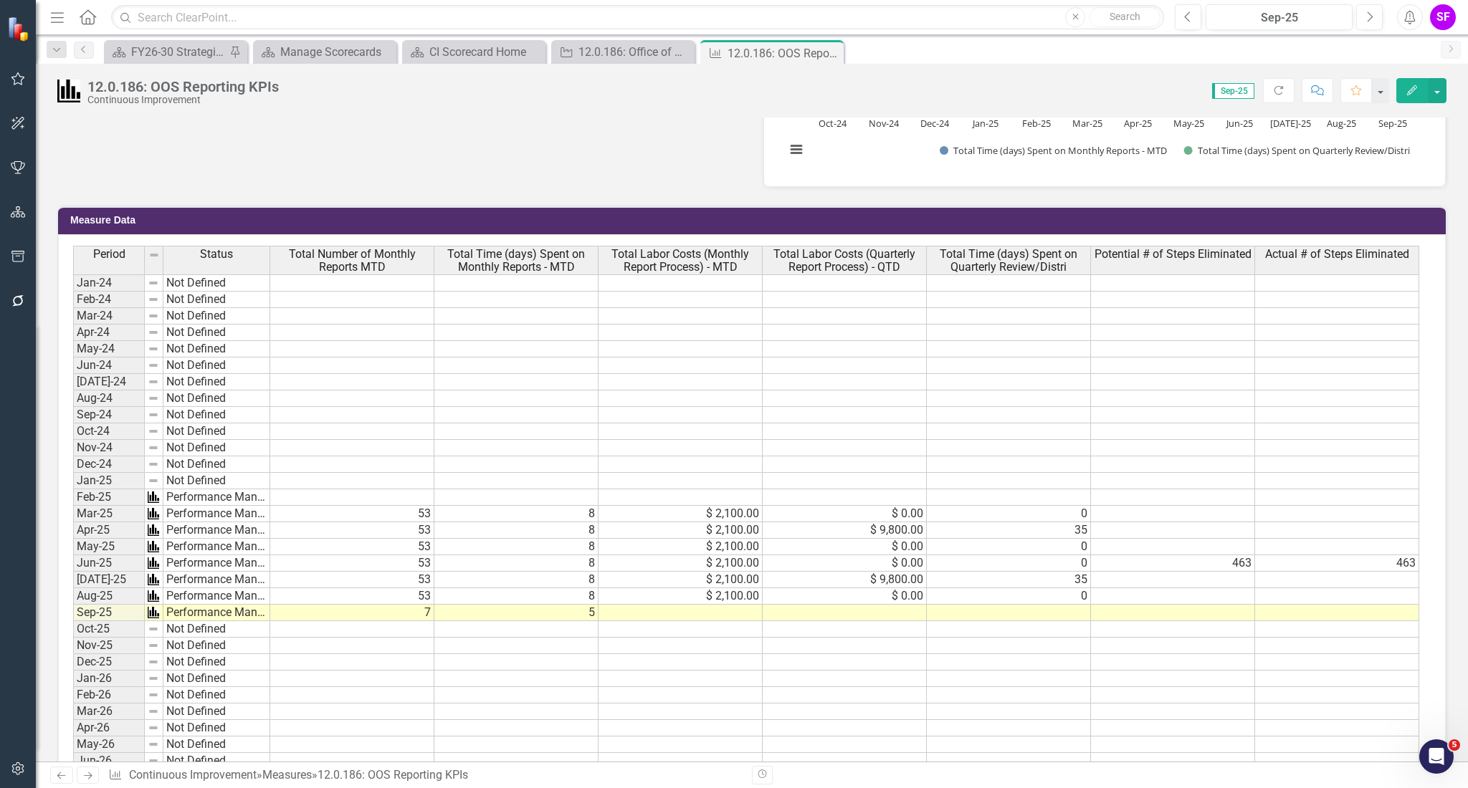
click at [1198, 597] on td at bounding box center [1173, 596] width 164 height 16
click at [1201, 609] on td at bounding box center [1173, 613] width 164 height 16
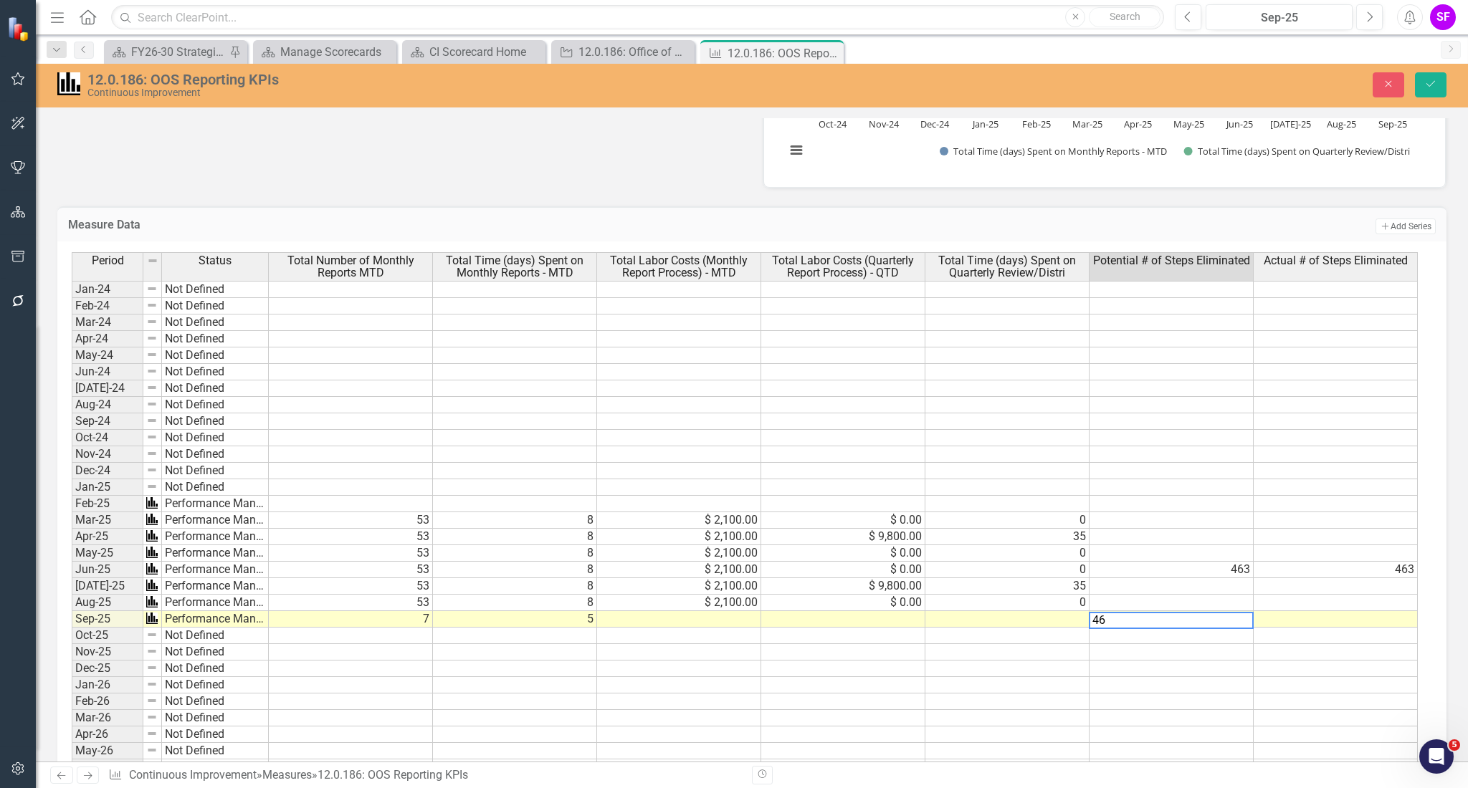
type textarea "463"
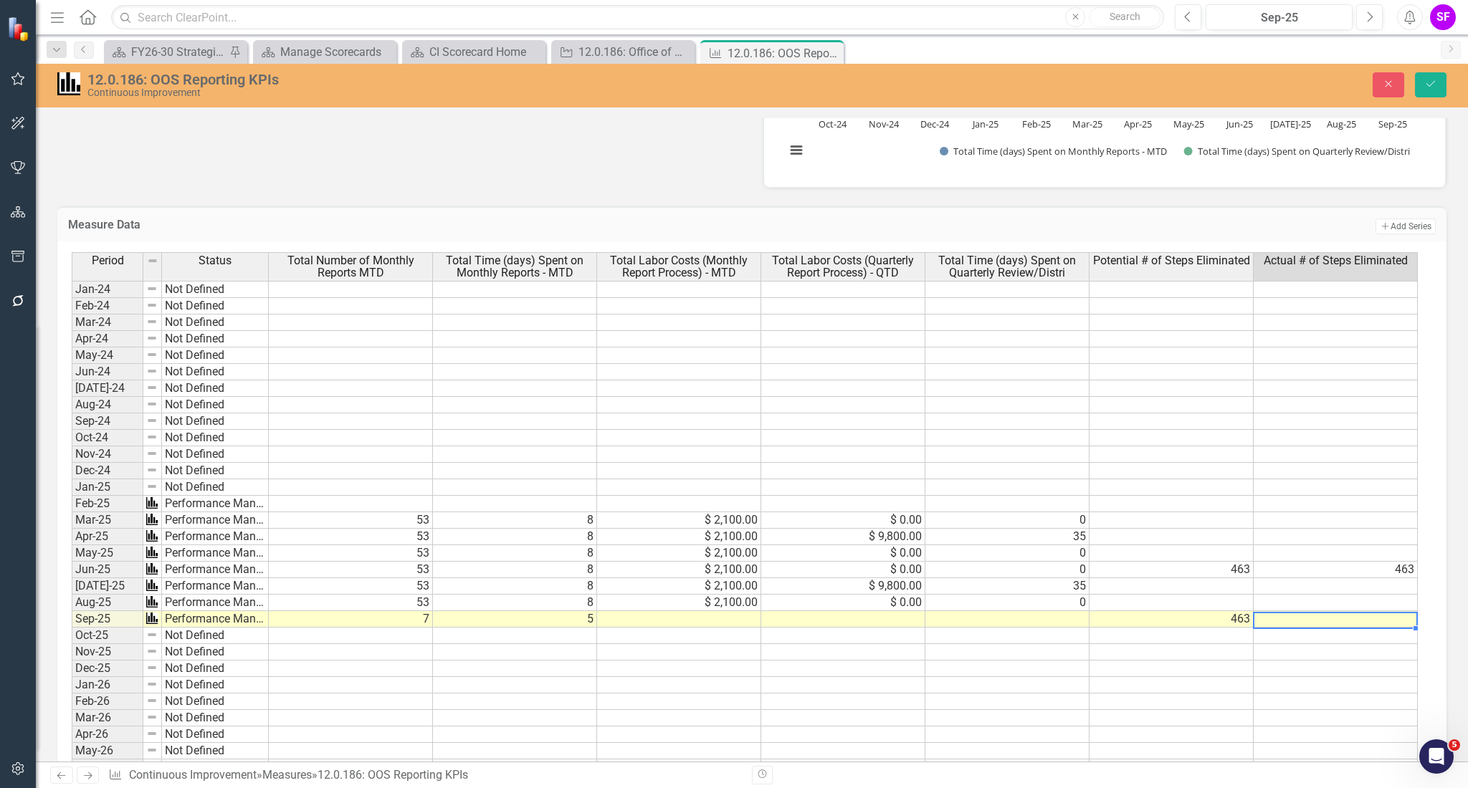
scroll to position [0, 6]
type textarea "463"
click at [1219, 571] on td "463" at bounding box center [1171, 570] width 164 height 16
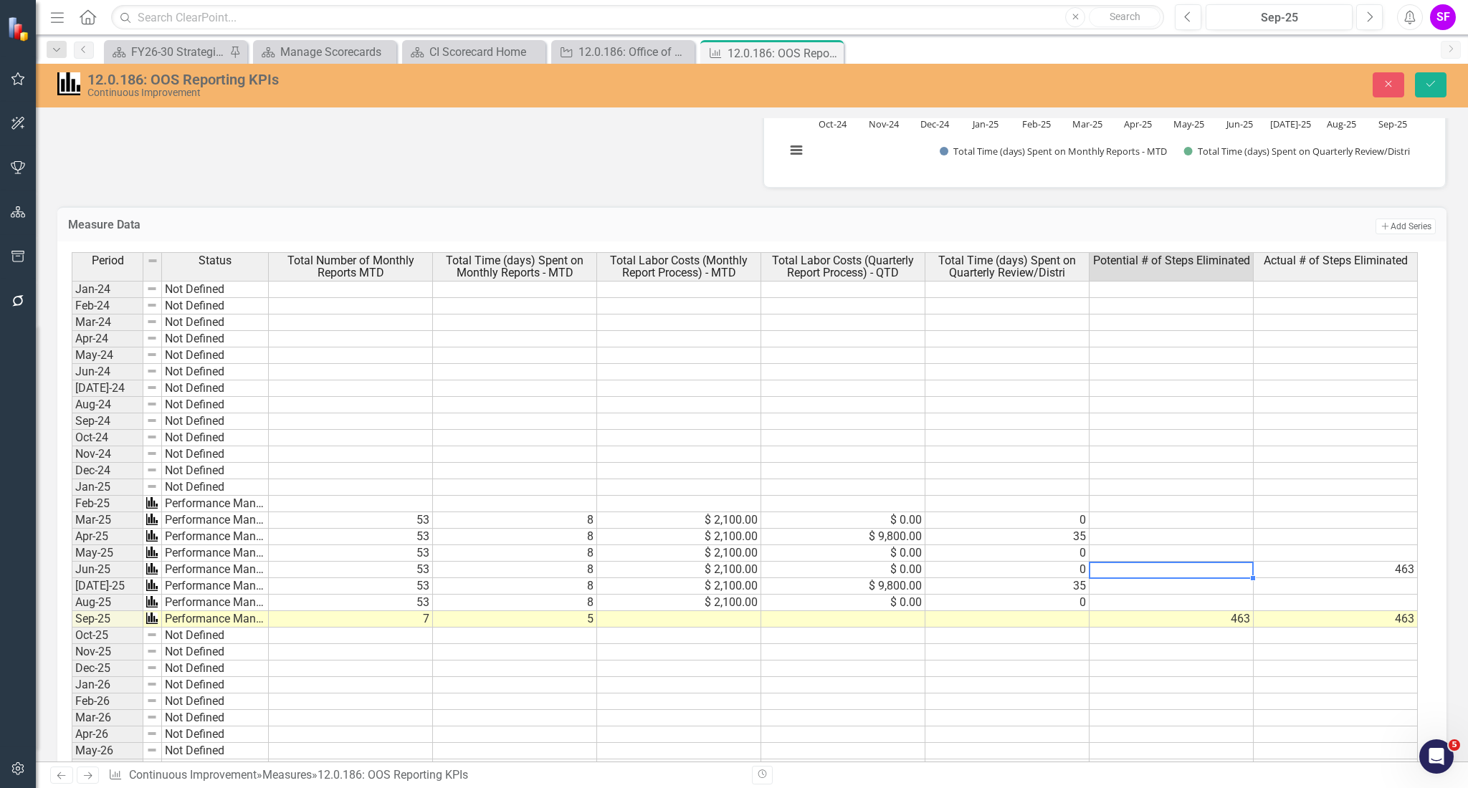
click at [1332, 564] on td "463" at bounding box center [1336, 570] width 164 height 16
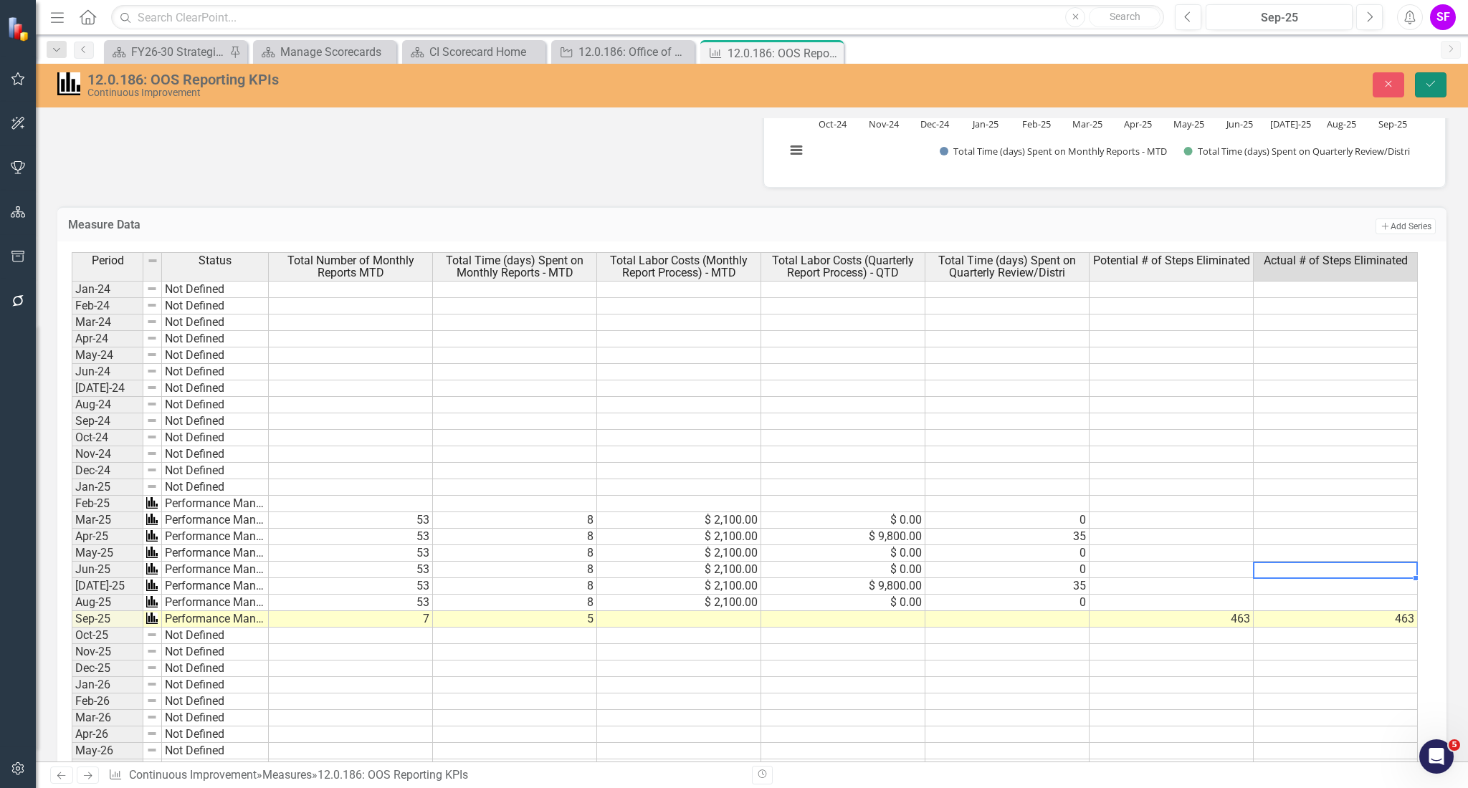
click at [1435, 90] on button "Save" at bounding box center [1431, 84] width 32 height 25
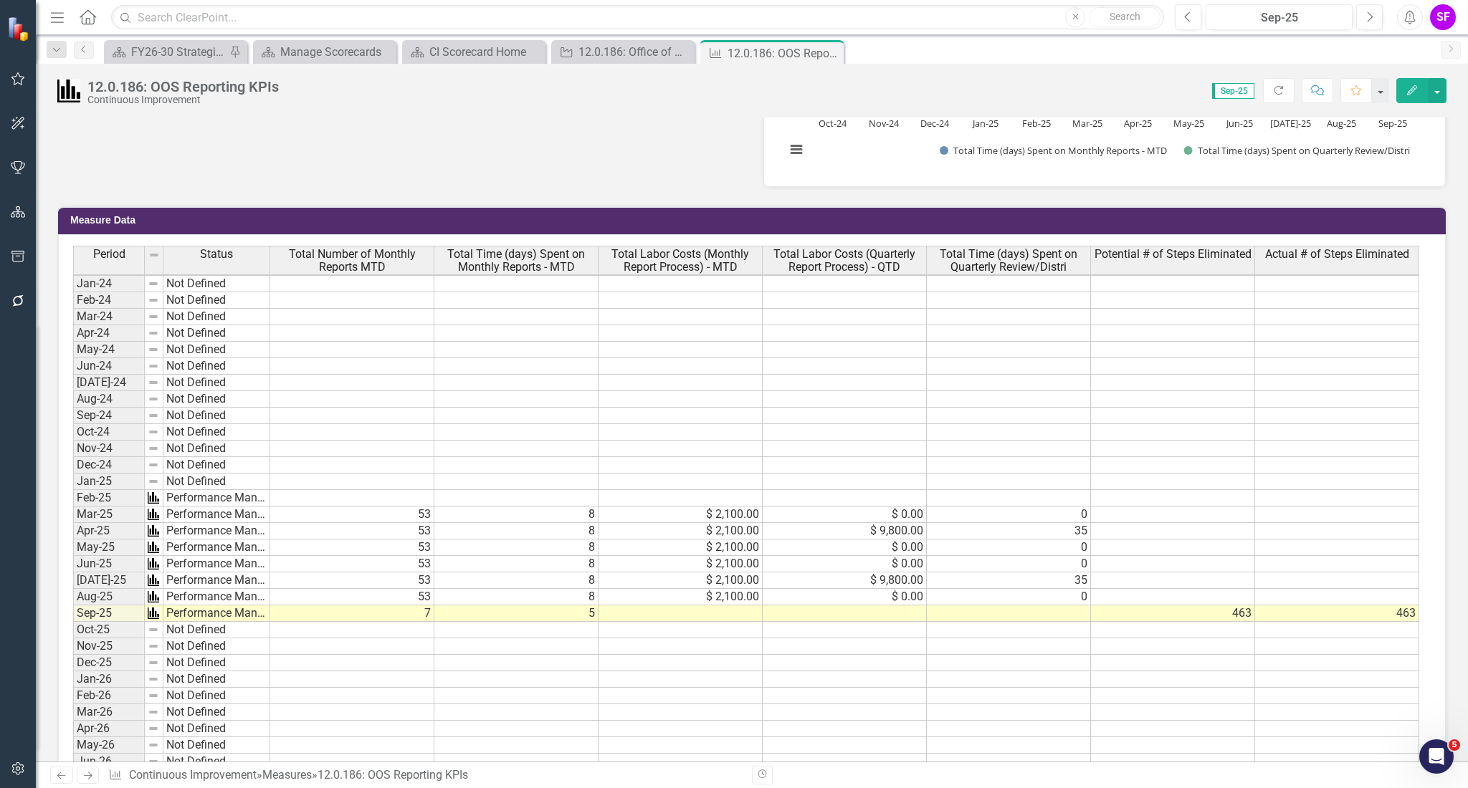
scroll to position [2, 0]
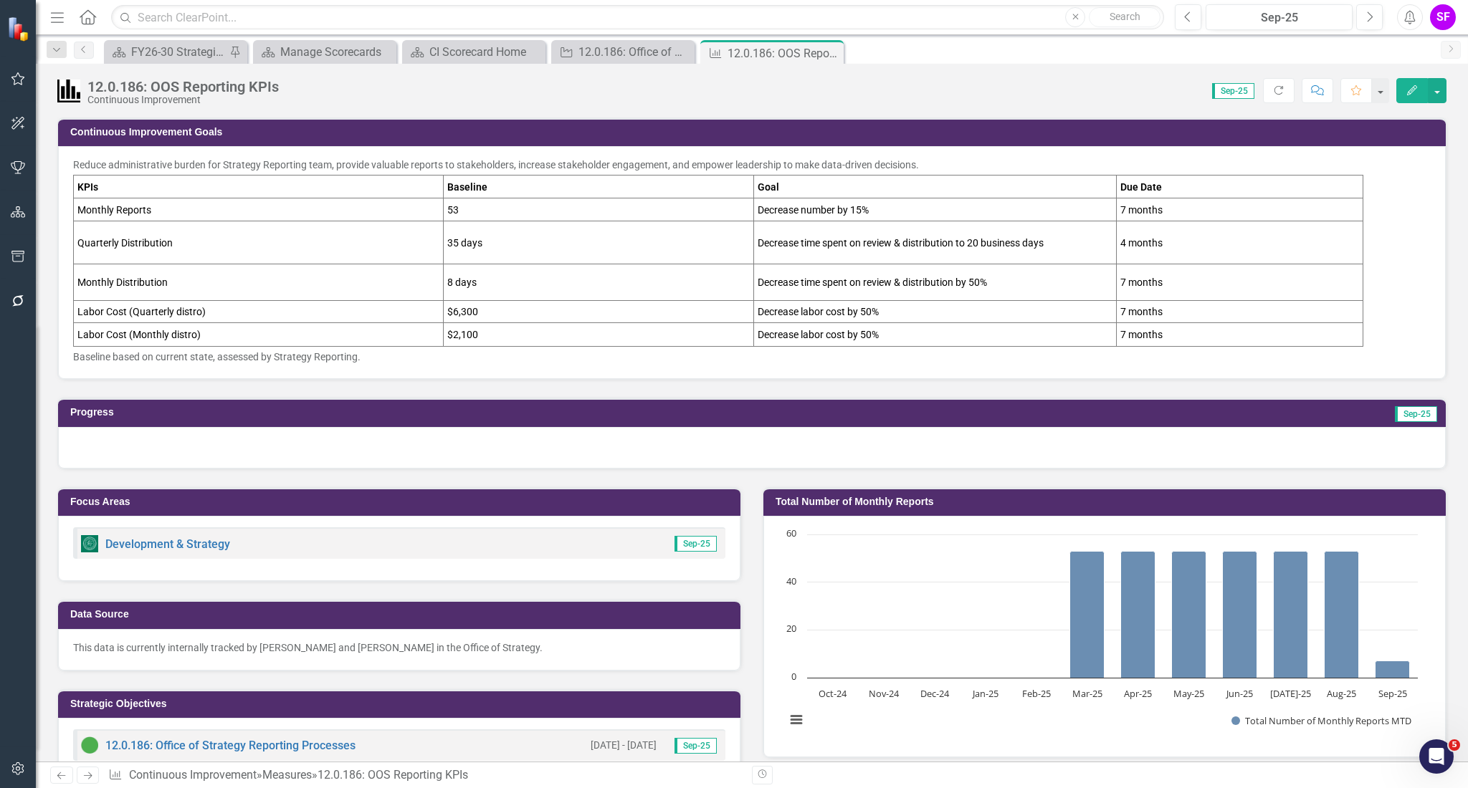
scroll to position [2, 0]
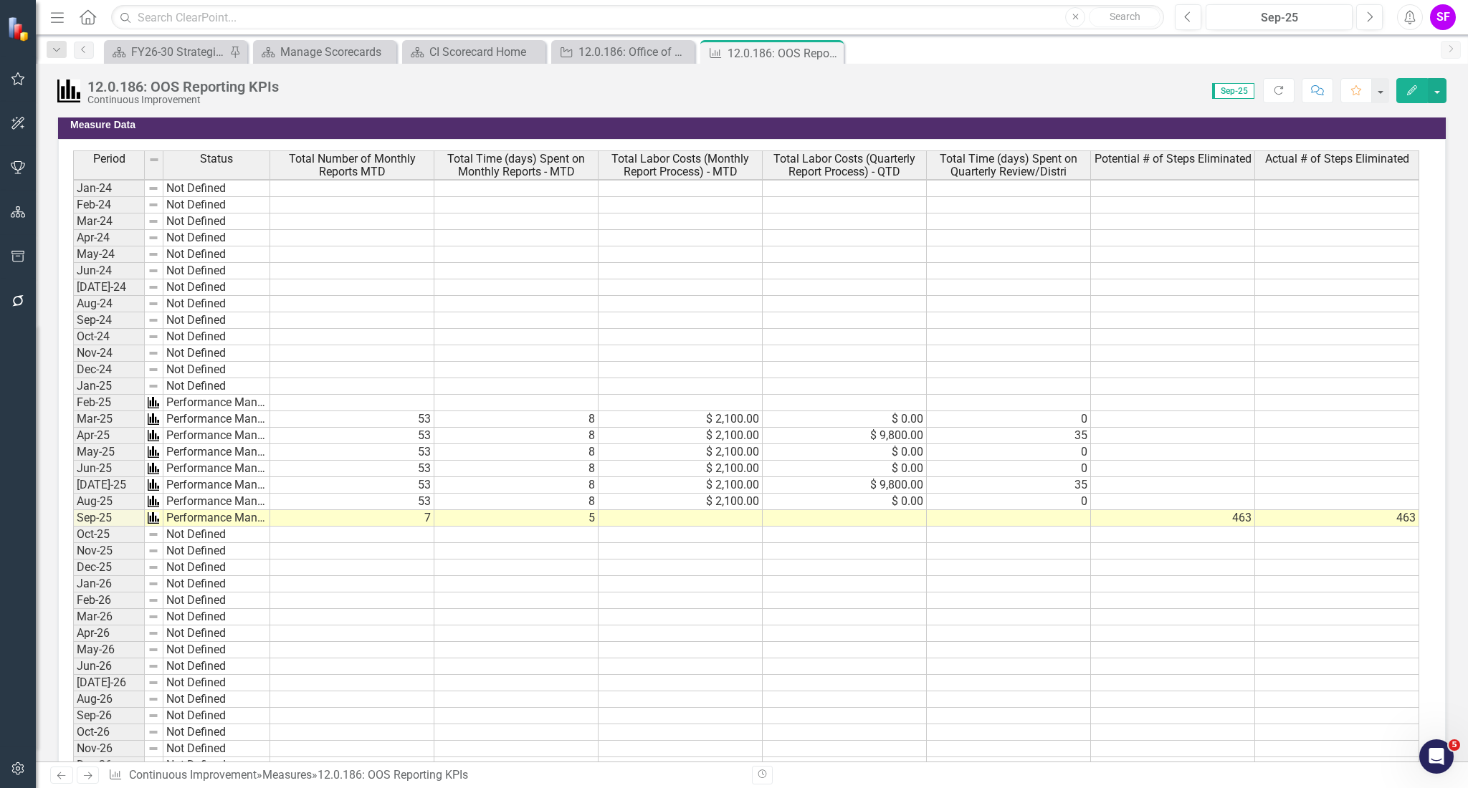
click at [712, 510] on td at bounding box center [680, 518] width 164 height 16
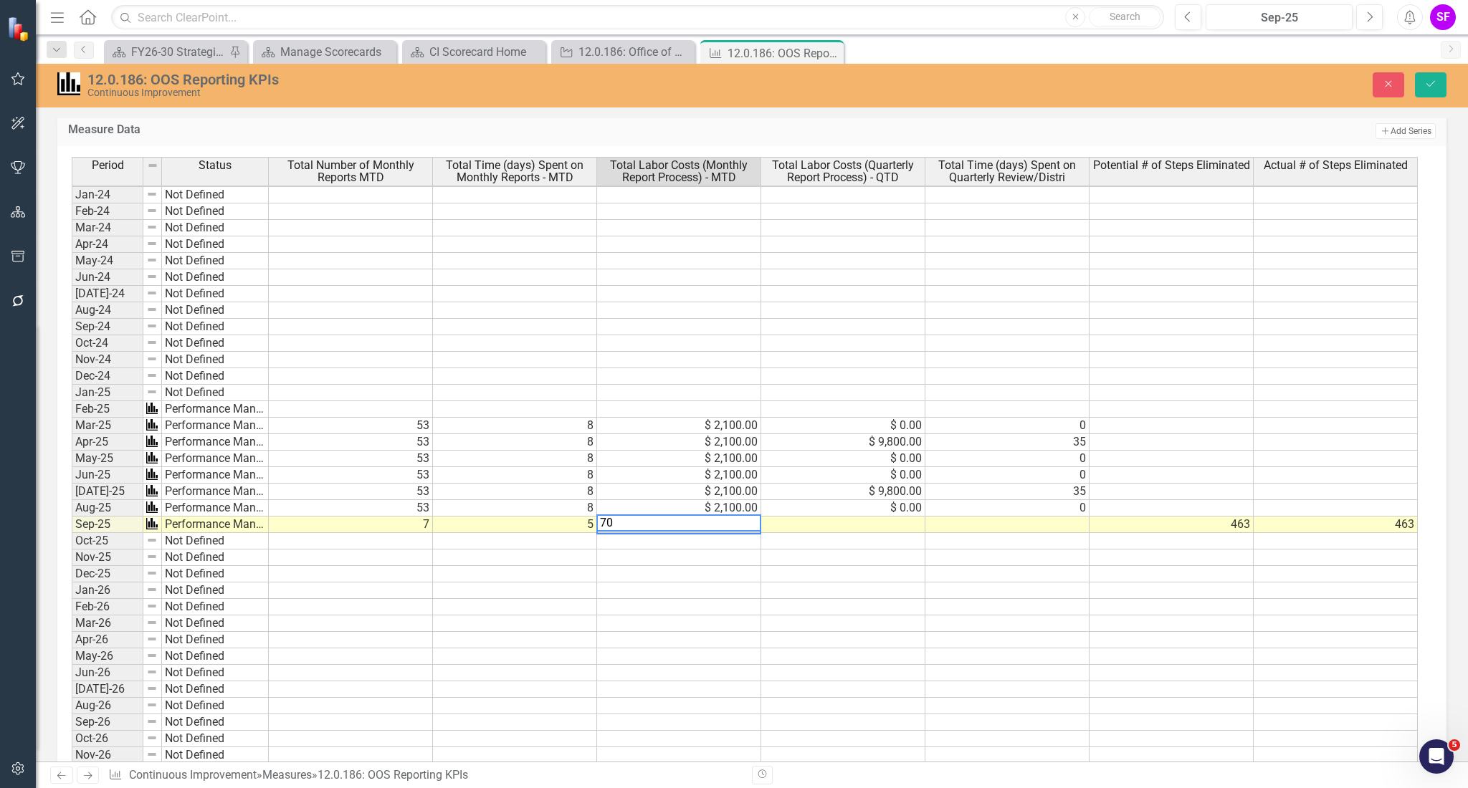
type textarea "7"
type textarea "$700.00"
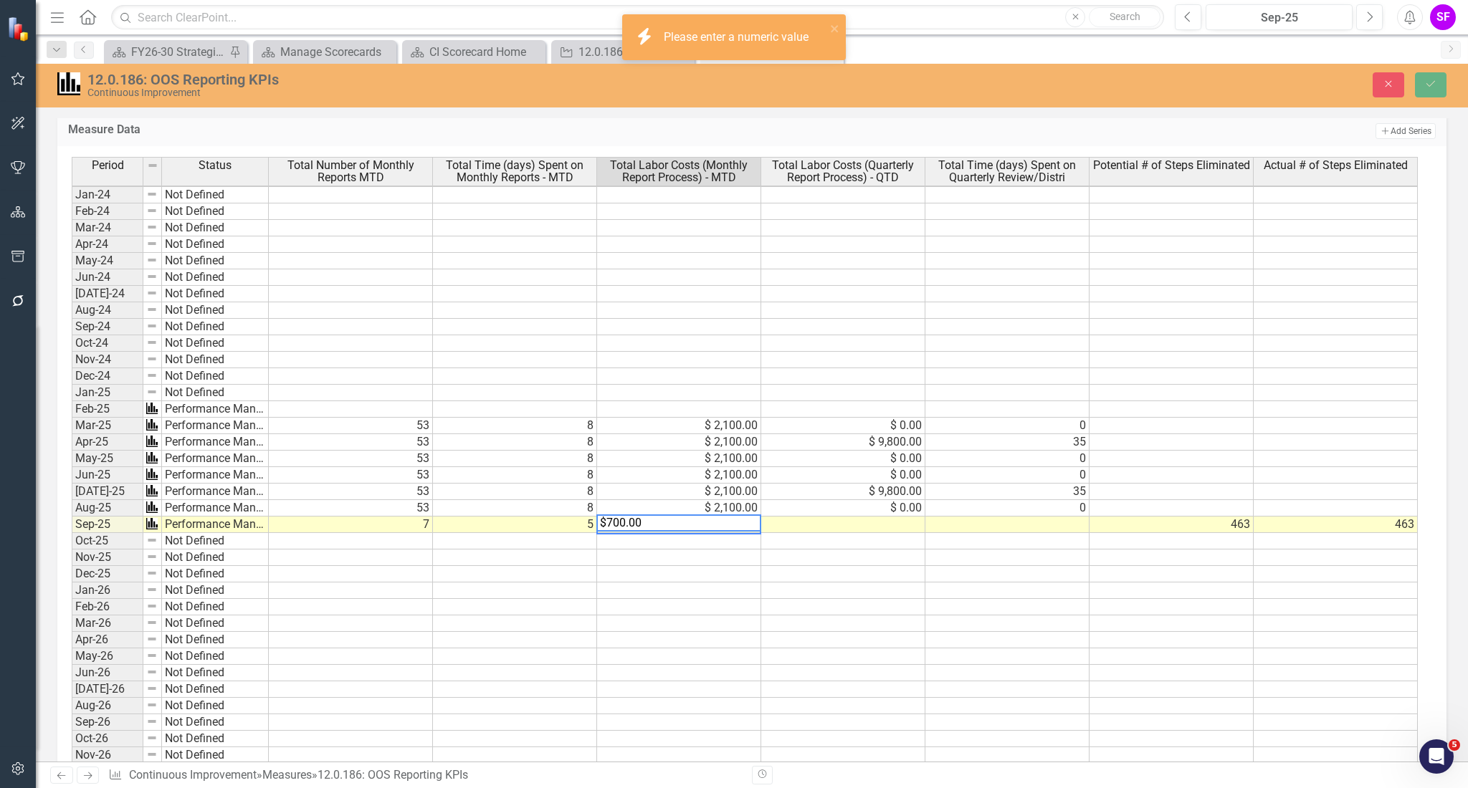
click at [669, 515] on textarea "$700.00" at bounding box center [678, 523] width 165 height 17
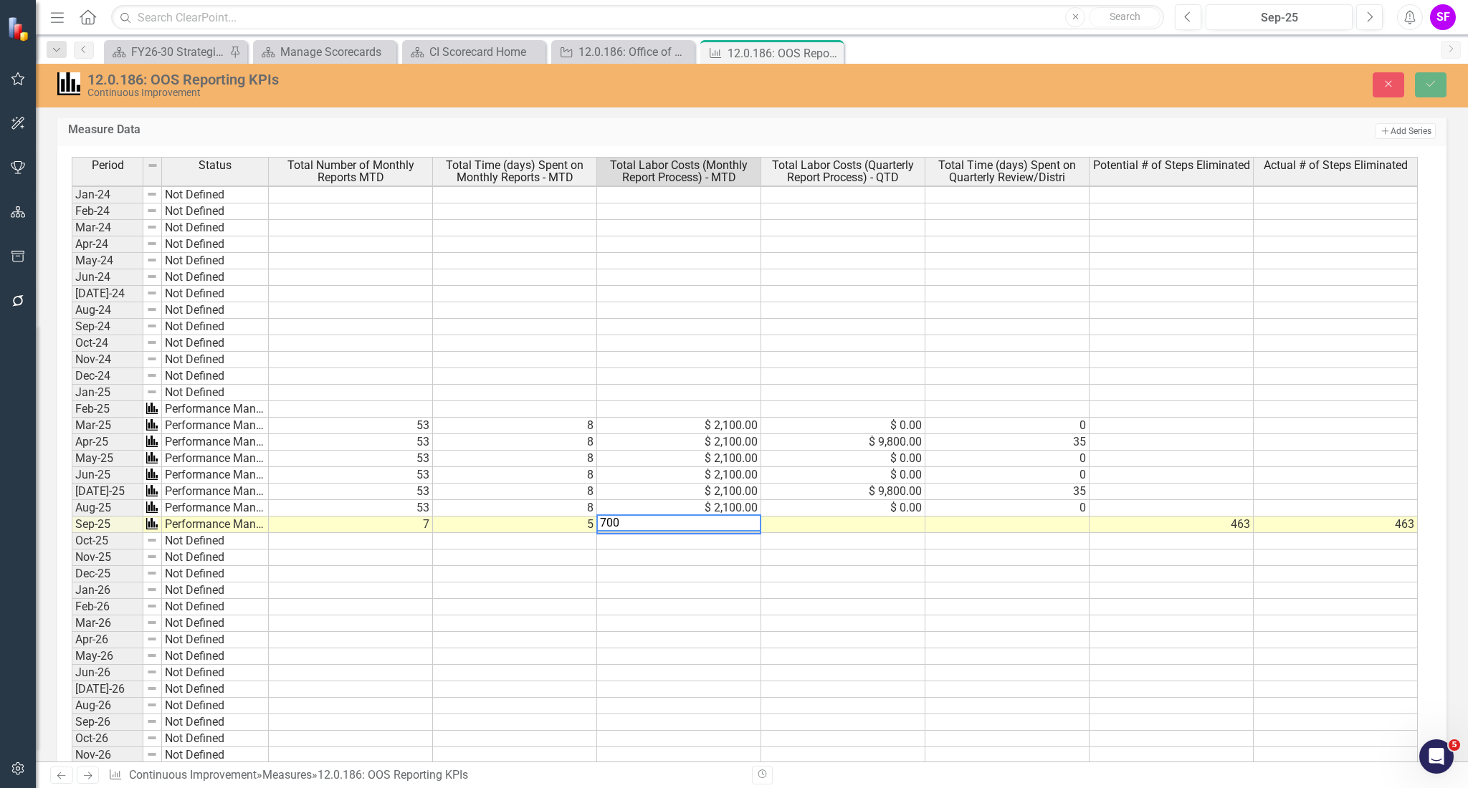
type textarea "700"
click at [1431, 93] on button "Save" at bounding box center [1431, 84] width 32 height 25
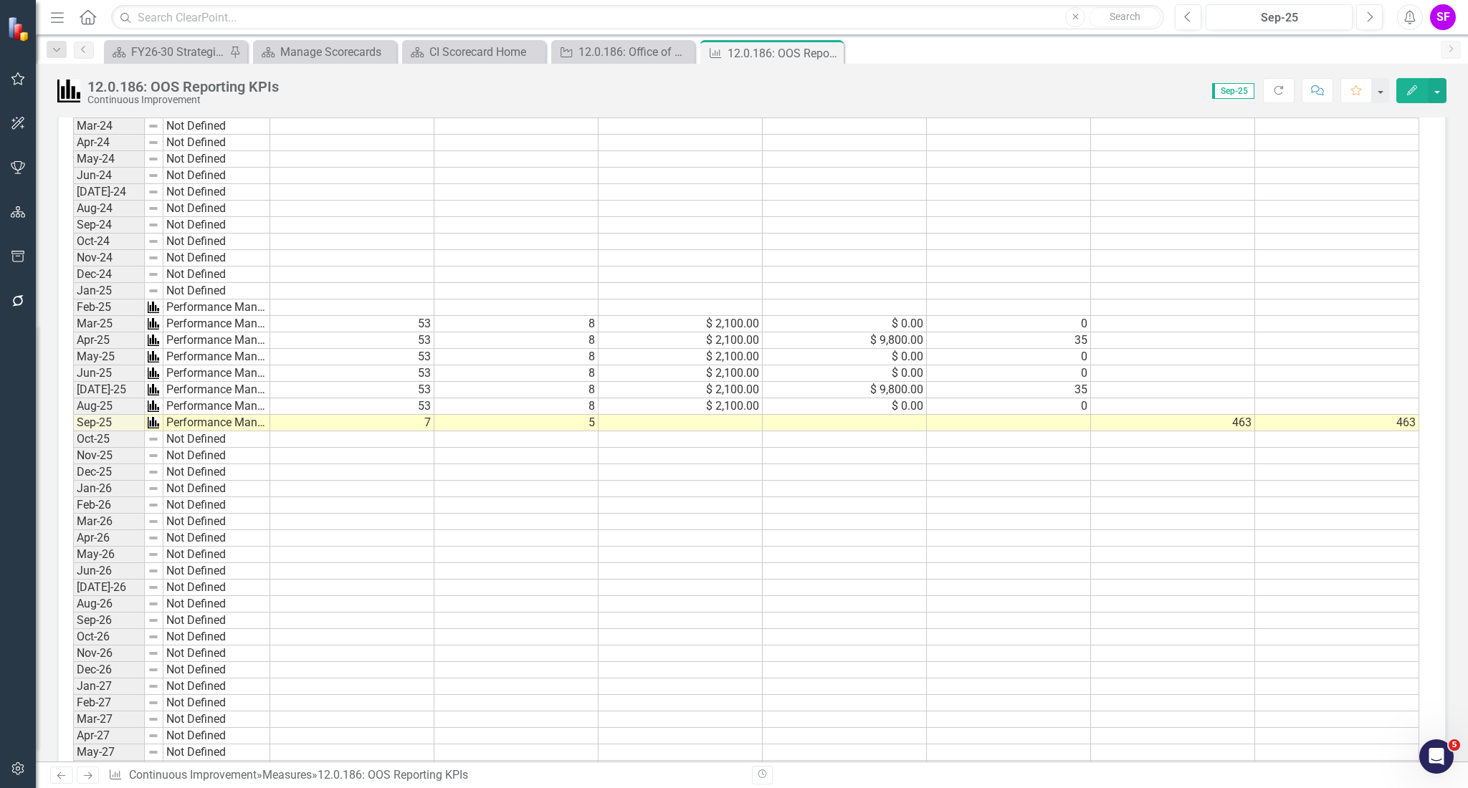
click at [717, 415] on td at bounding box center [680, 423] width 164 height 16
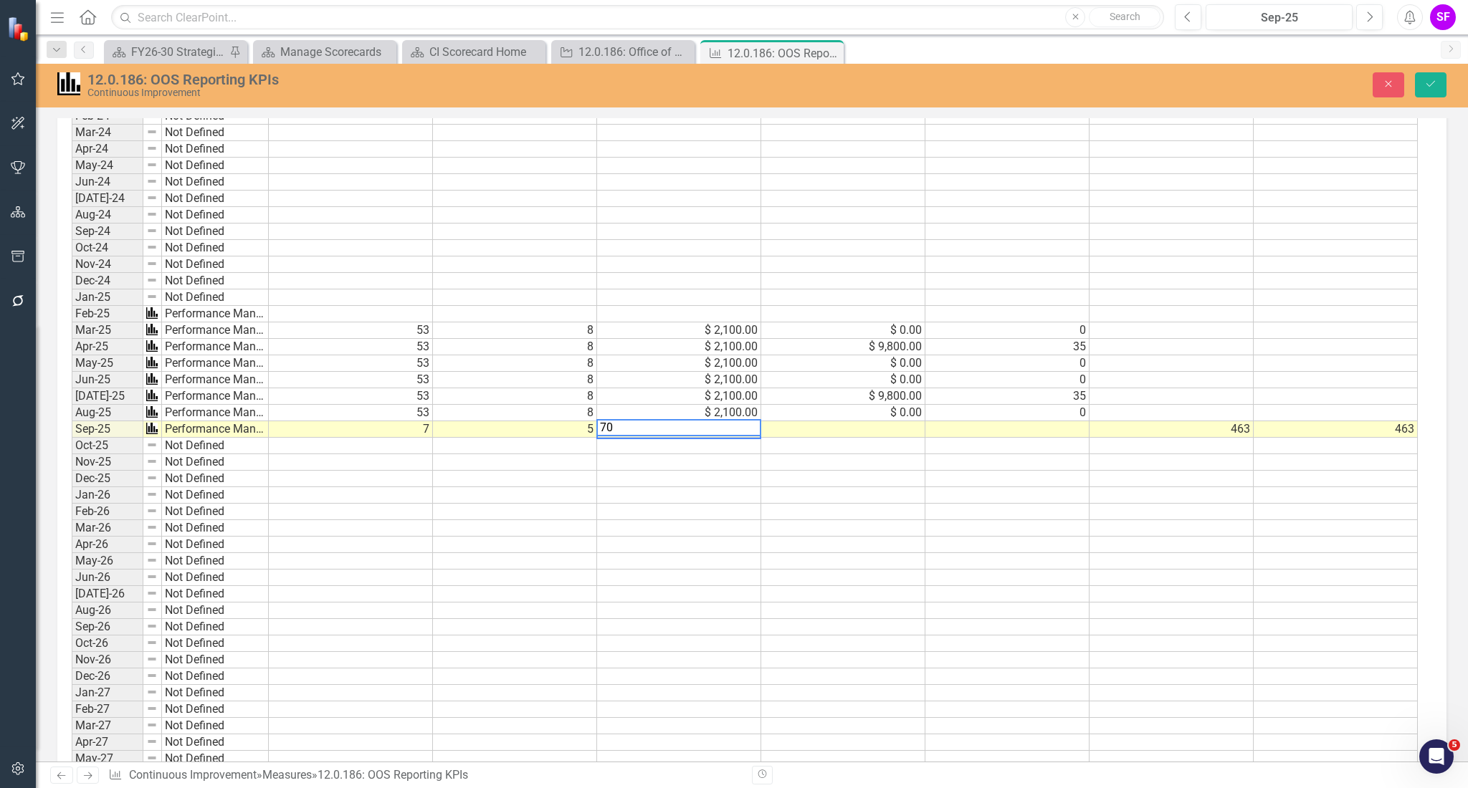
scroll to position [1056, 0]
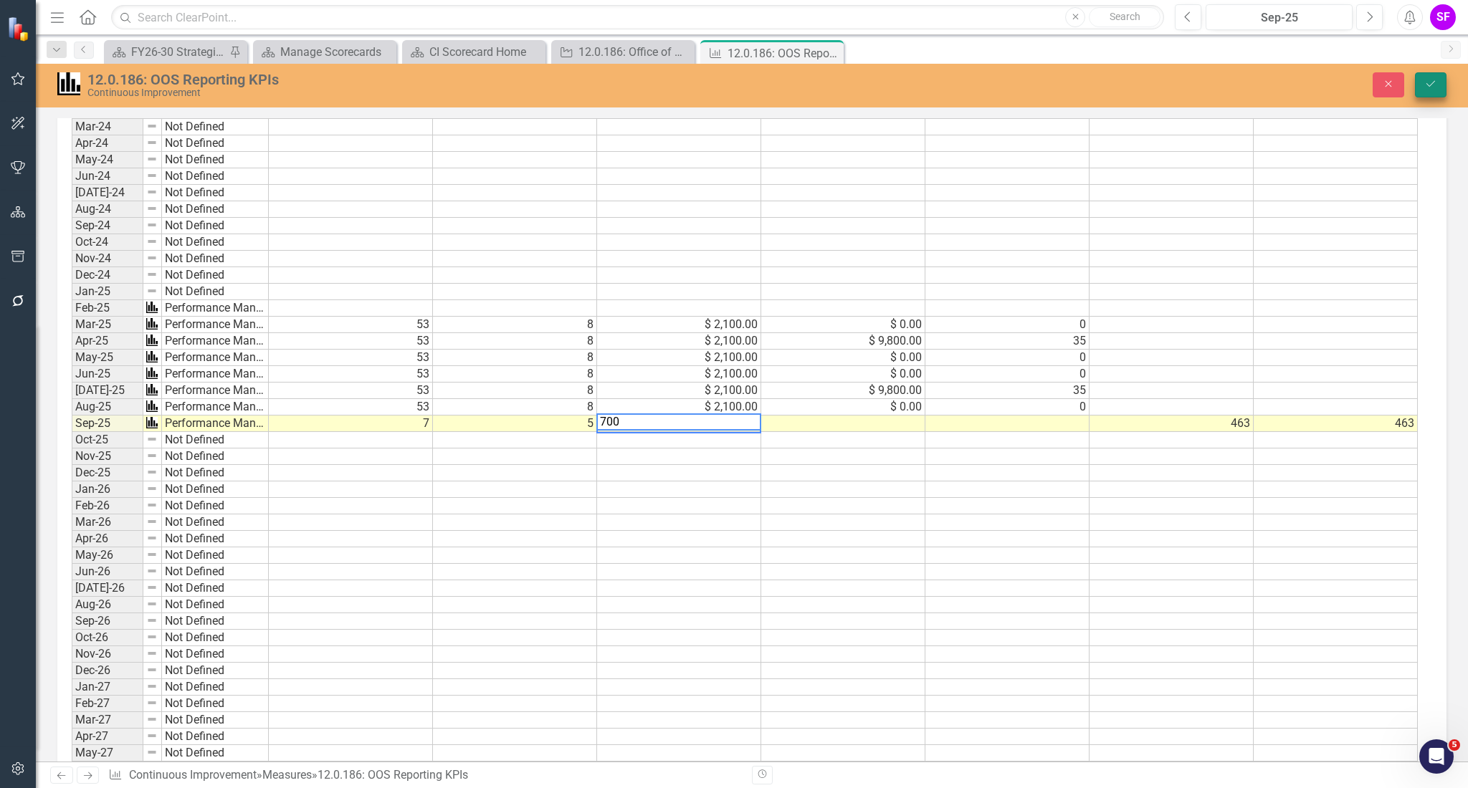
type textarea "700"
click at [1441, 81] on button "Save" at bounding box center [1431, 84] width 32 height 25
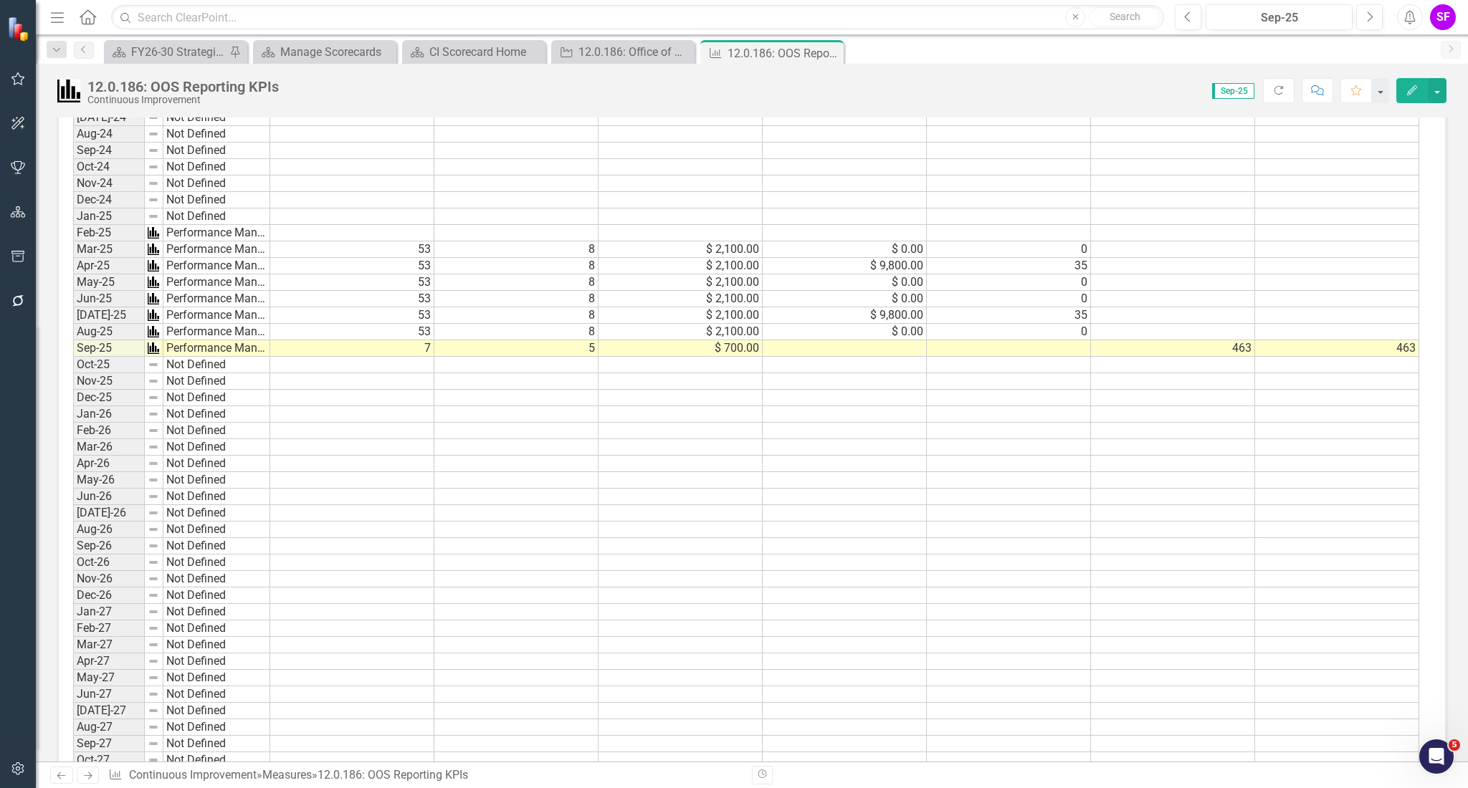
scroll to position [1018, 0]
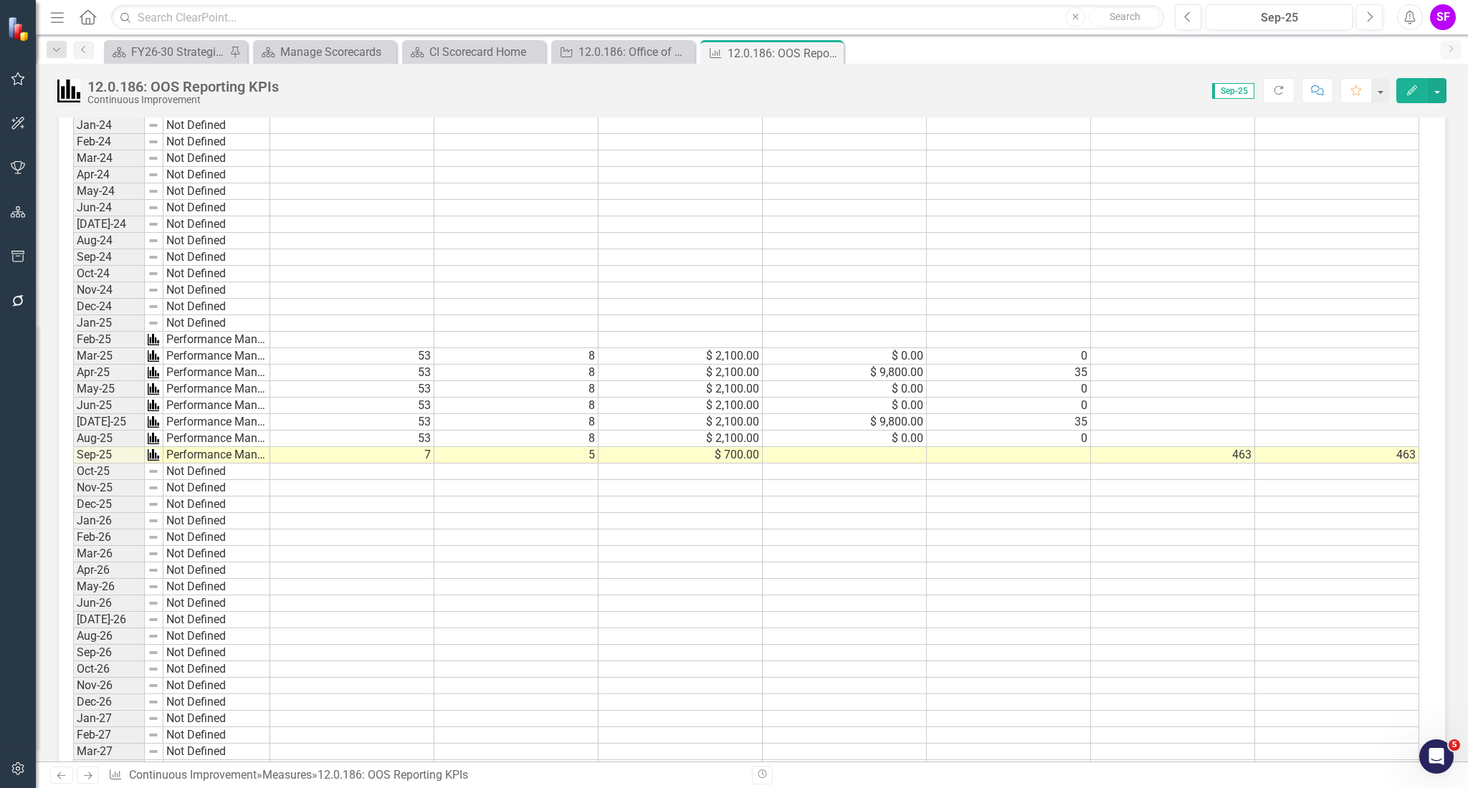
click at [744, 456] on td "$ 700.00" at bounding box center [680, 455] width 164 height 16
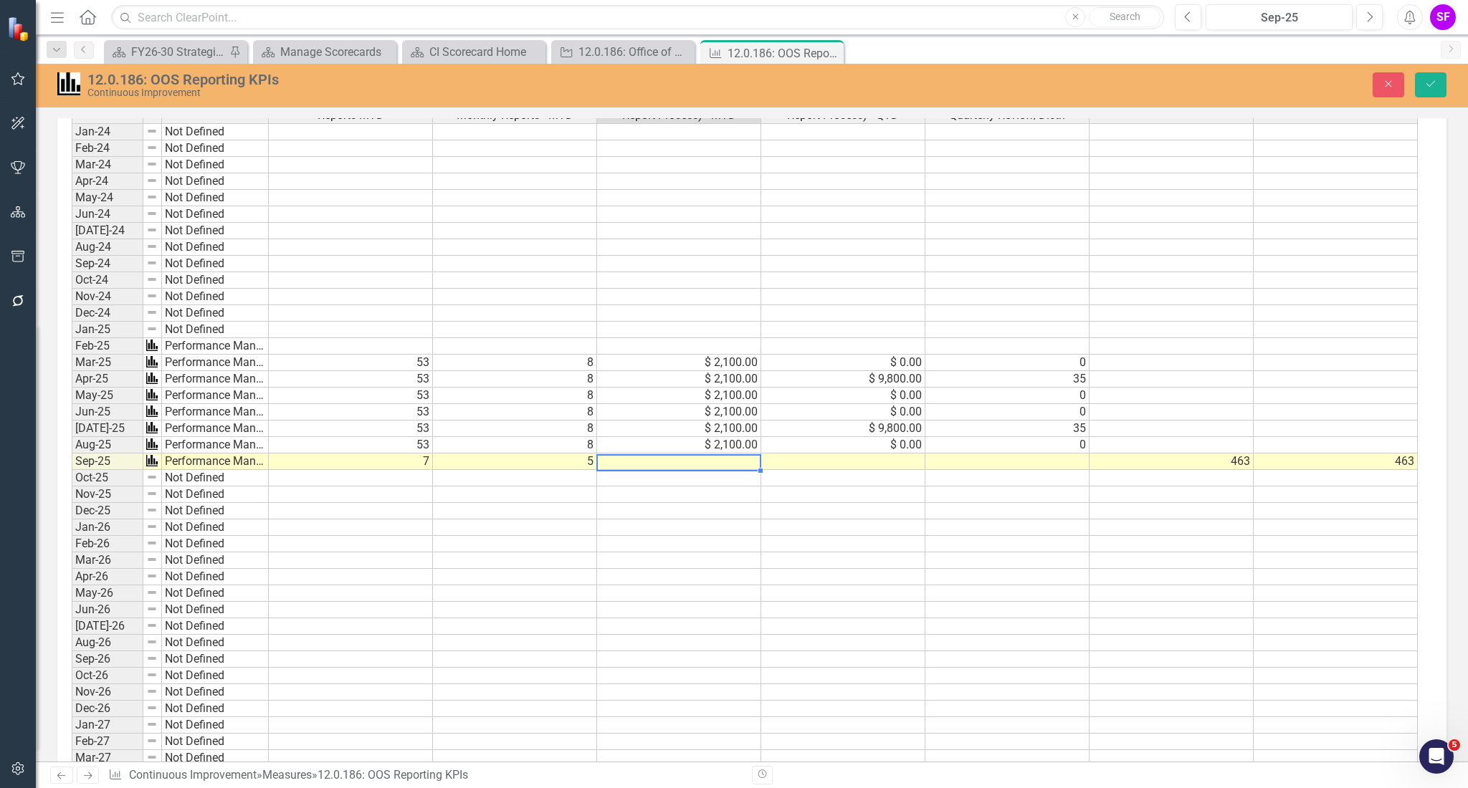
scroll to position [1023, 0]
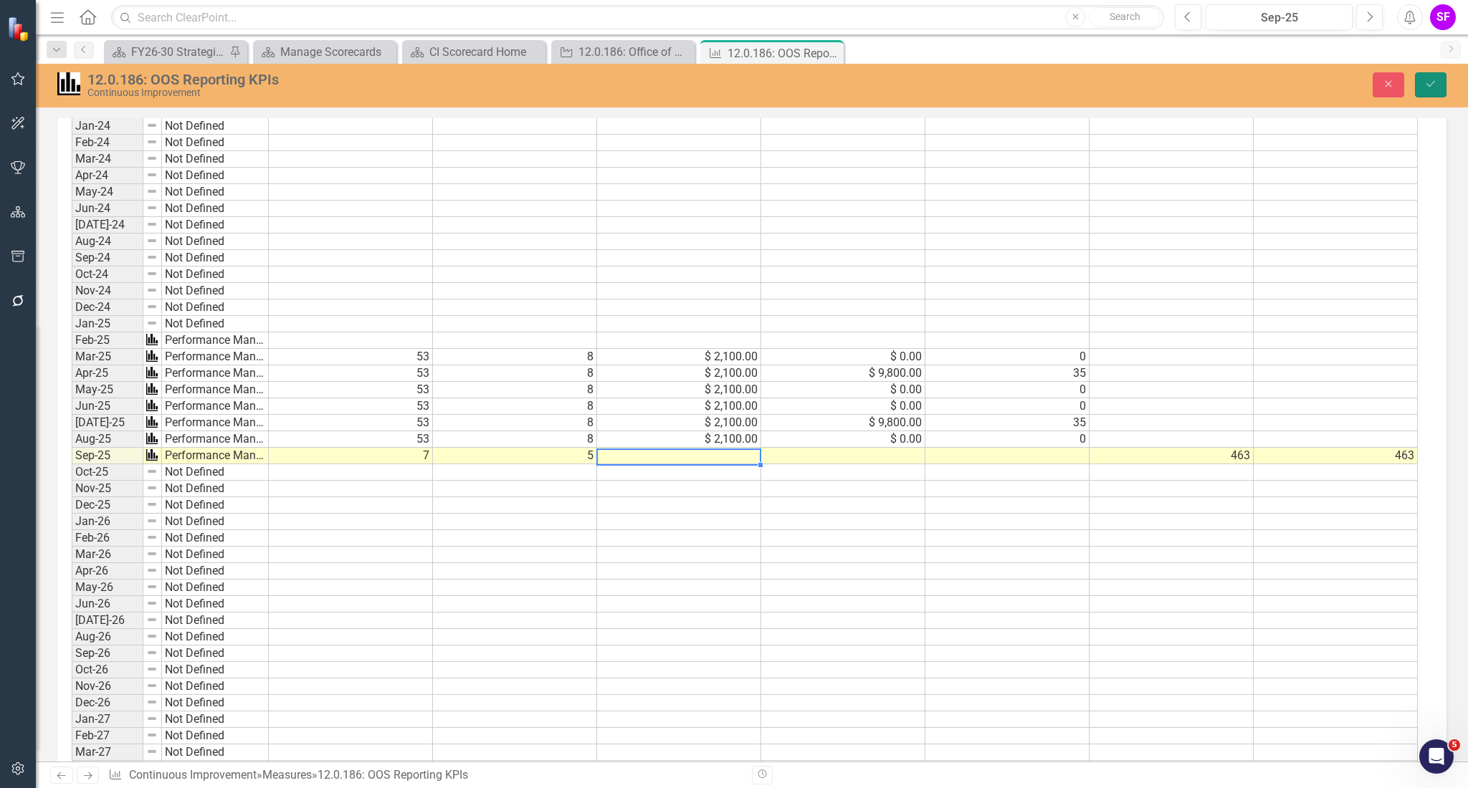
click at [1445, 85] on button "Save" at bounding box center [1431, 84] width 32 height 25
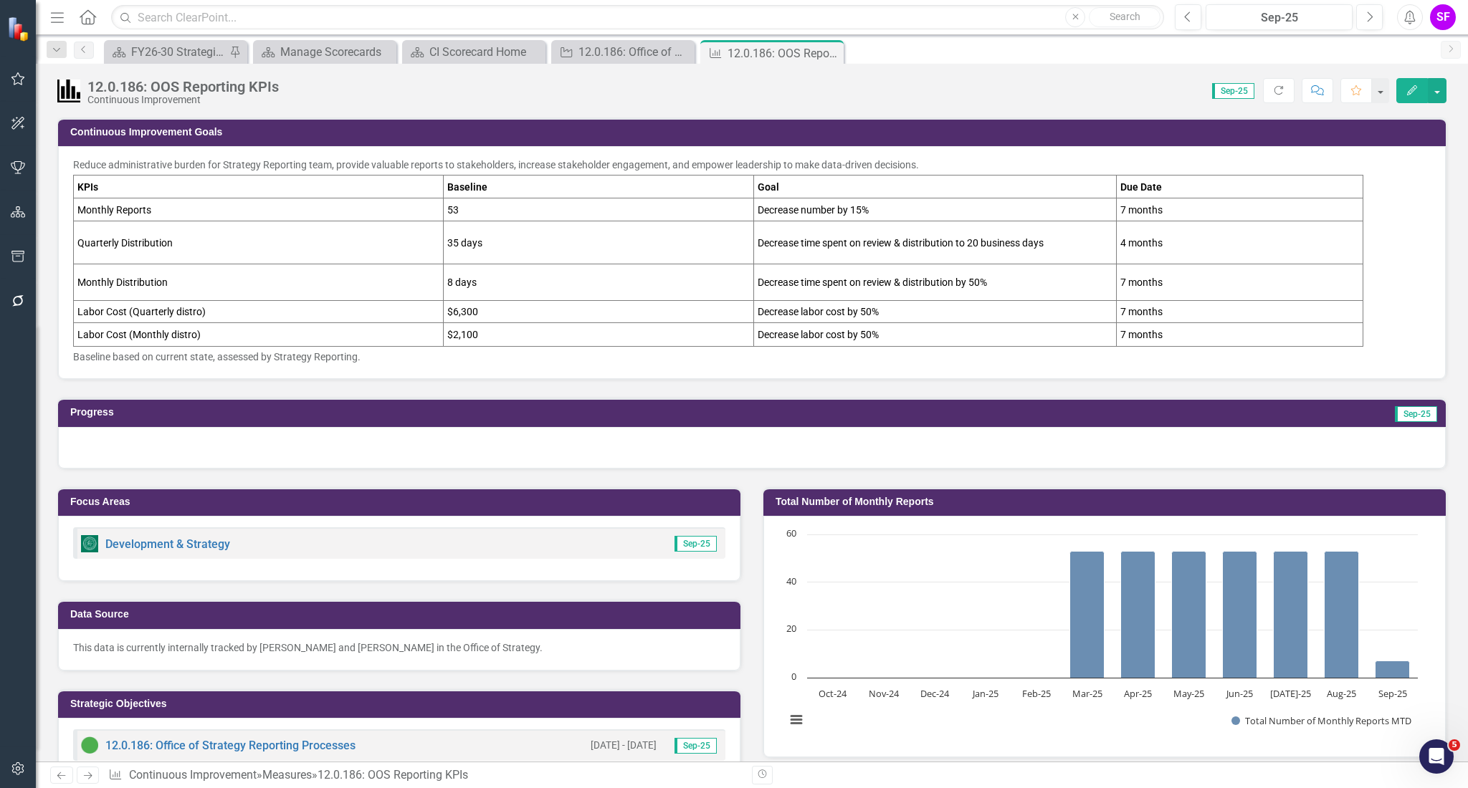
scroll to position [860, 0]
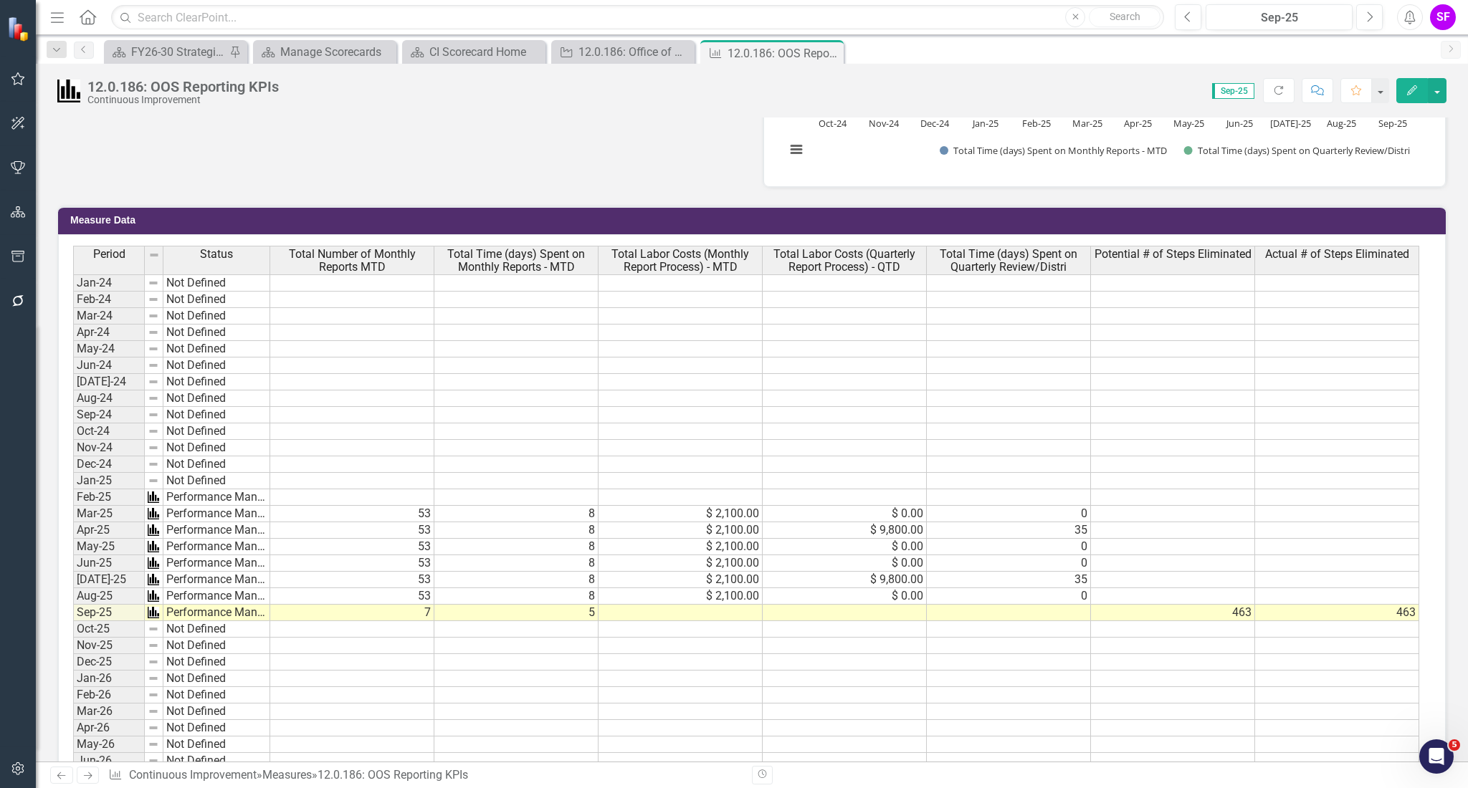
click at [690, 607] on td at bounding box center [680, 613] width 164 height 16
click at [692, 605] on td "$ 2,100.00" at bounding box center [680, 596] width 164 height 16
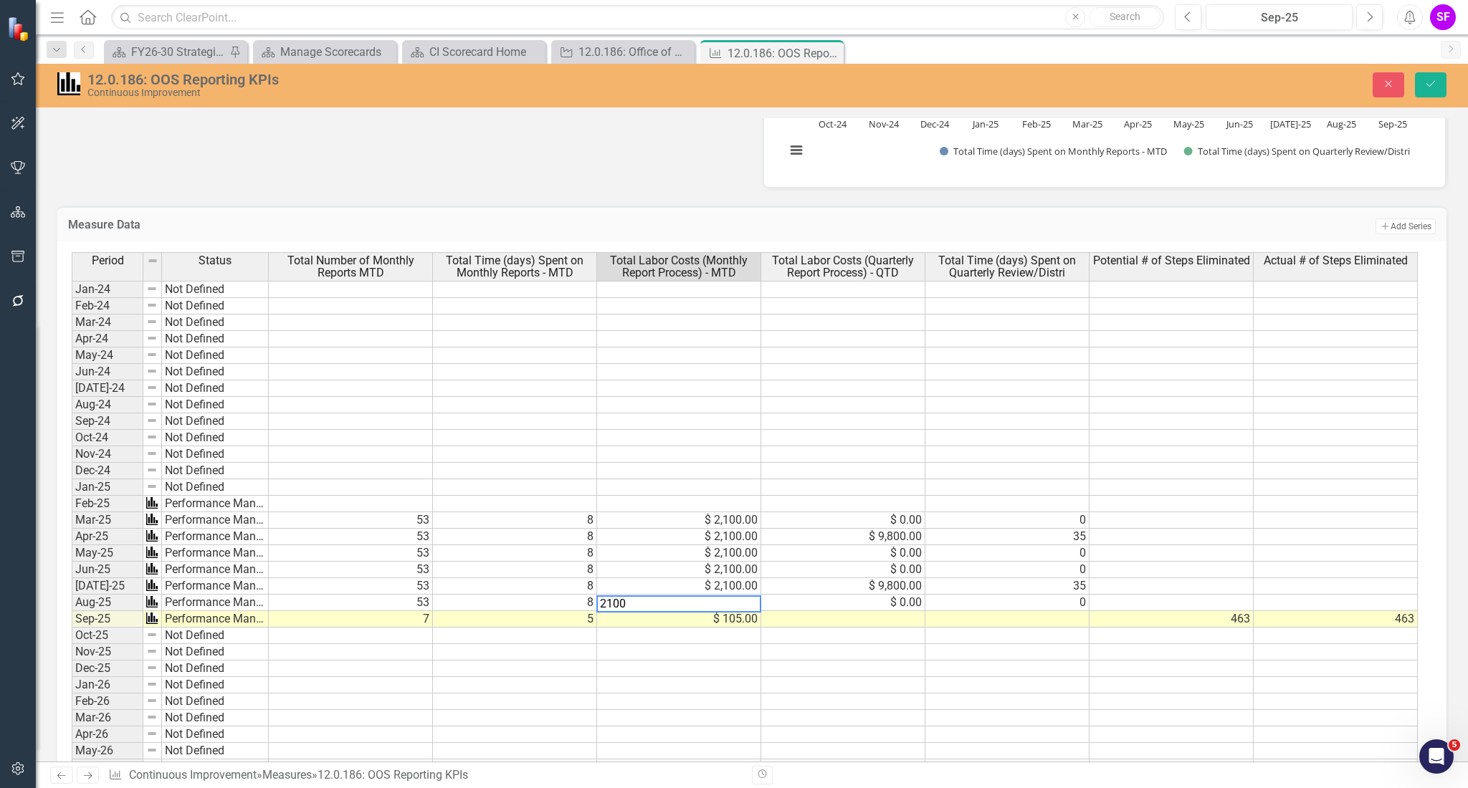
click at [700, 616] on td "$ 105.00" at bounding box center [679, 619] width 164 height 16
type textarea "1050.00"
click at [1431, 72] on button "Save" at bounding box center [1431, 84] width 32 height 25
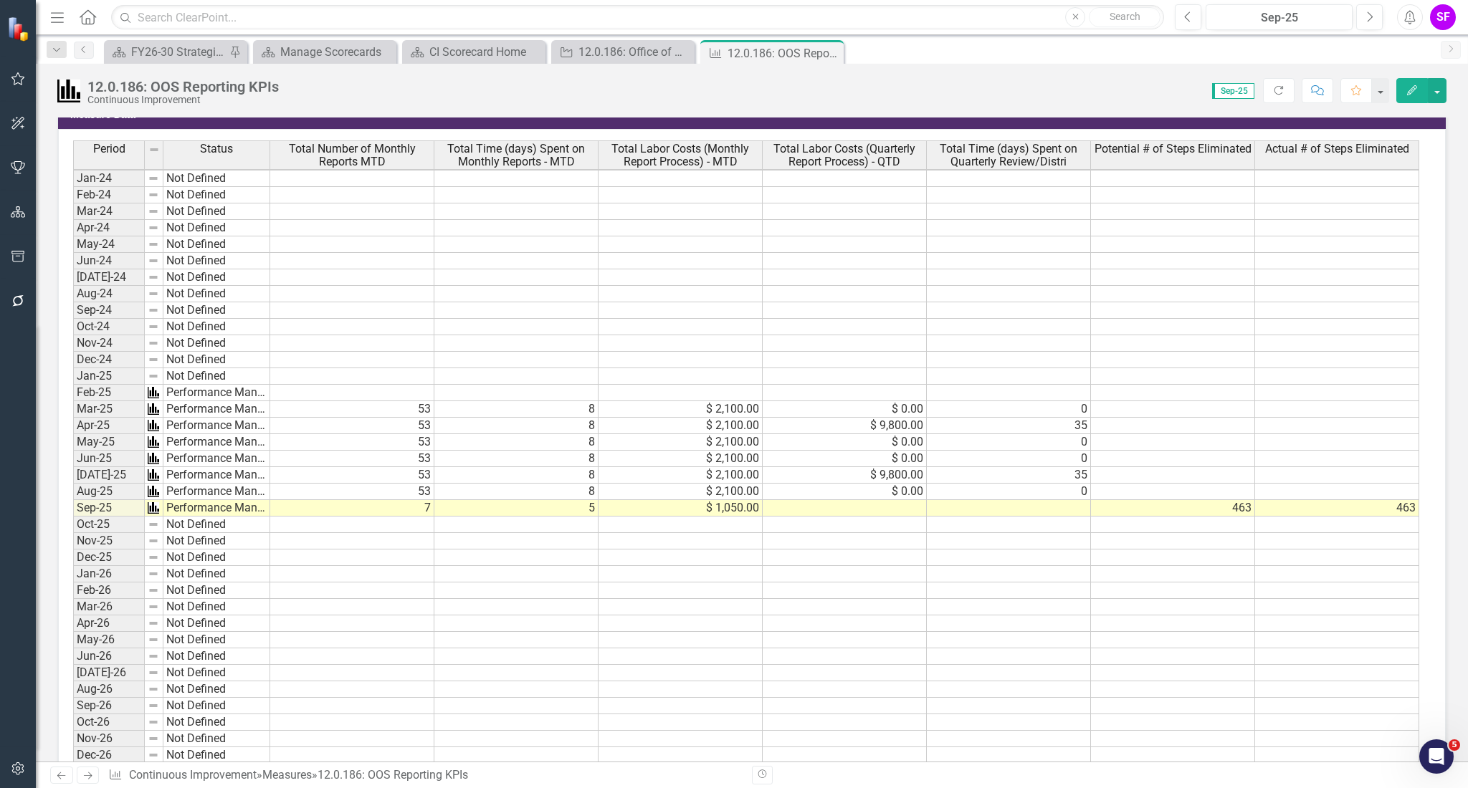
scroll to position [922, 0]
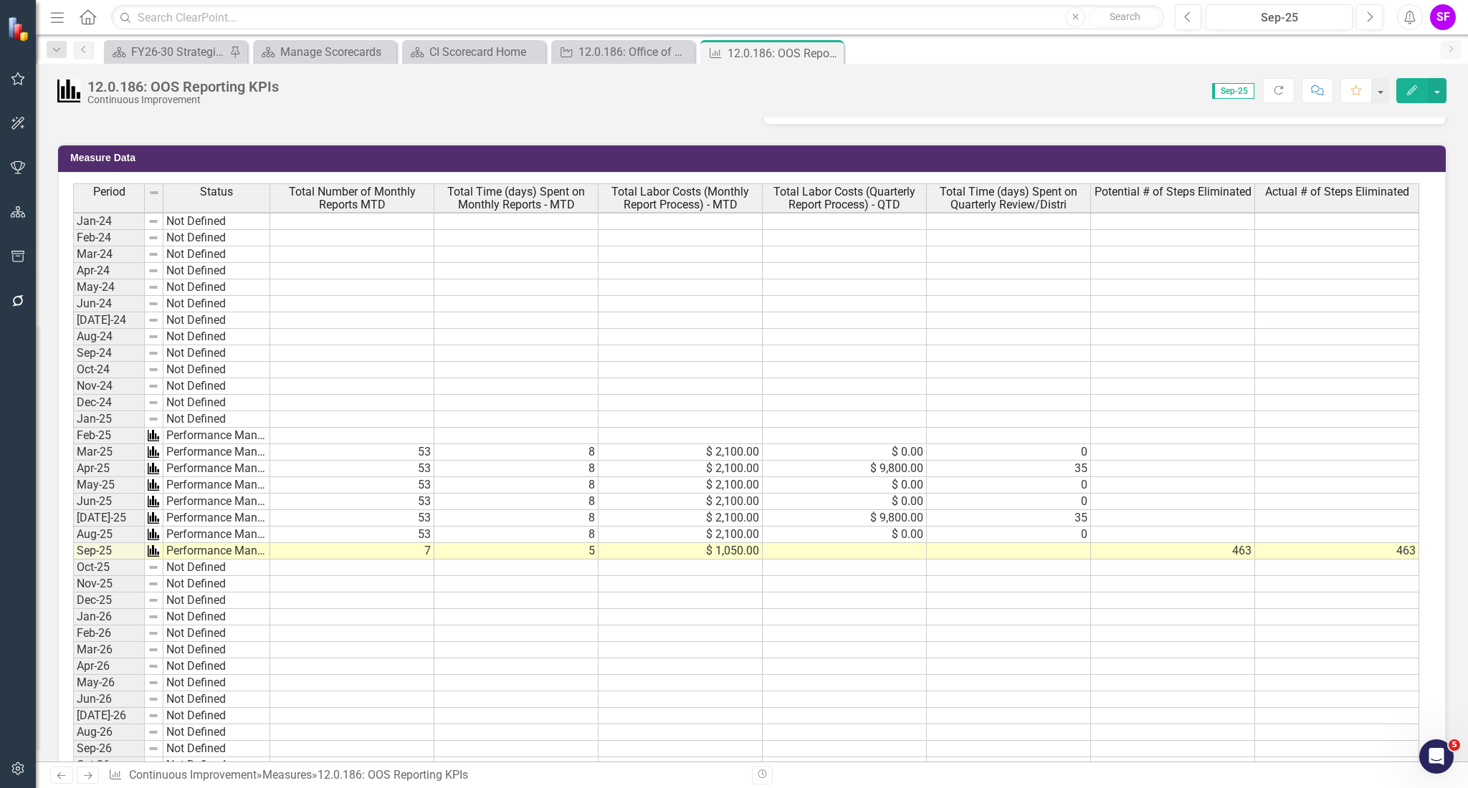
click at [1203, 545] on td "463" at bounding box center [1173, 551] width 164 height 16
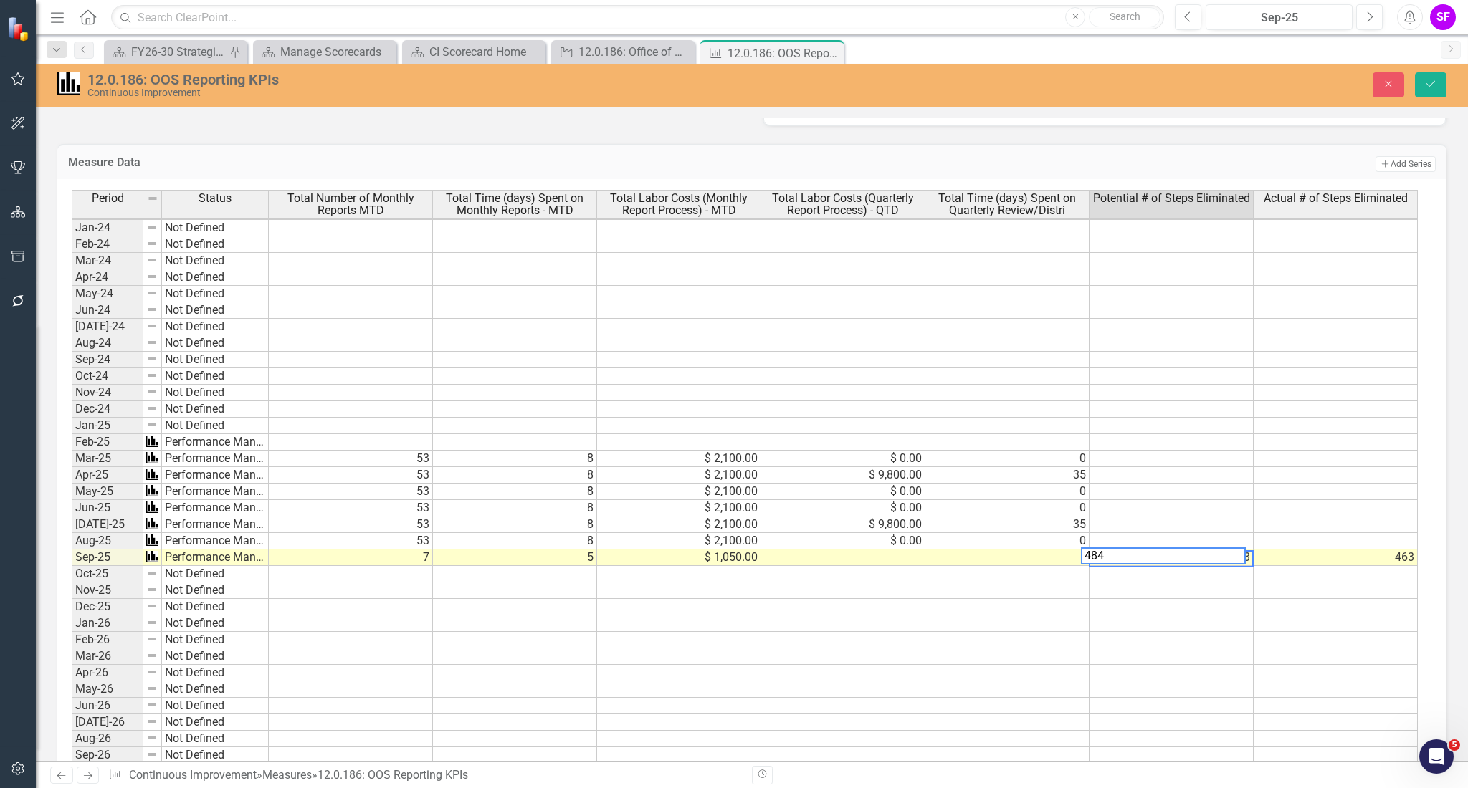
scroll to position [2, 7]
type textarea "484"
click at [1428, 96] on button "Save" at bounding box center [1431, 84] width 32 height 25
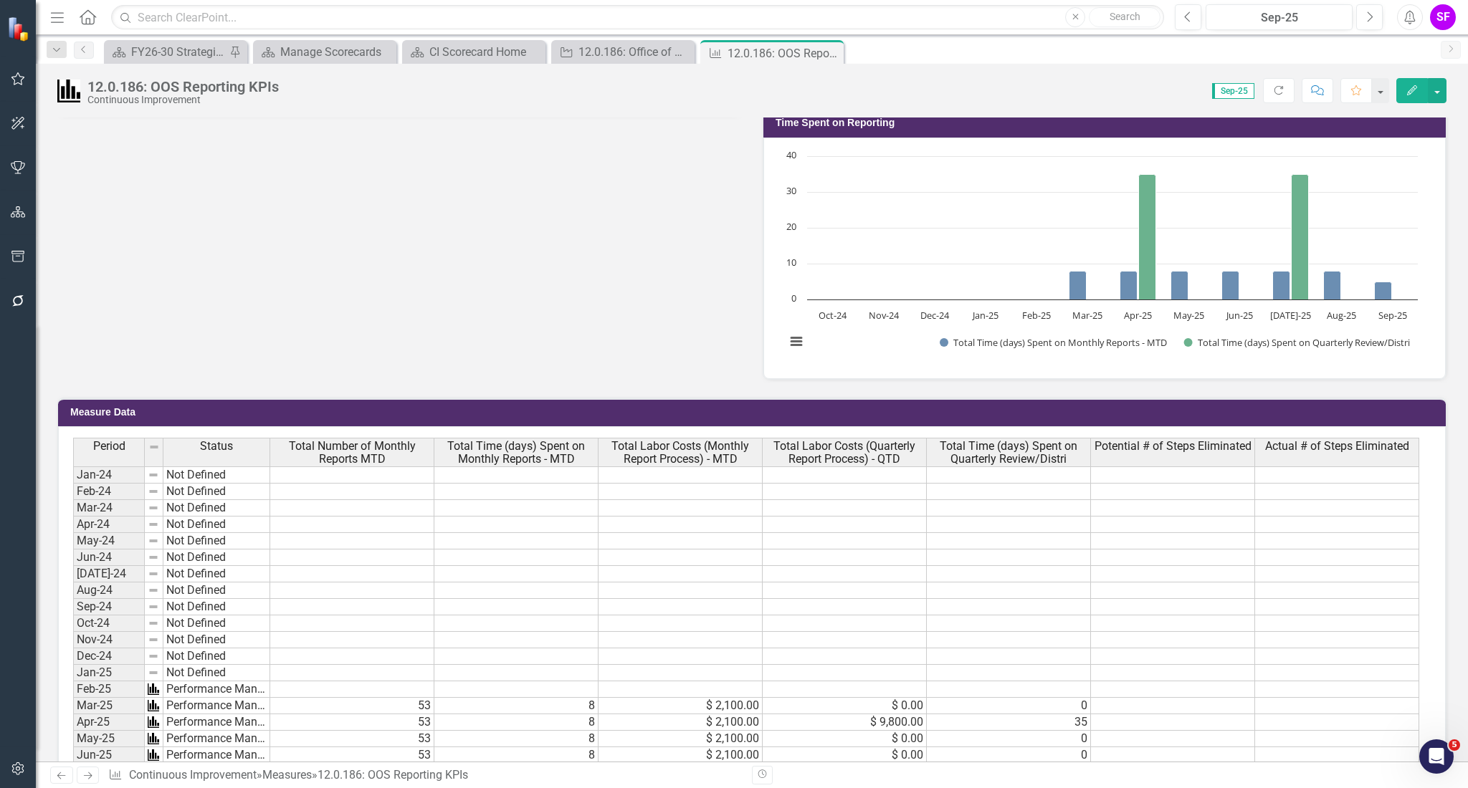
scroll to position [669, 0]
click at [1438, 93] on button "button" at bounding box center [1437, 90] width 19 height 25
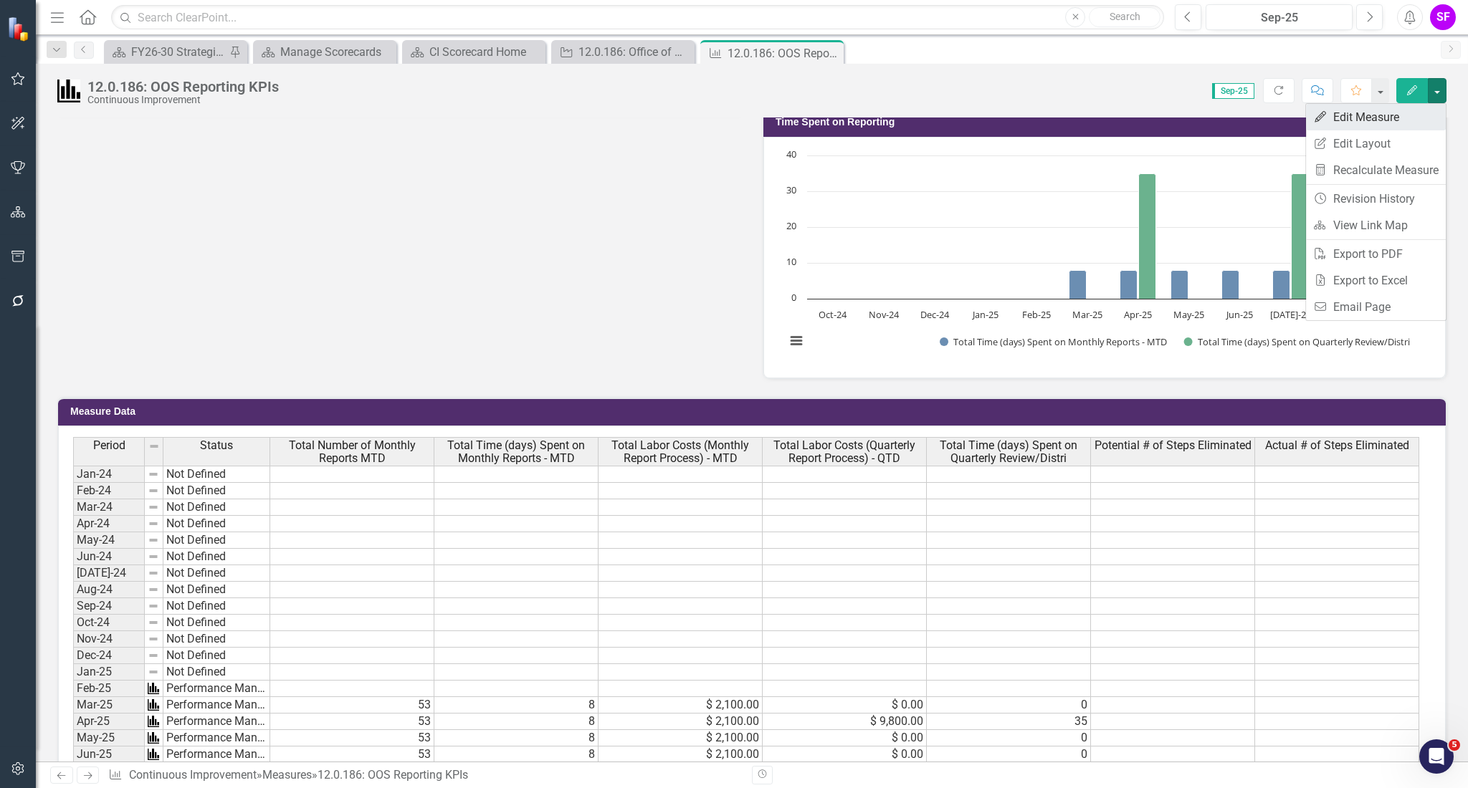
click at [1416, 122] on link "Edit Edit Measure" at bounding box center [1376, 117] width 140 height 27
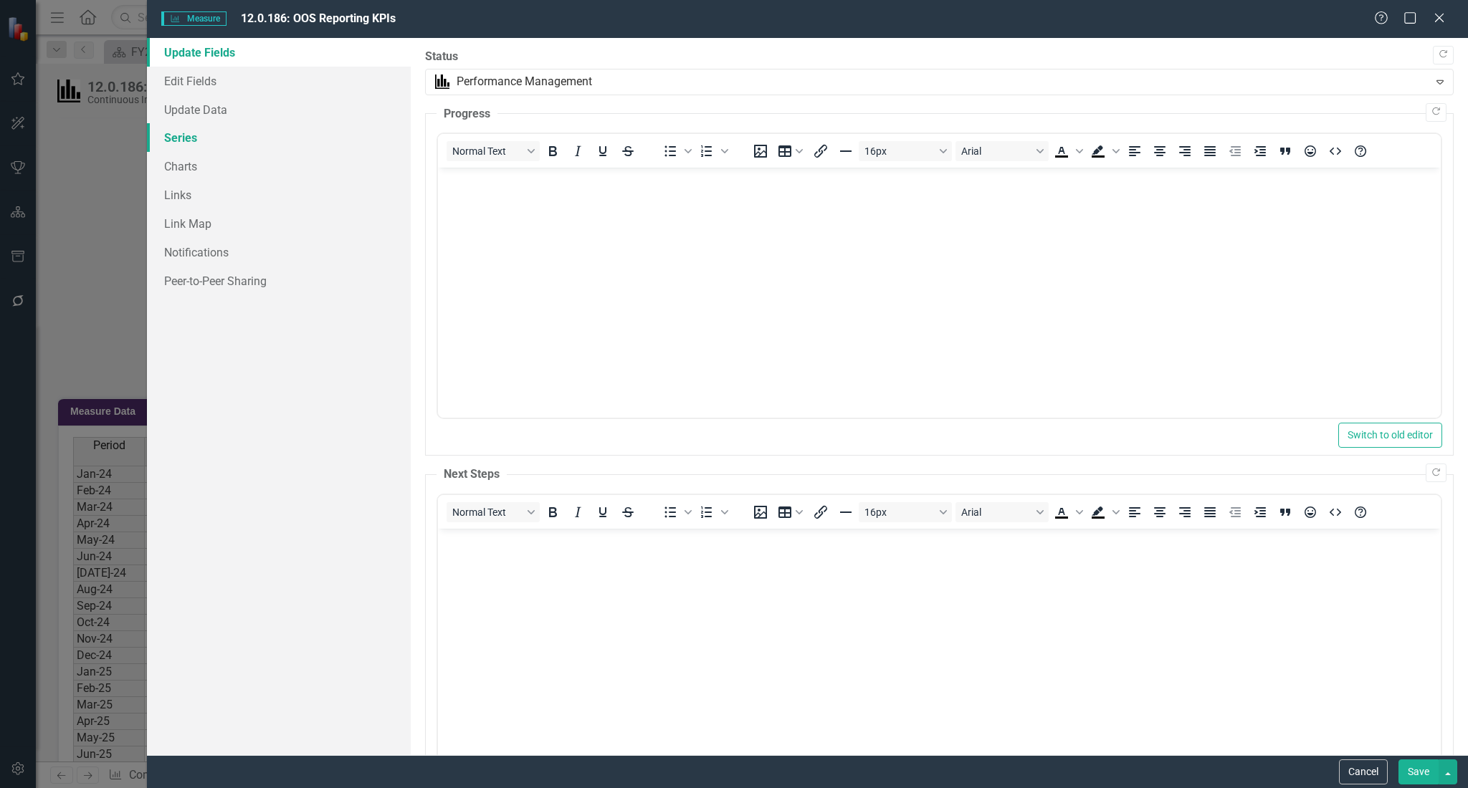
click at [195, 131] on link "Series" at bounding box center [279, 137] width 264 height 29
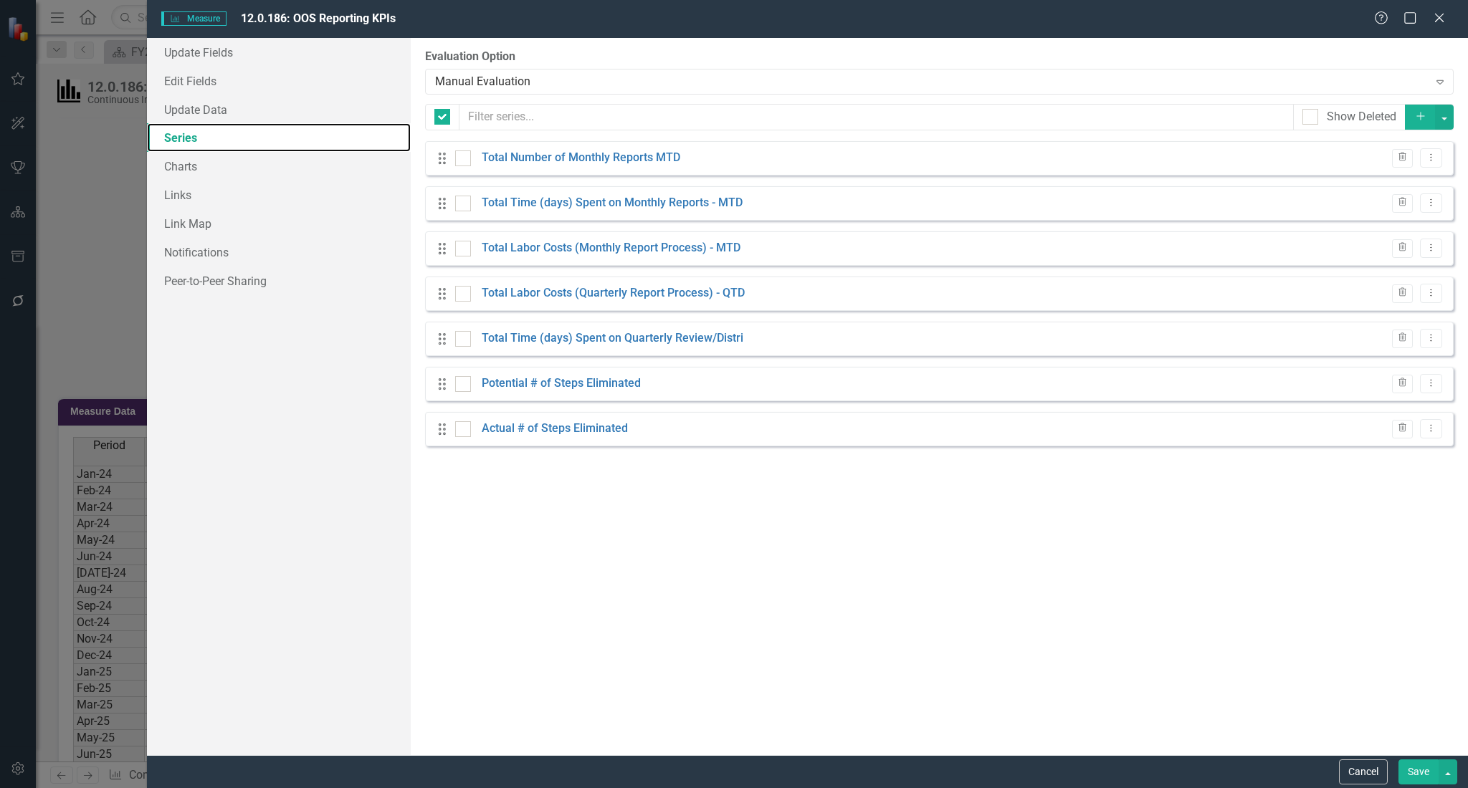
scroll to position [0, 0]
checkbox input "false"
click at [1419, 120] on icon "Add" at bounding box center [1420, 116] width 13 height 10
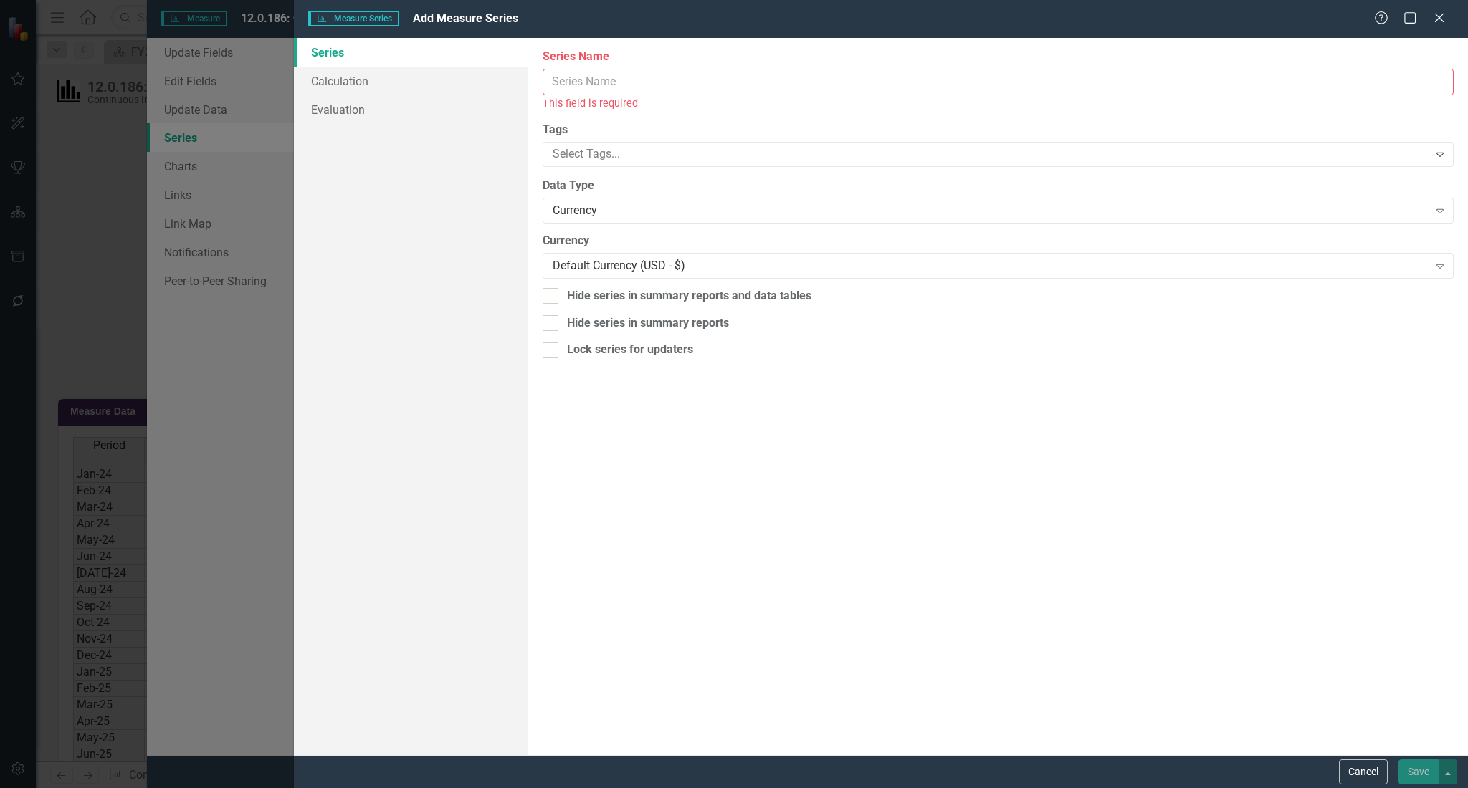
click at [821, 89] on input "Series Name" at bounding box center [998, 82] width 911 height 27
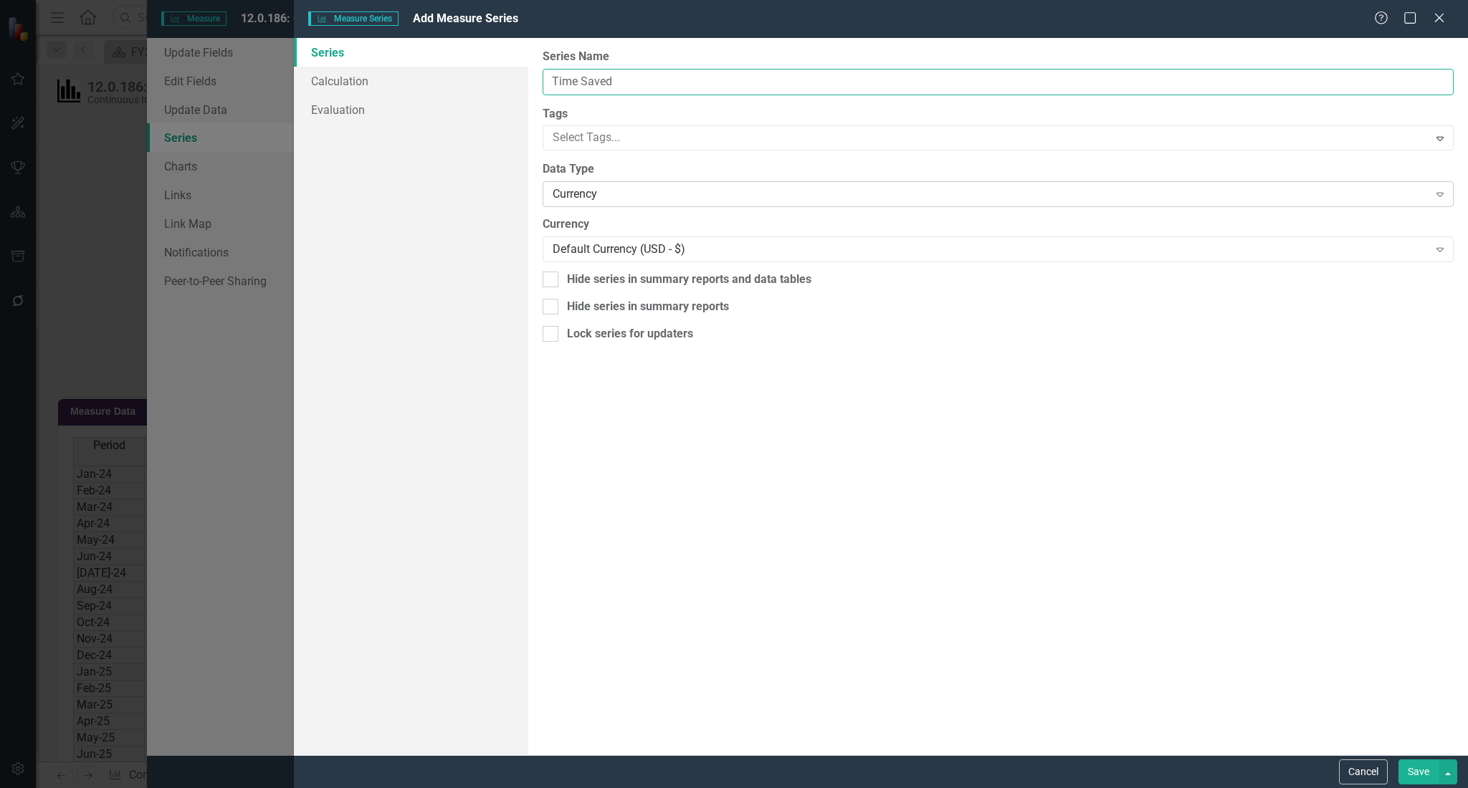
type input "Time Saved"
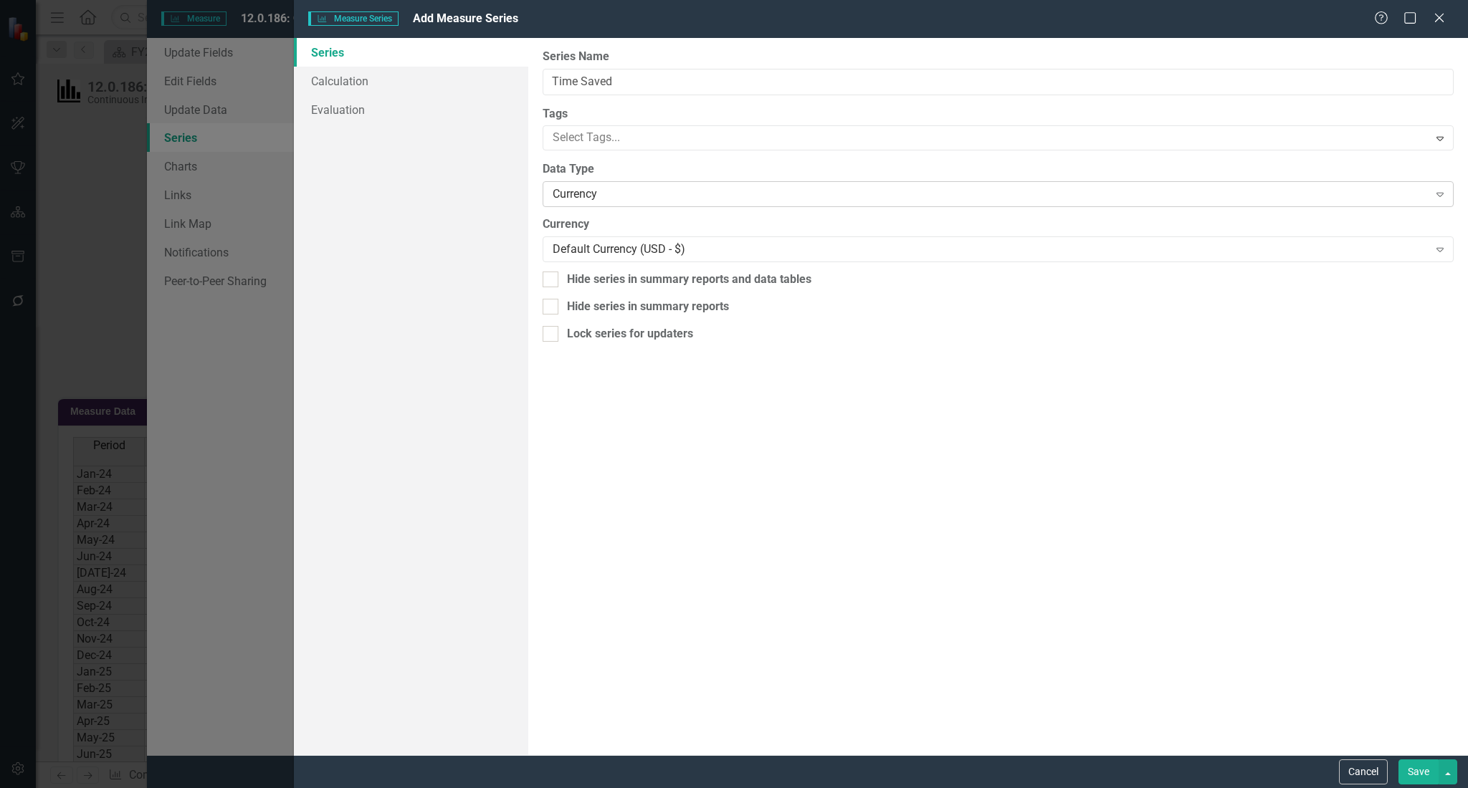
click at [758, 185] on div "Currency Expand" at bounding box center [998, 194] width 911 height 26
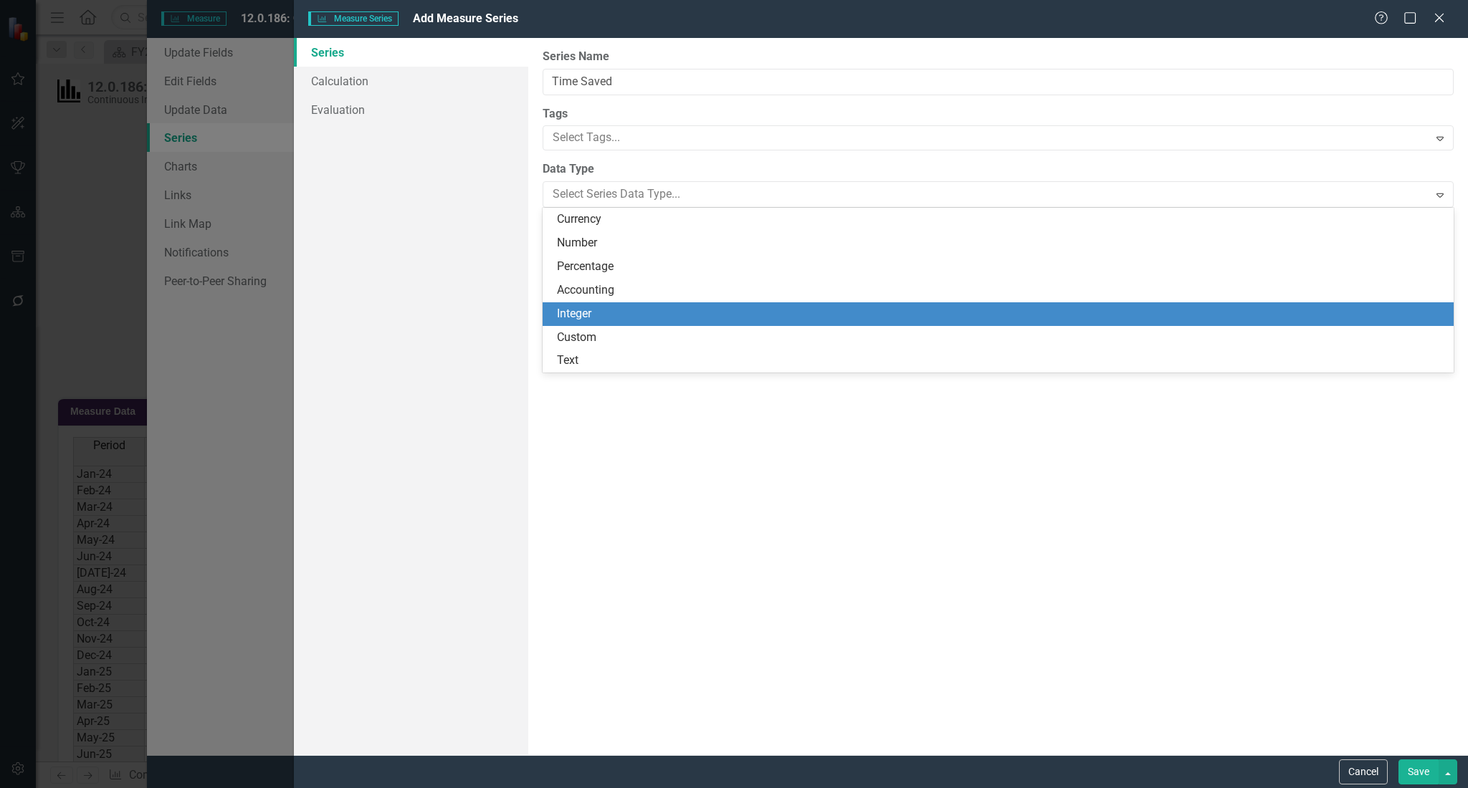
click at [654, 306] on div "Integer" at bounding box center [1001, 314] width 888 height 16
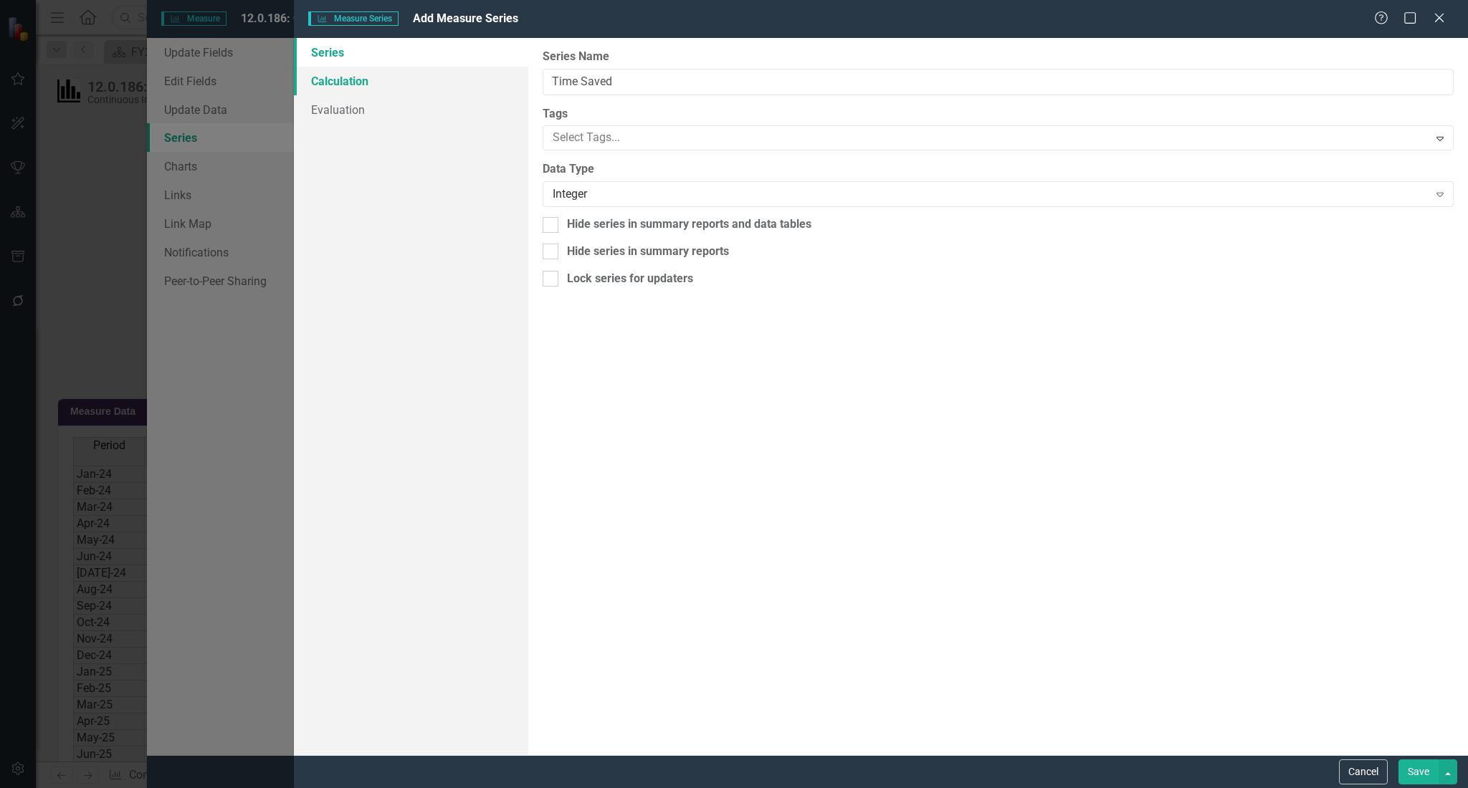
click at [354, 72] on link "Calculation" at bounding box center [411, 81] width 235 height 29
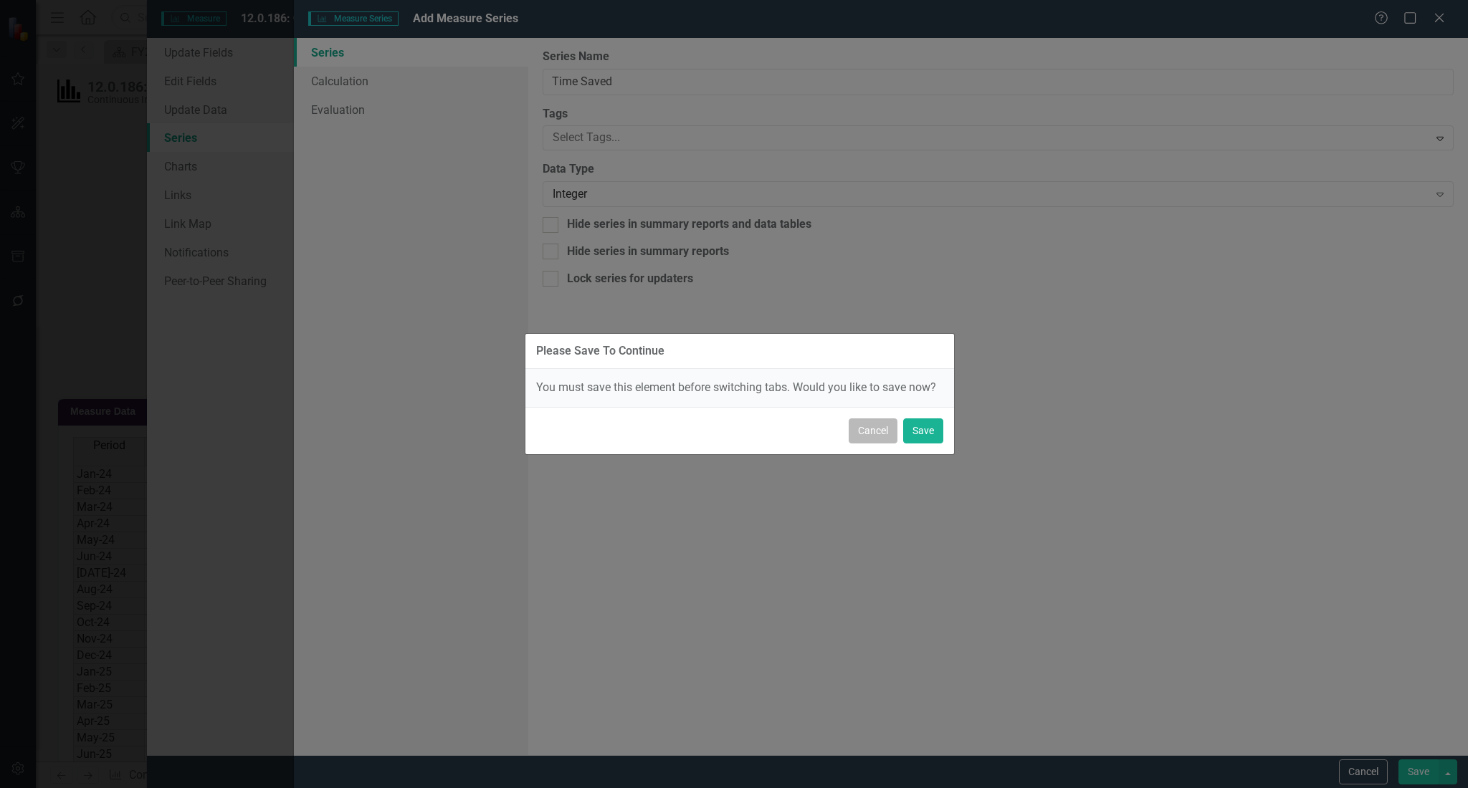
click at [876, 434] on button "Cancel" at bounding box center [873, 431] width 49 height 25
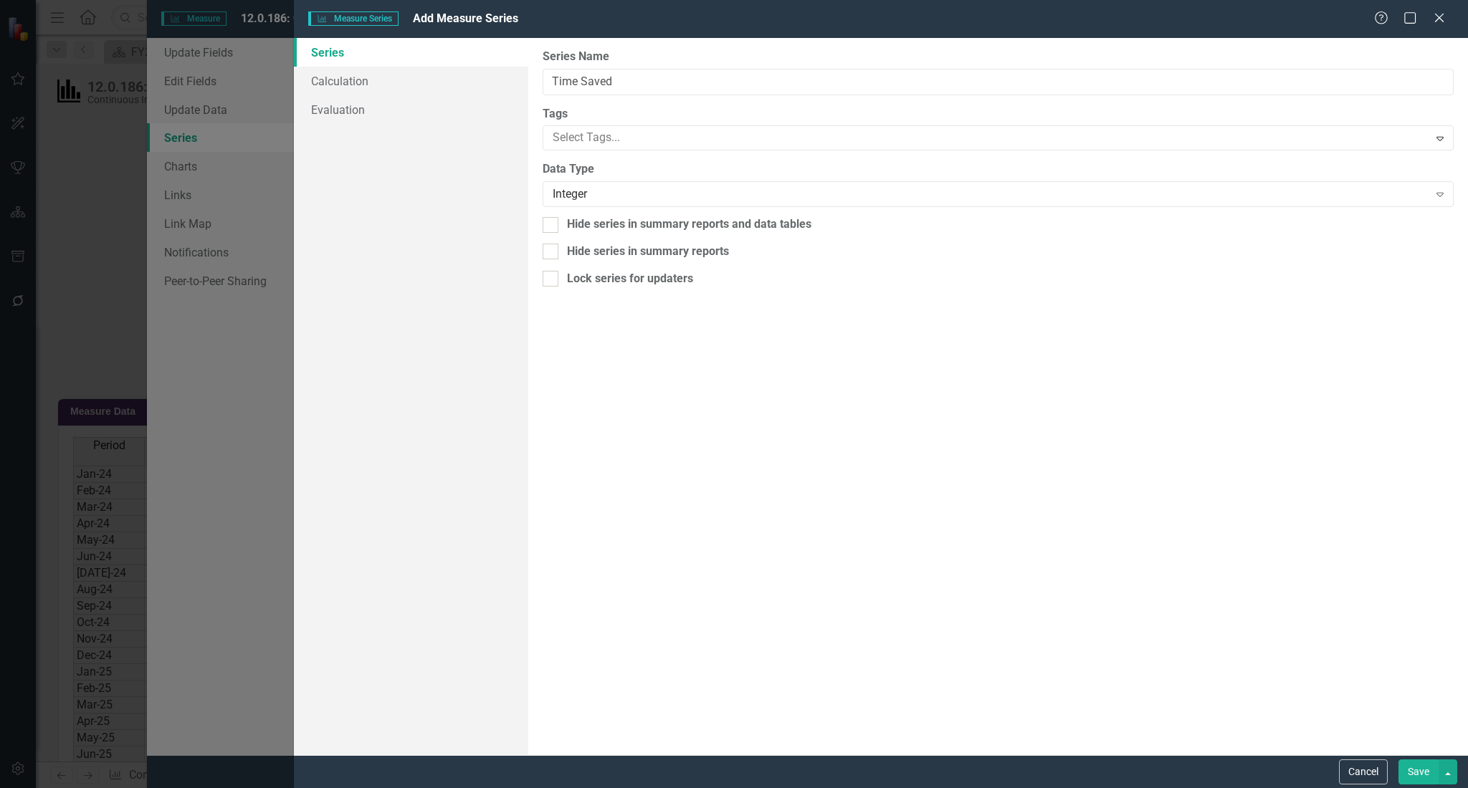
click at [1425, 768] on button "Save" at bounding box center [1418, 772] width 40 height 25
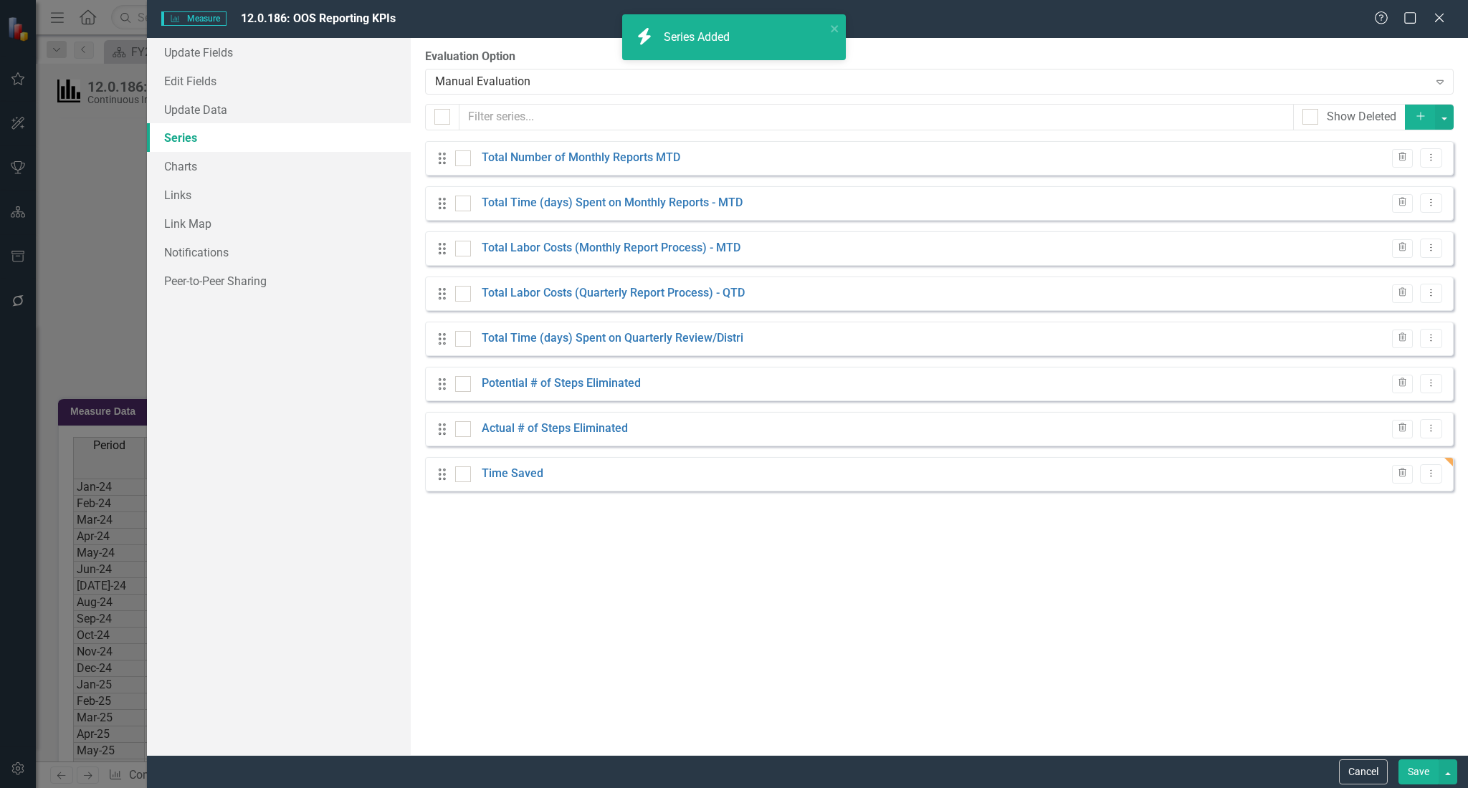
click at [1409, 765] on button "Save" at bounding box center [1418, 772] width 40 height 25
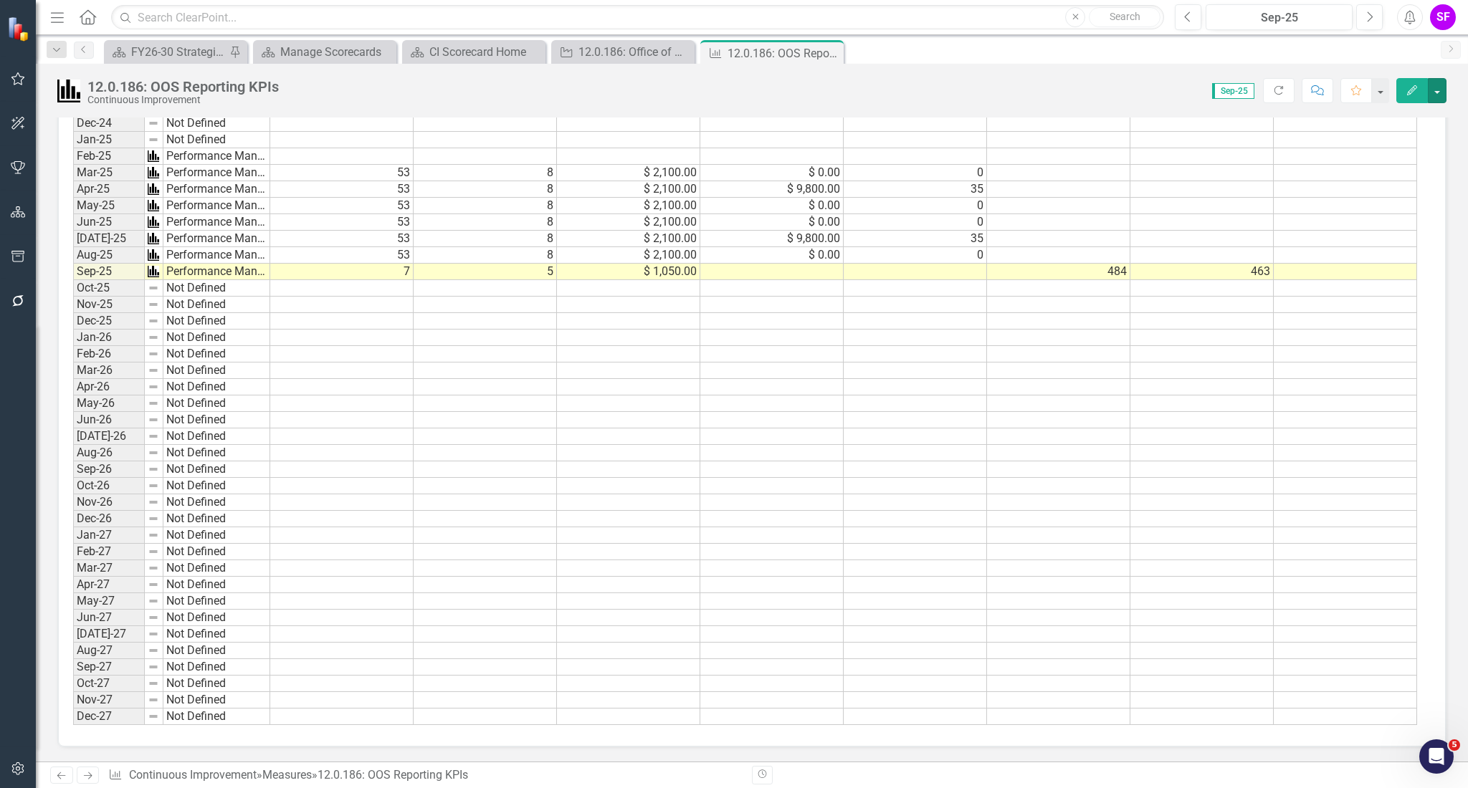
scroll to position [2, 8]
click at [1357, 264] on td at bounding box center [1345, 272] width 143 height 16
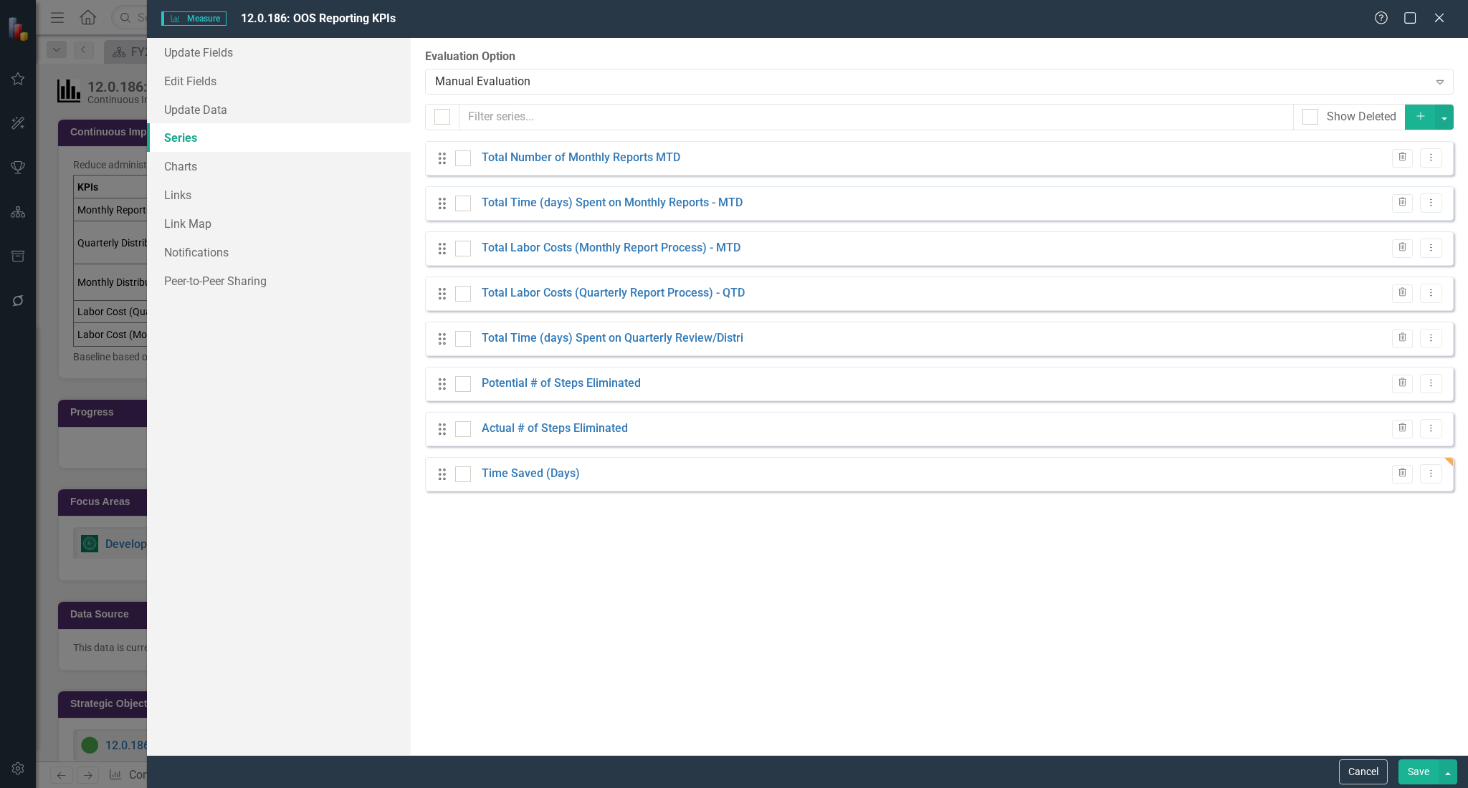
scroll to position [0, 8]
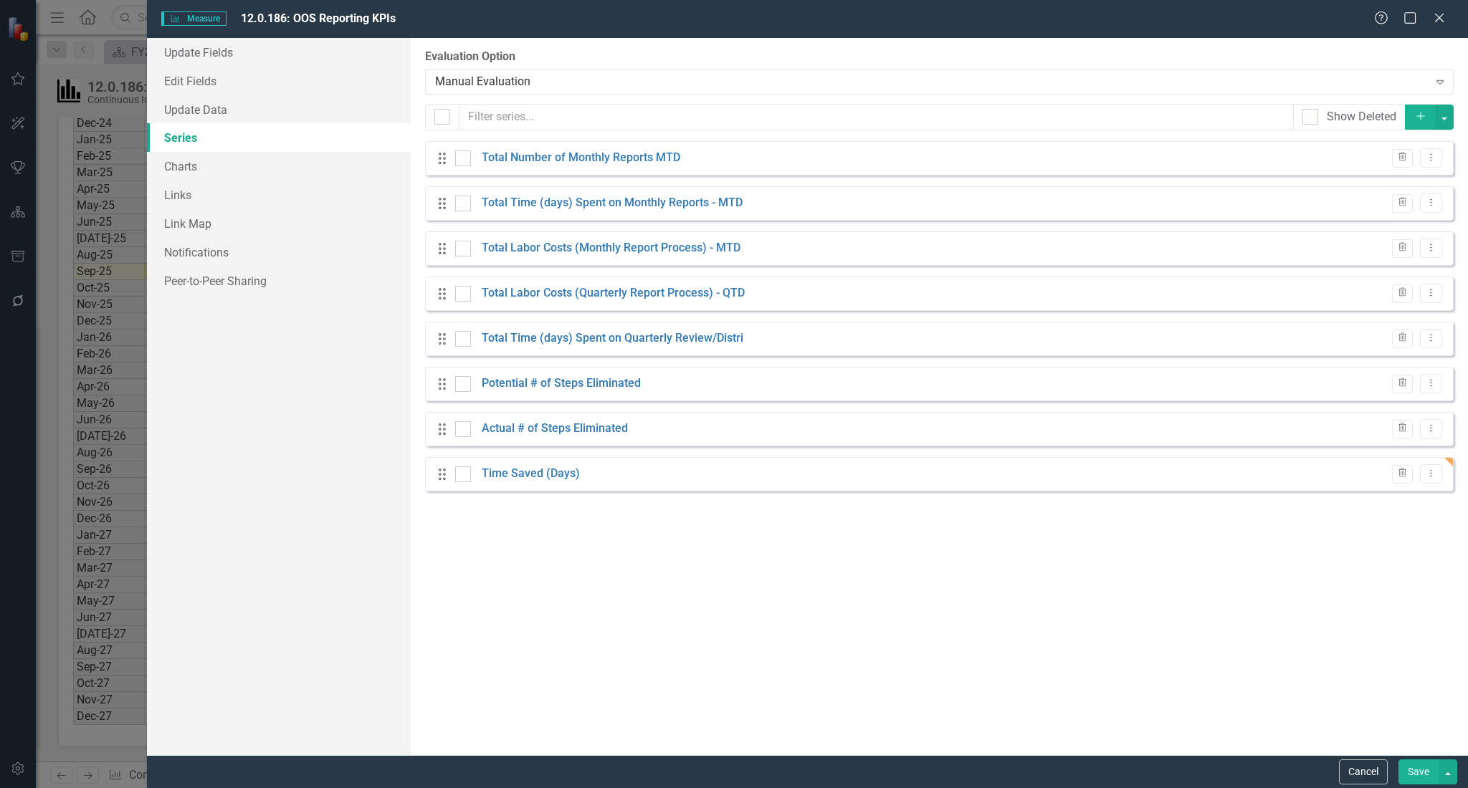
click at [1417, 780] on button "Save" at bounding box center [1418, 772] width 40 height 25
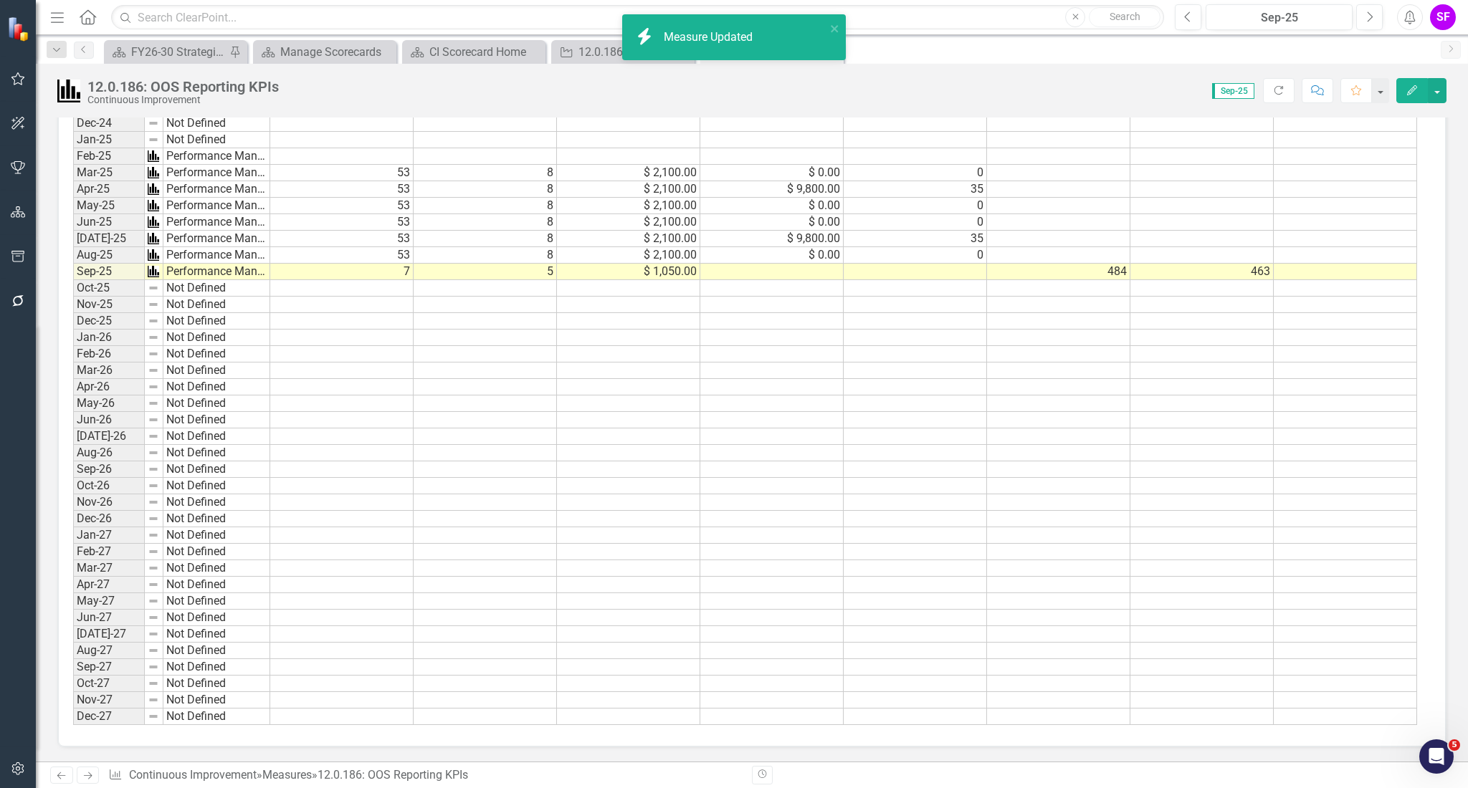
click at [1358, 264] on td at bounding box center [1345, 272] width 143 height 16
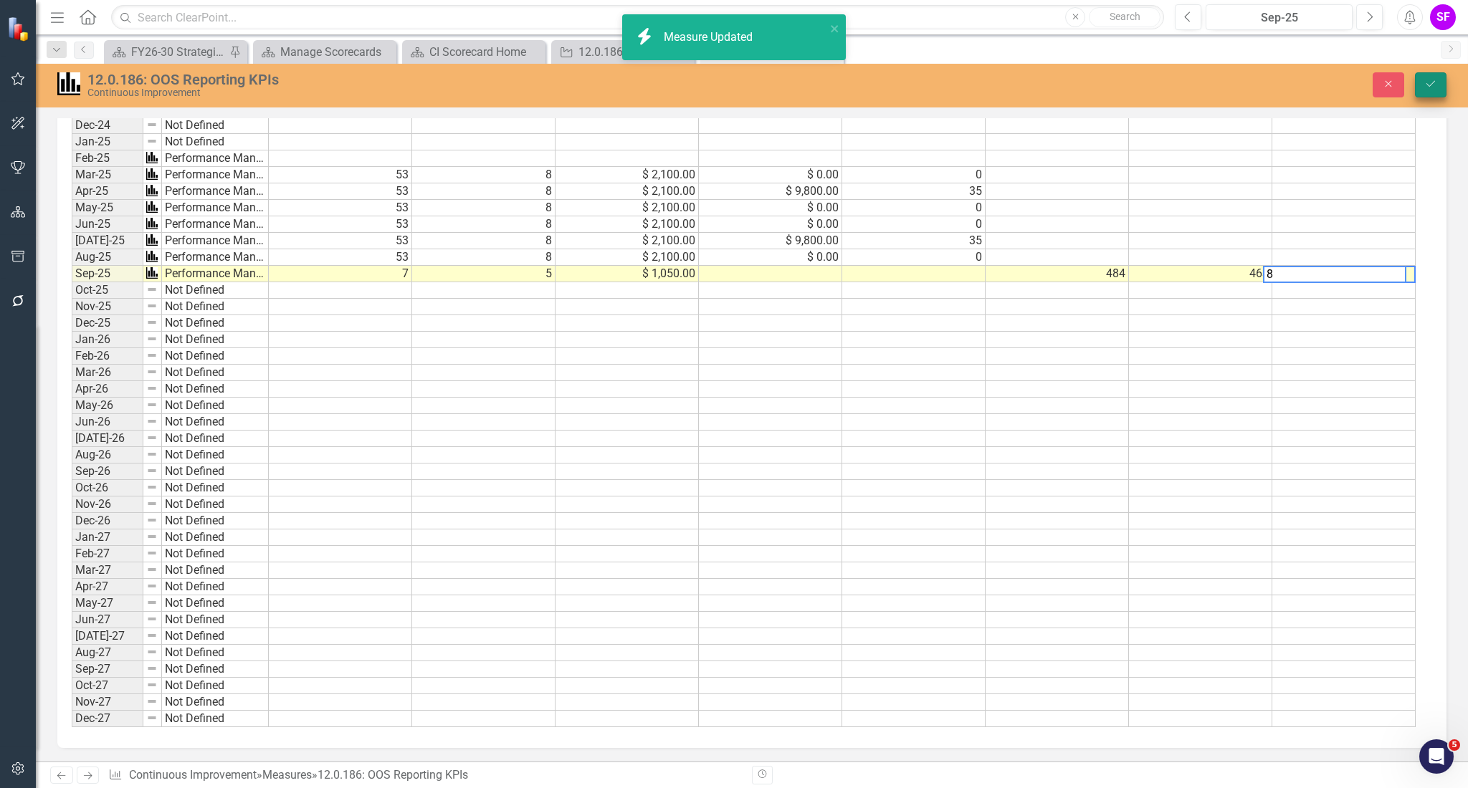
type textarea "8"
click at [1432, 81] on icon "Save" at bounding box center [1430, 84] width 13 height 10
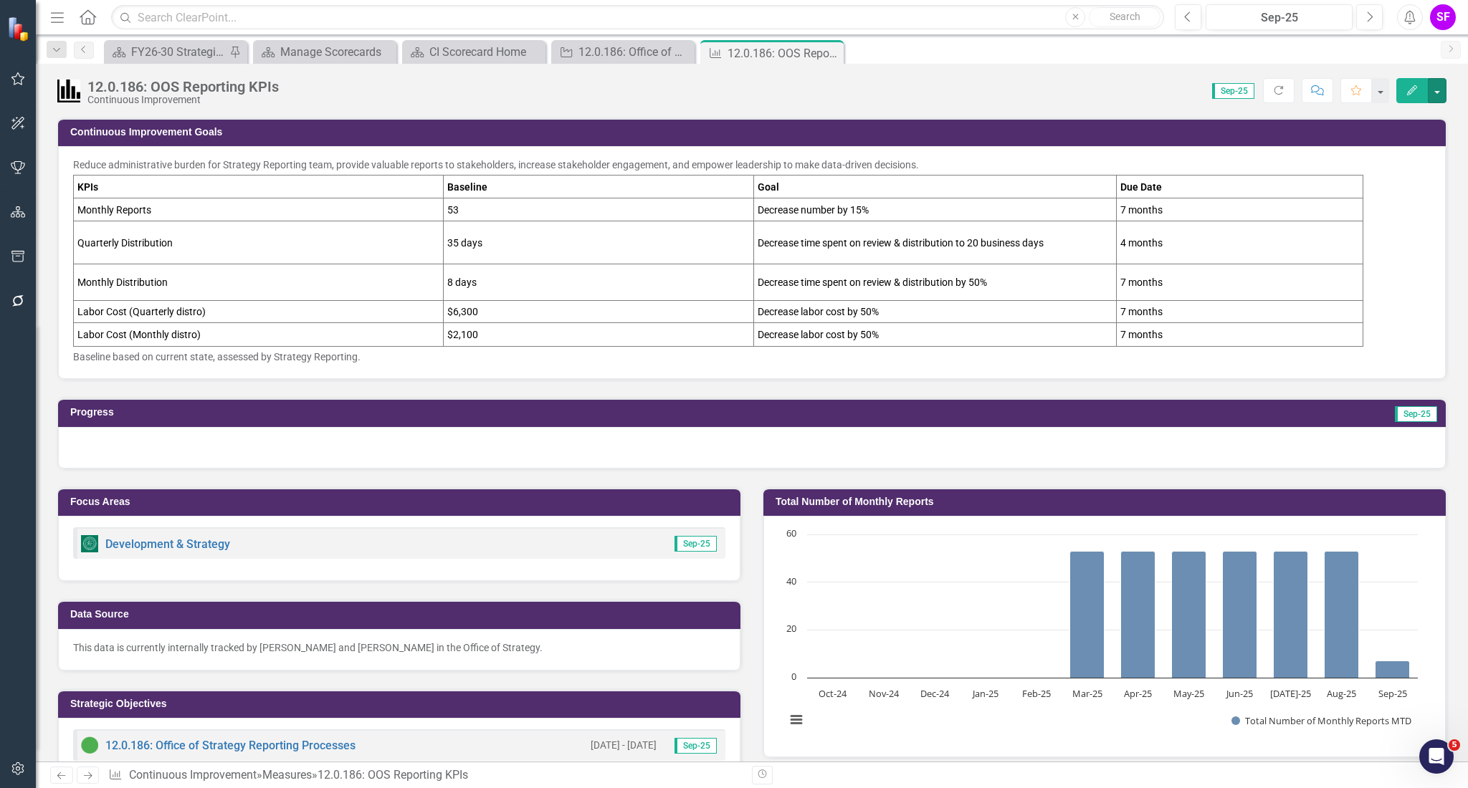
drag, startPoint x: 1432, startPoint y: 82, endPoint x: 1409, endPoint y: 62, distance: 30.5
click at [1409, 62] on div "Menu Home Search Close Search Previous Sep-25 Next Alerts SF User Edit Profile …" at bounding box center [752, 394] width 1432 height 788
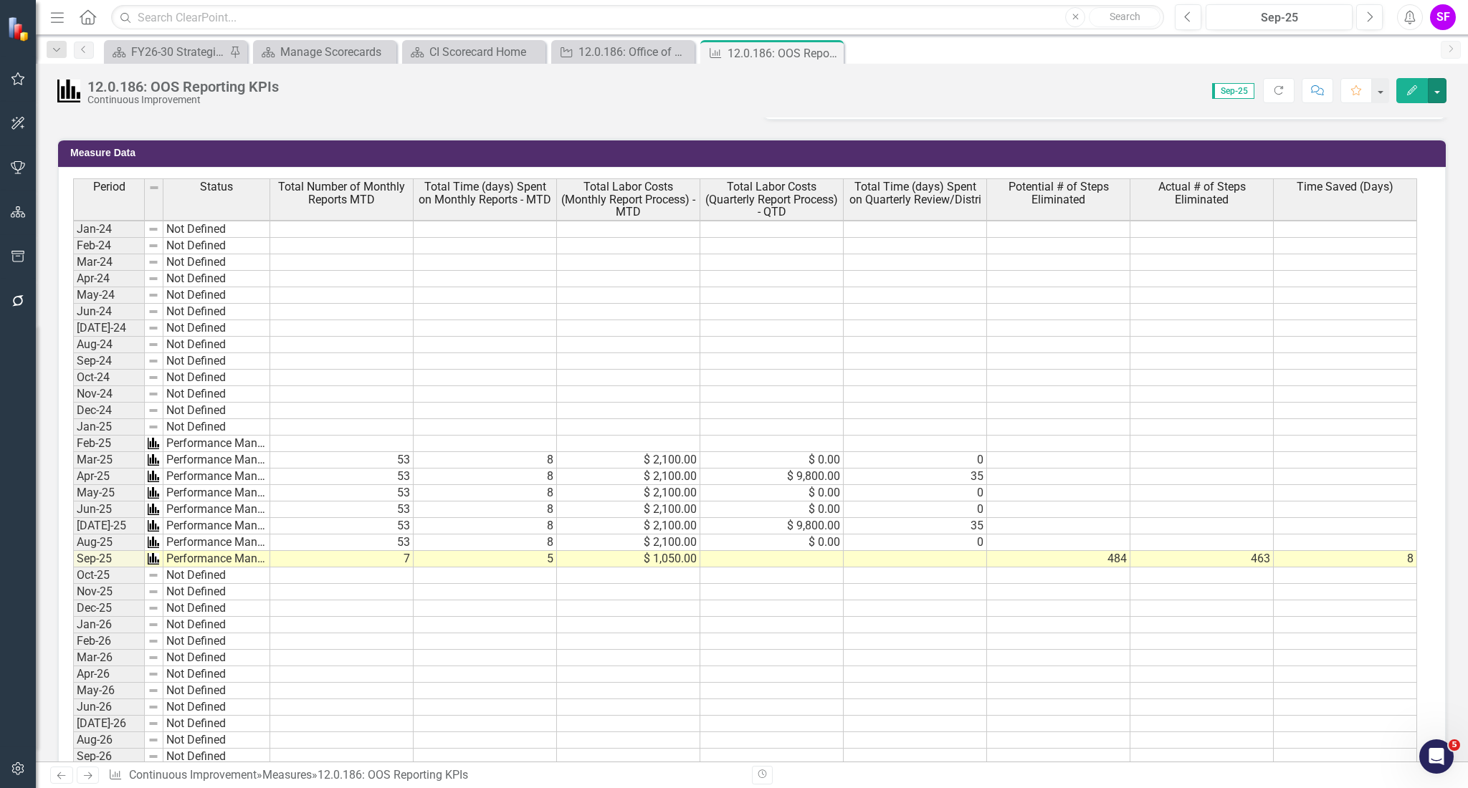
scroll to position [955, 0]
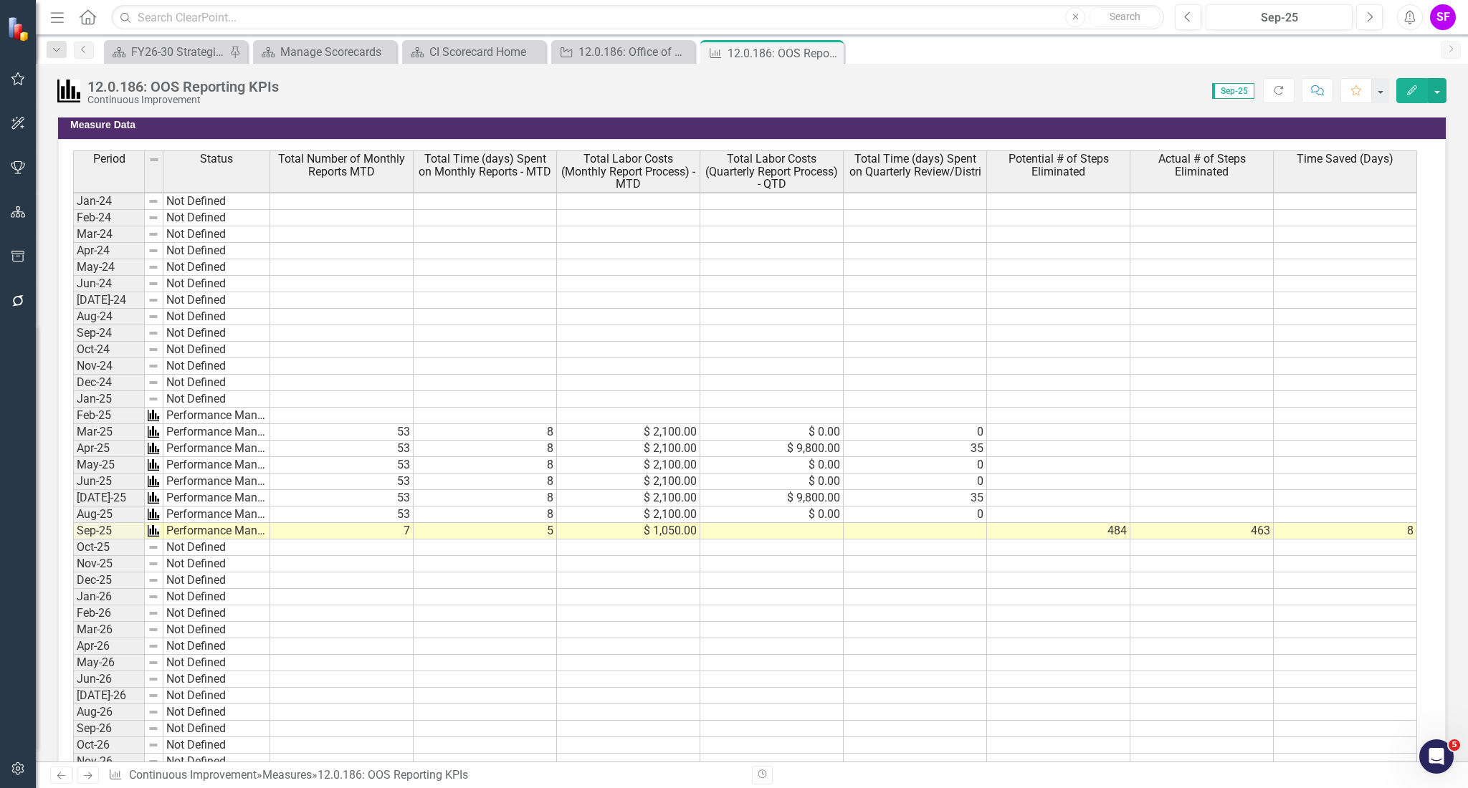
click at [1340, 527] on td "8" at bounding box center [1345, 531] width 143 height 16
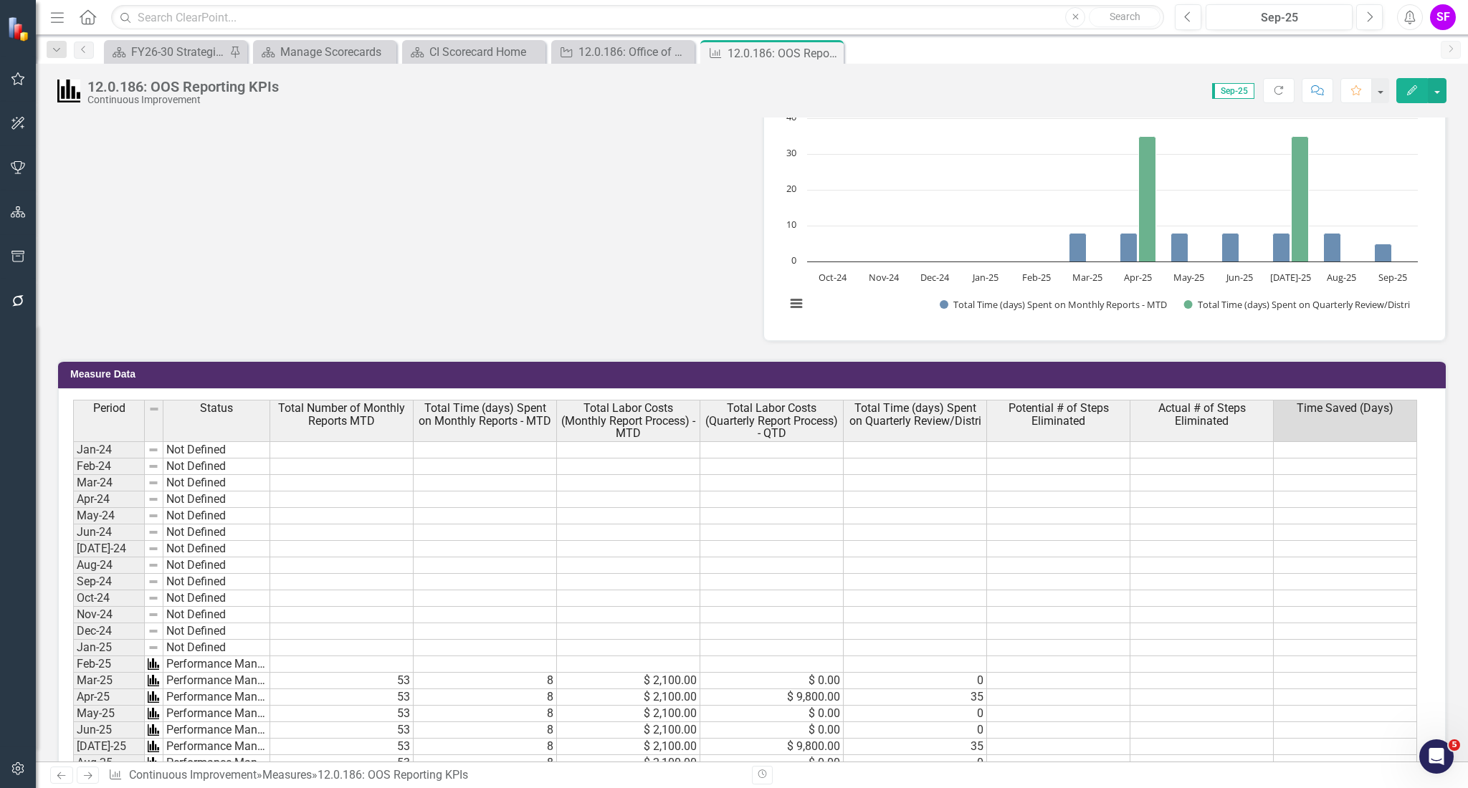
scroll to position [553, 0]
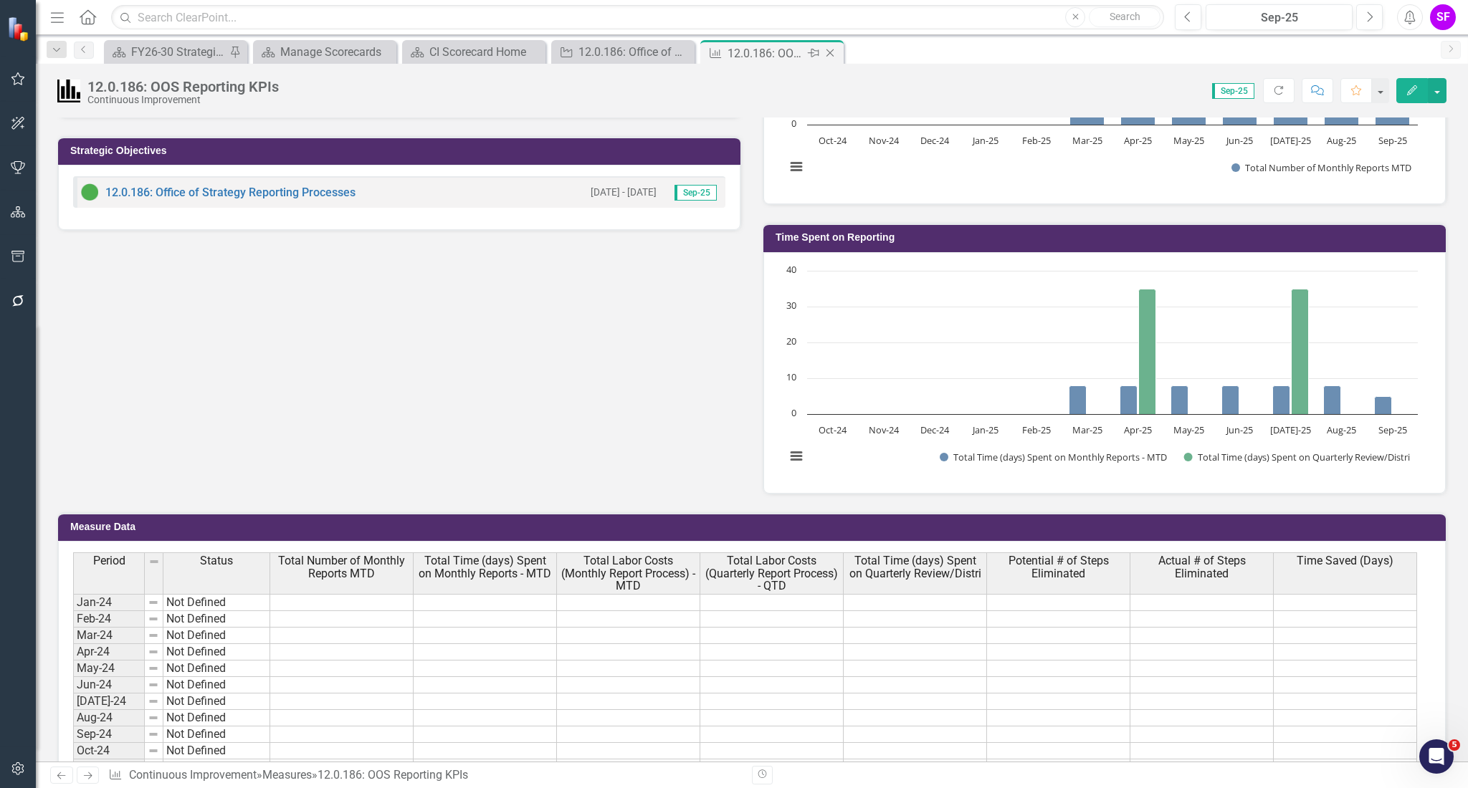
click at [828, 50] on icon at bounding box center [830, 53] width 8 height 8
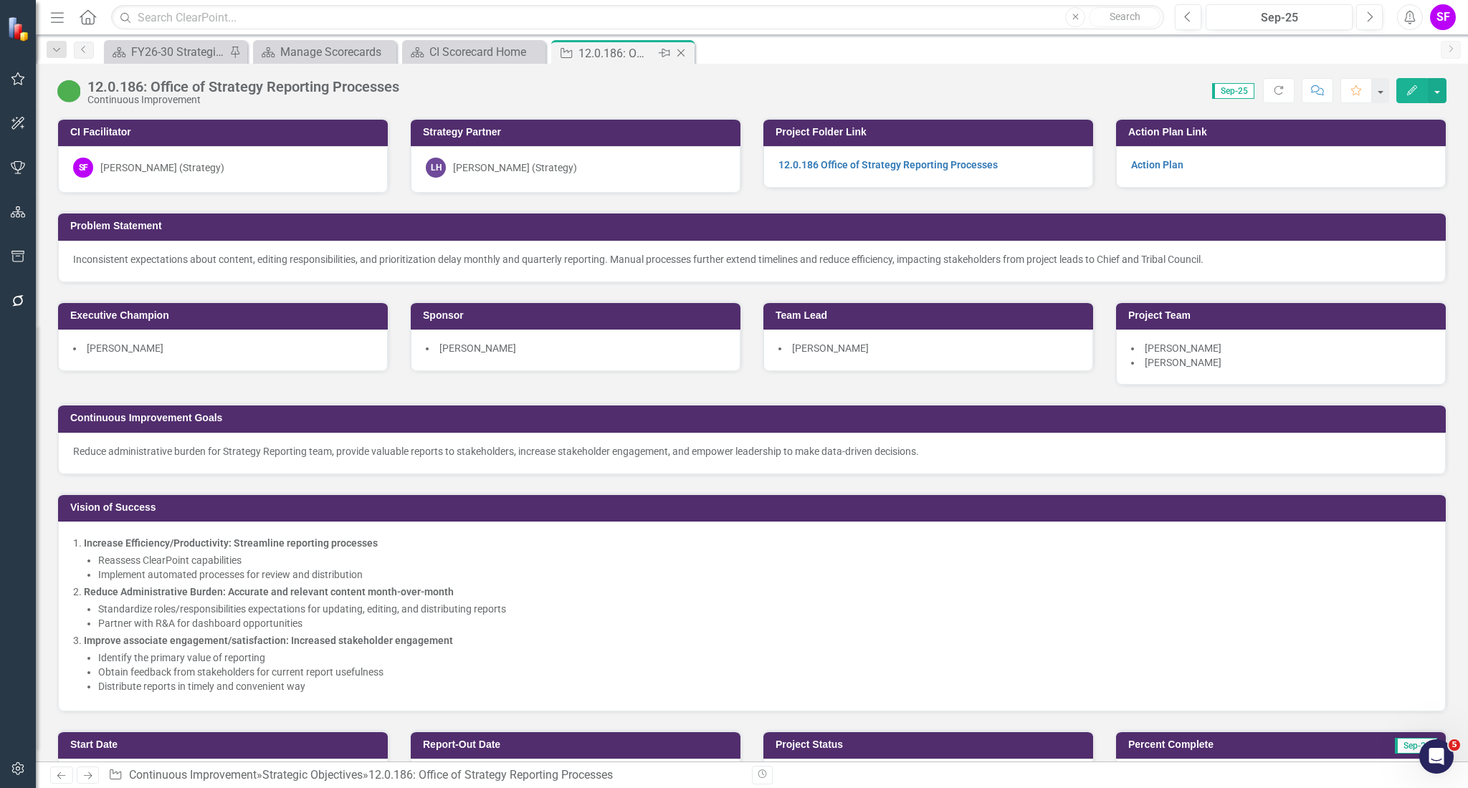
click at [682, 58] on icon "Close" at bounding box center [681, 52] width 14 height 11
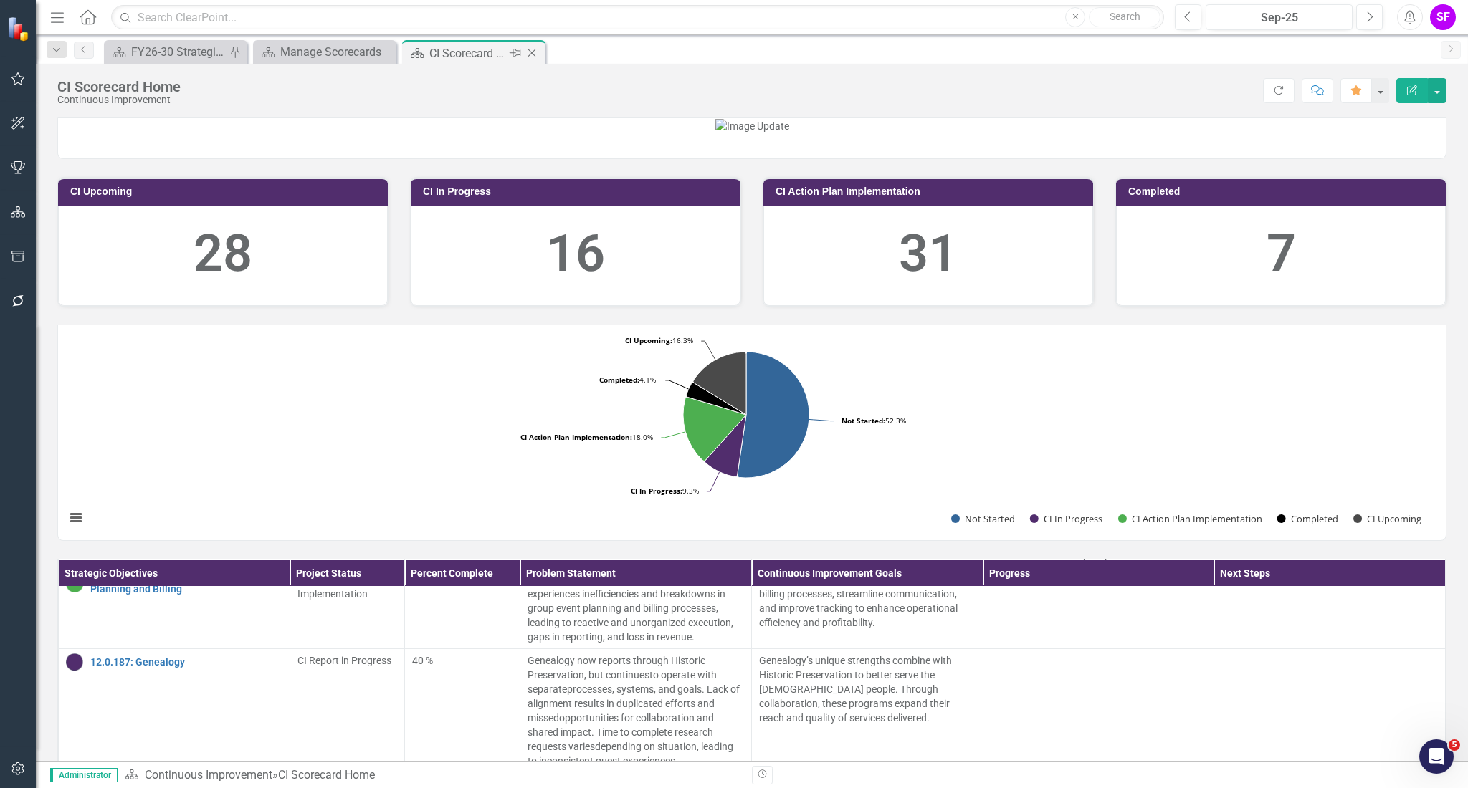
click at [530, 50] on icon "Close" at bounding box center [532, 52] width 14 height 11
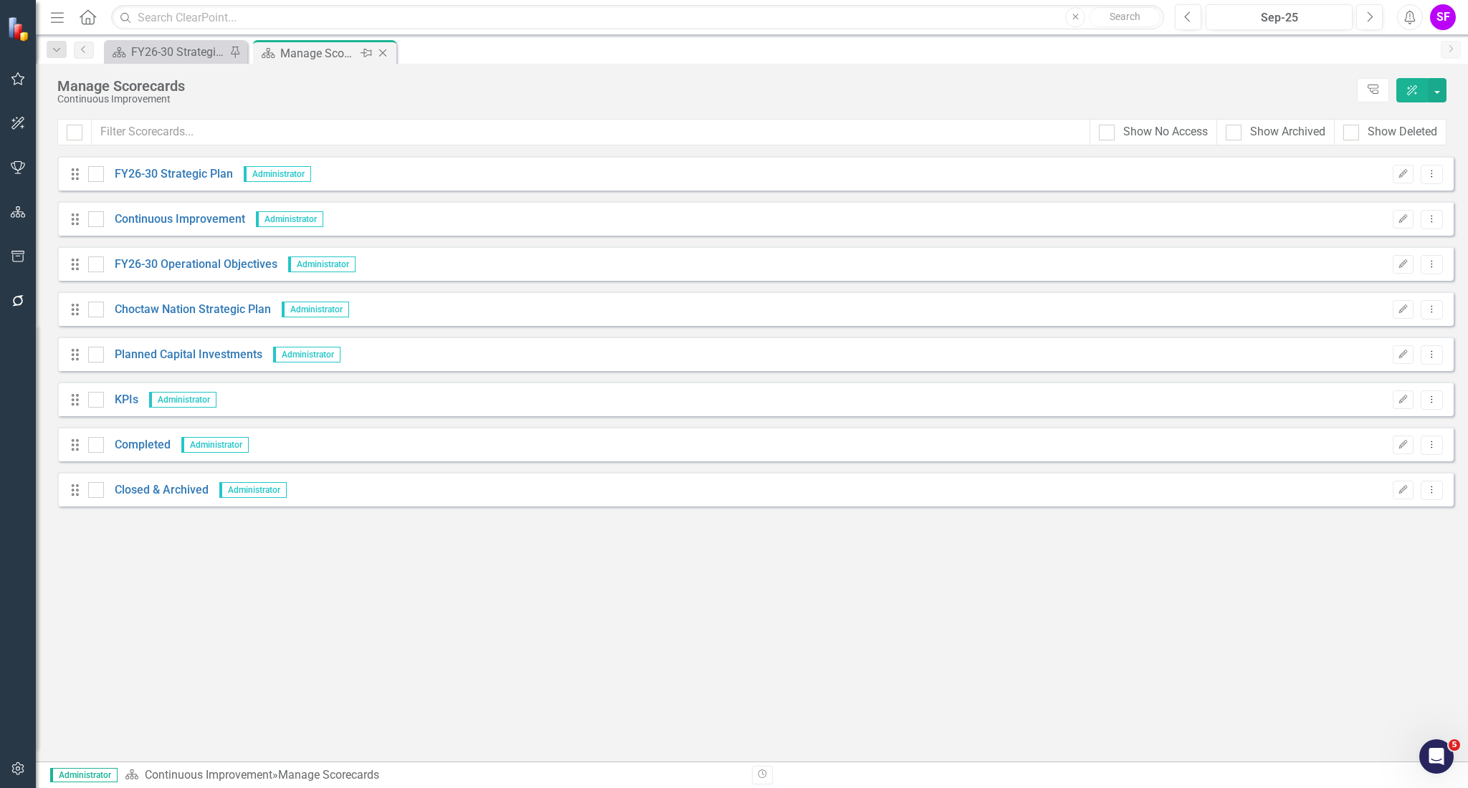
click at [381, 55] on icon "Close" at bounding box center [383, 52] width 14 height 11
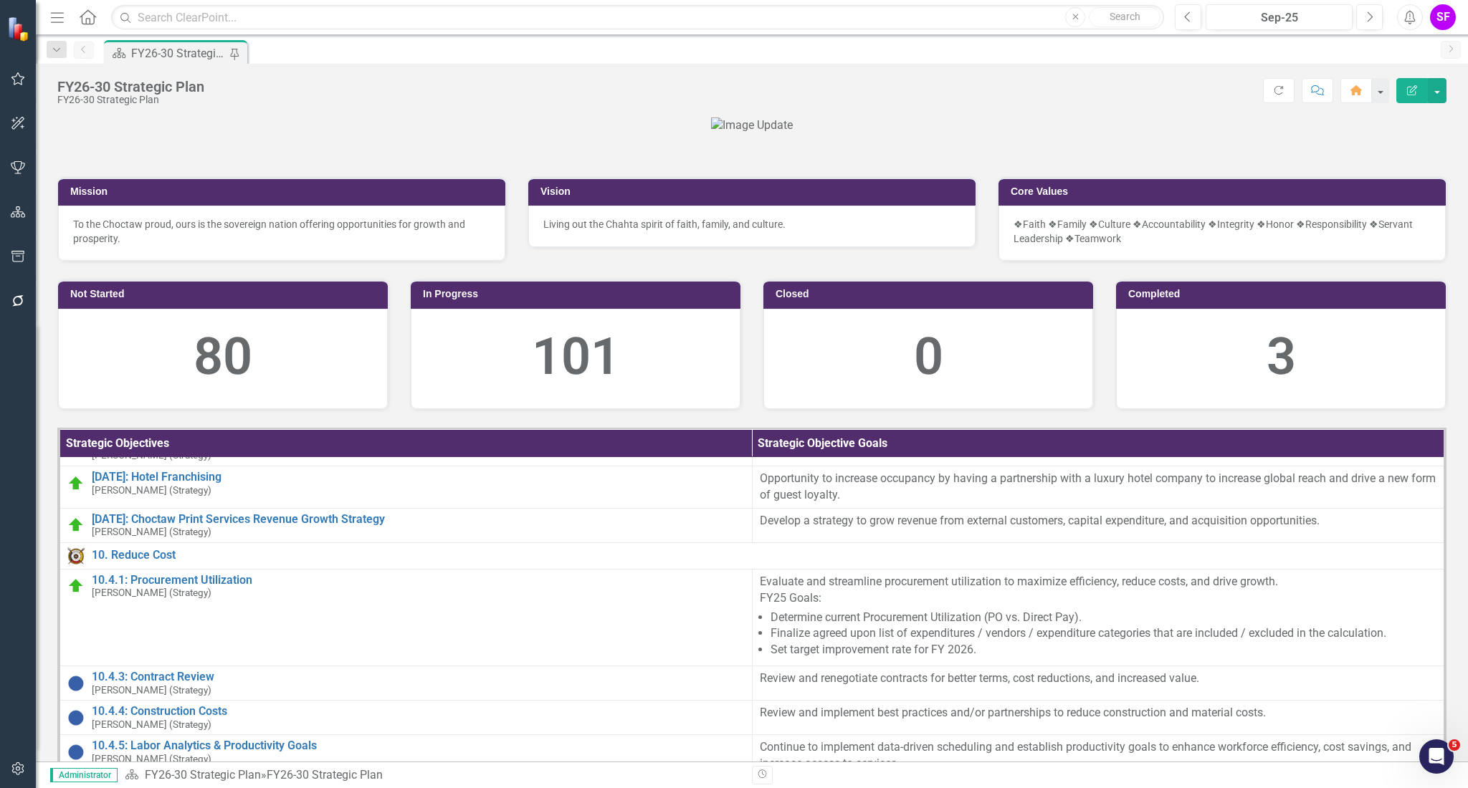
click at [86, 11] on icon at bounding box center [88, 16] width 16 height 15
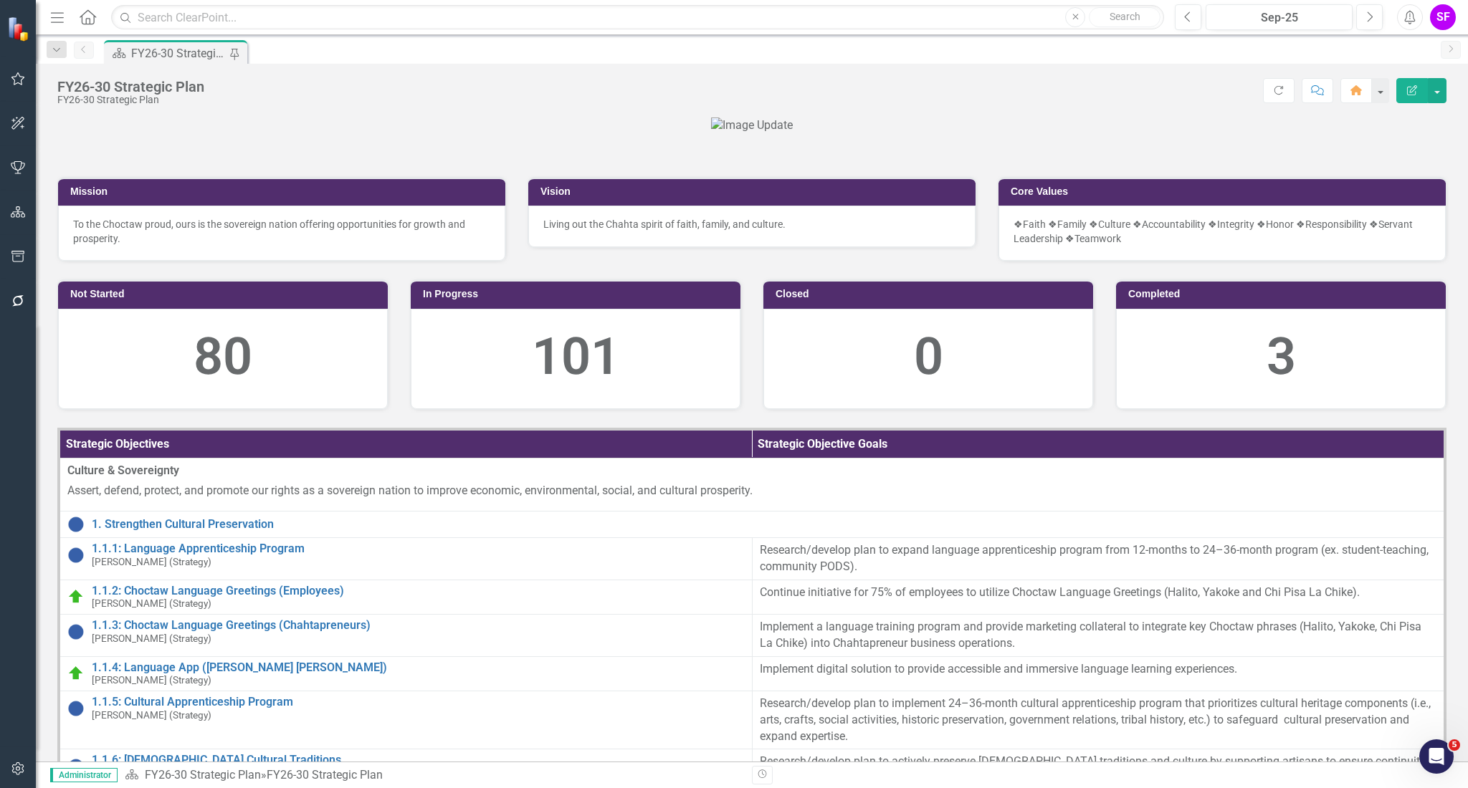
click at [92, 22] on icon "Home" at bounding box center [87, 16] width 19 height 15
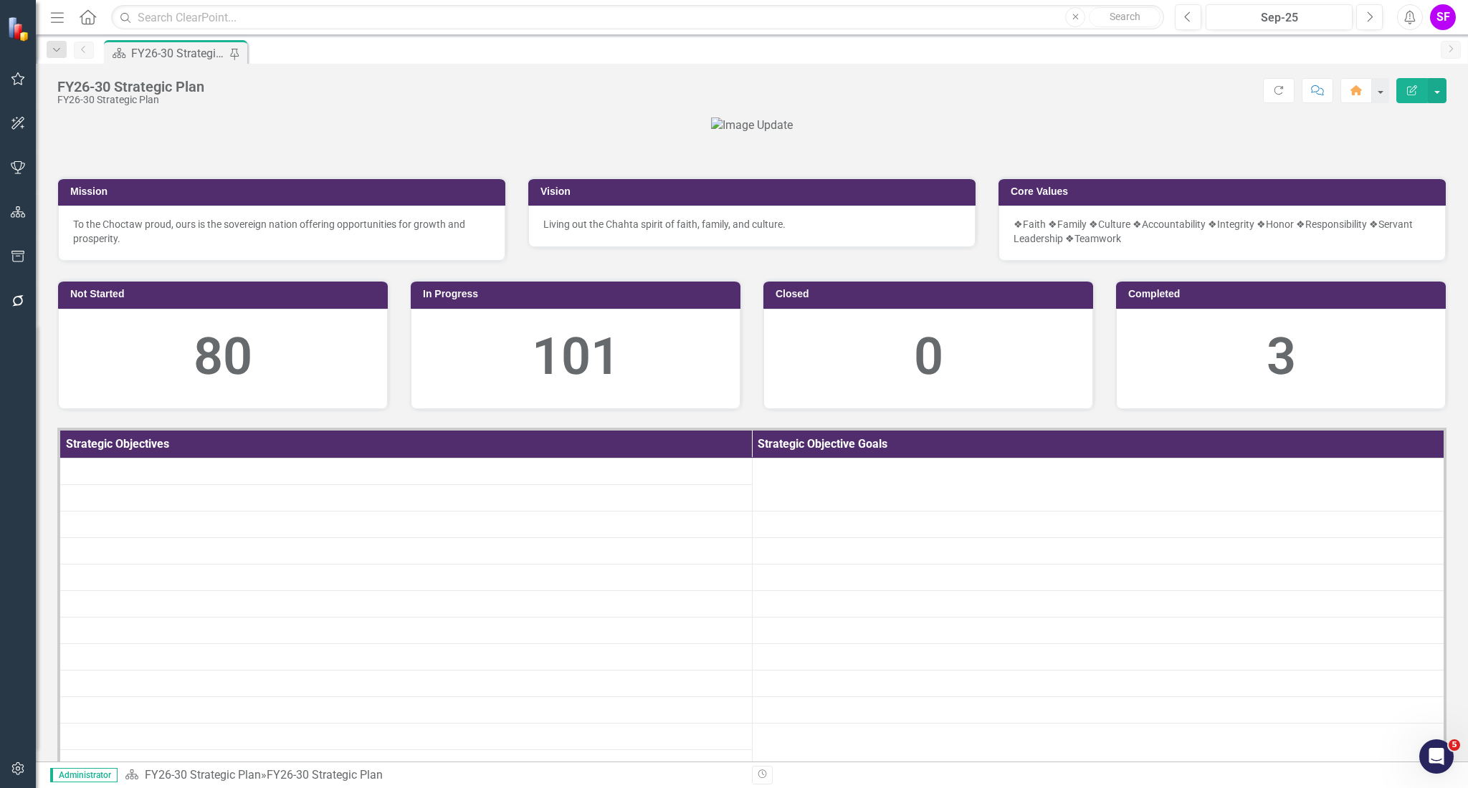
click at [86, 12] on icon "Home" at bounding box center [87, 16] width 19 height 15
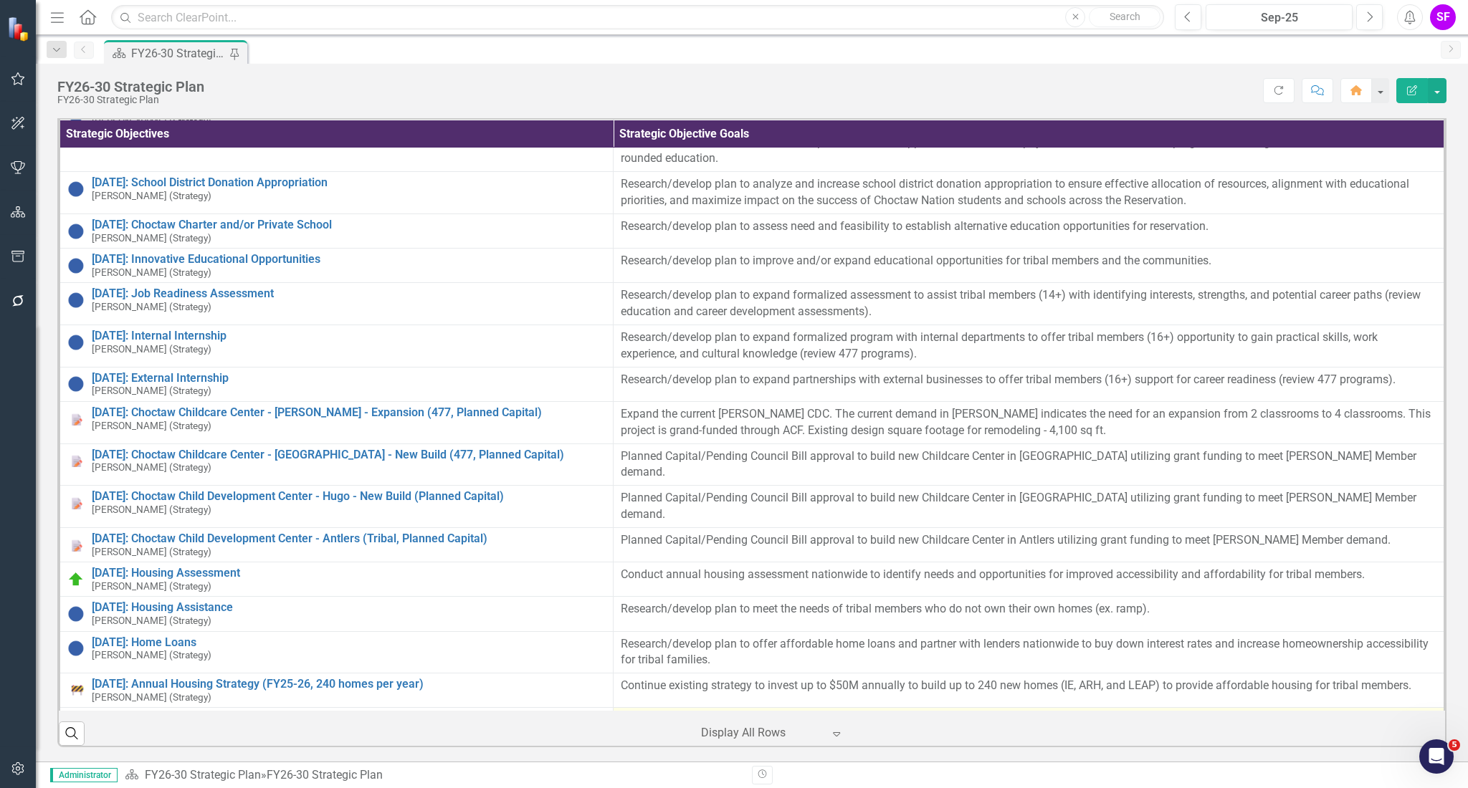
scroll to position [2851, 0]
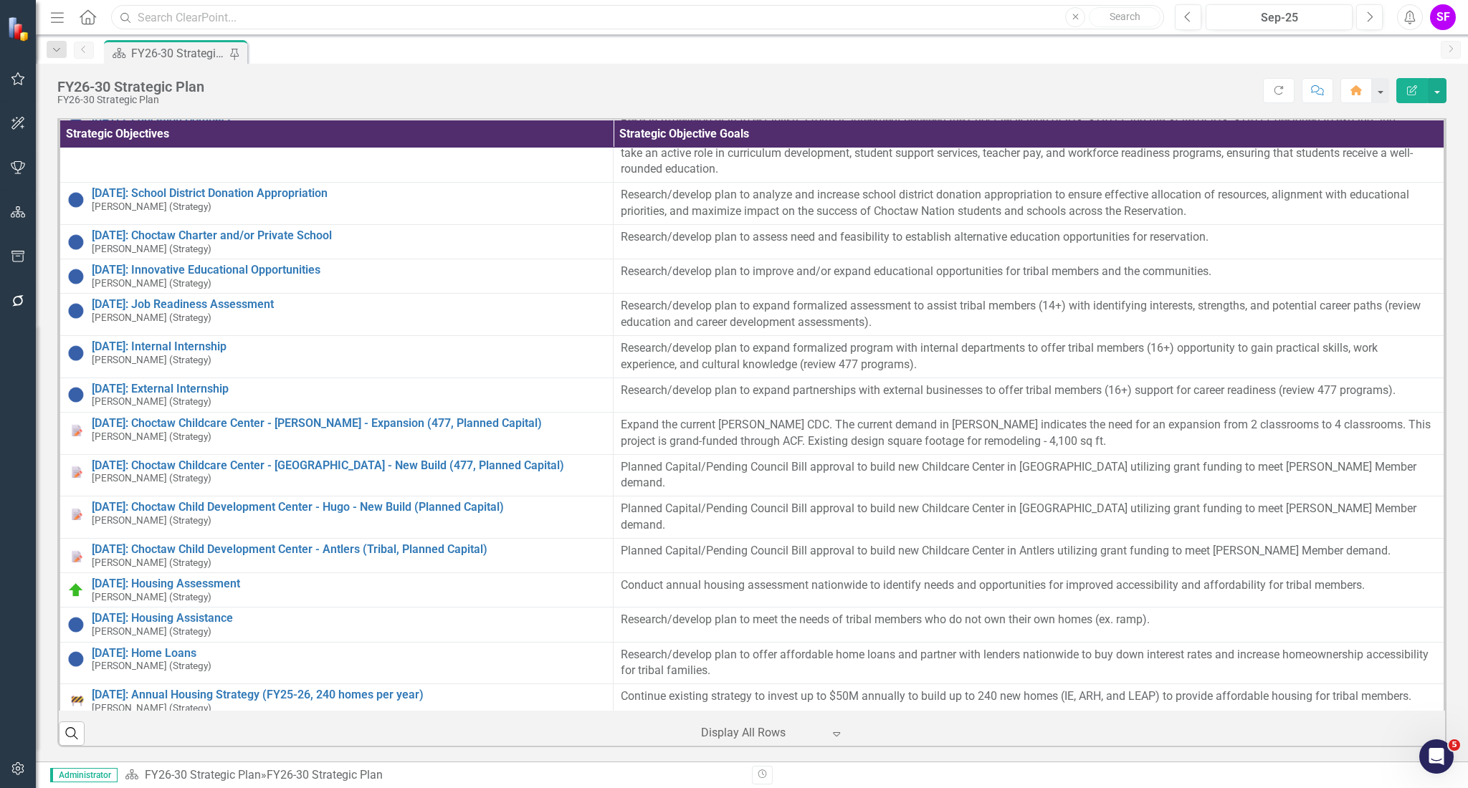
click at [218, 11] on input "text" at bounding box center [637, 17] width 1053 height 25
type input "p"
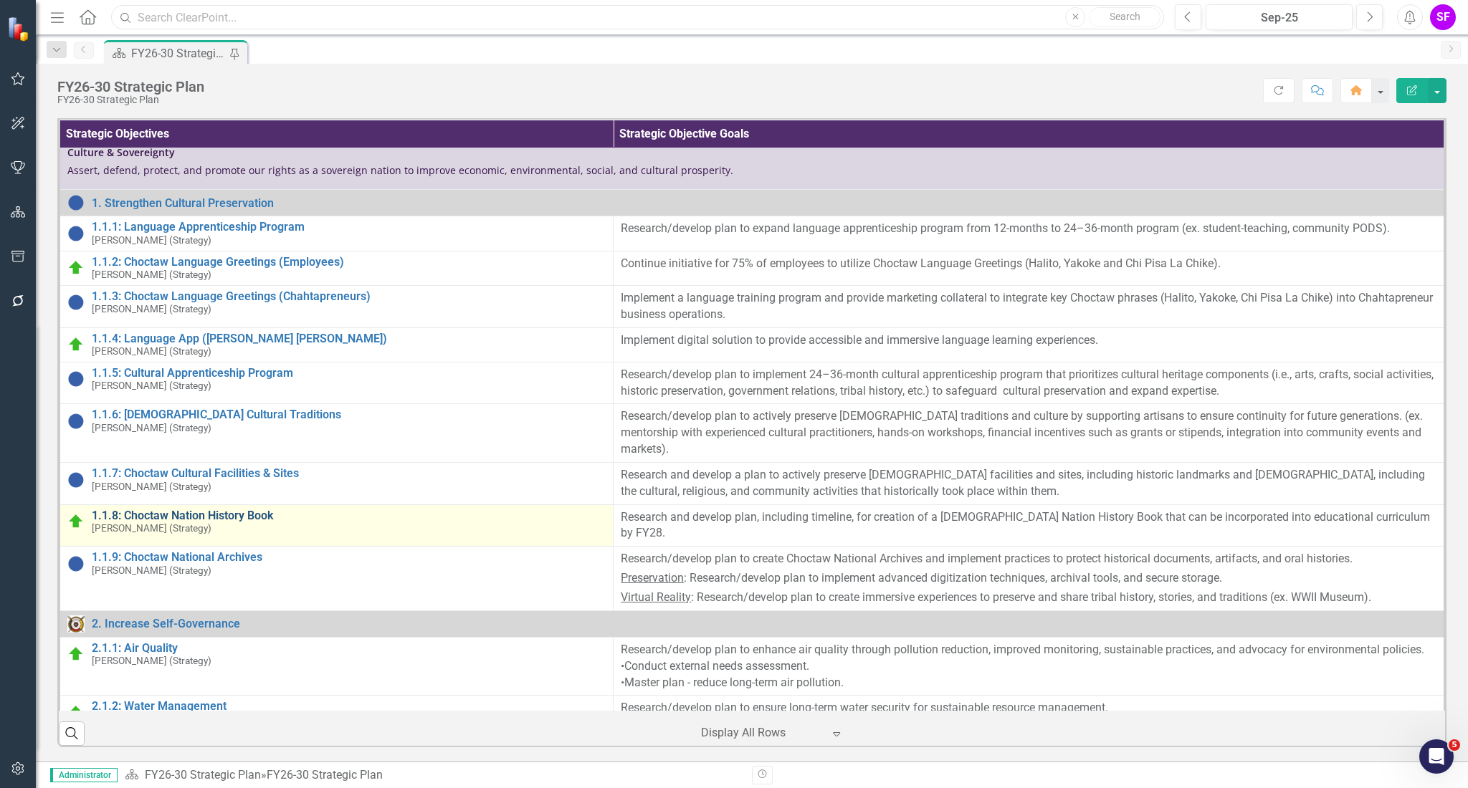
scroll to position [0, 0]
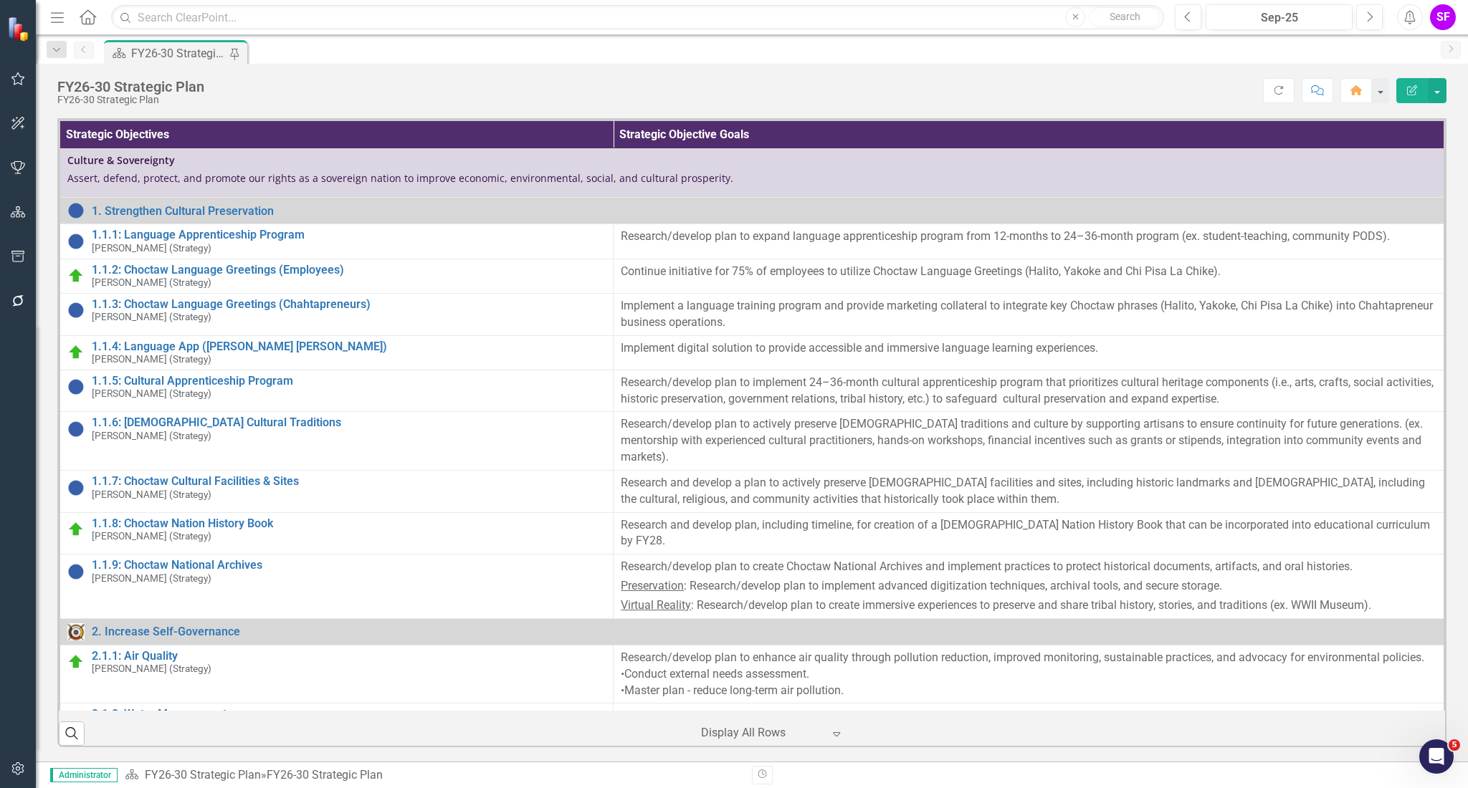
click at [406, 80] on div "Score: N/A Sep-25 Completed Refresh Comment Home Edit Report" at bounding box center [828, 90] width 1235 height 24
